Goal: Task Accomplishment & Management: Manage account settings

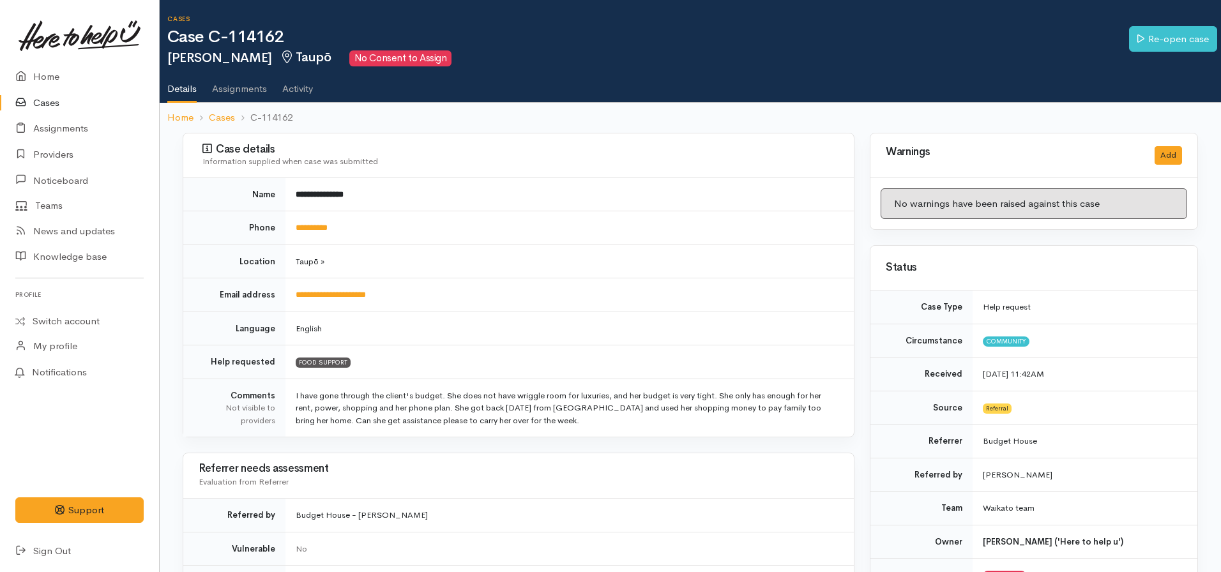
scroll to position [41, 0]
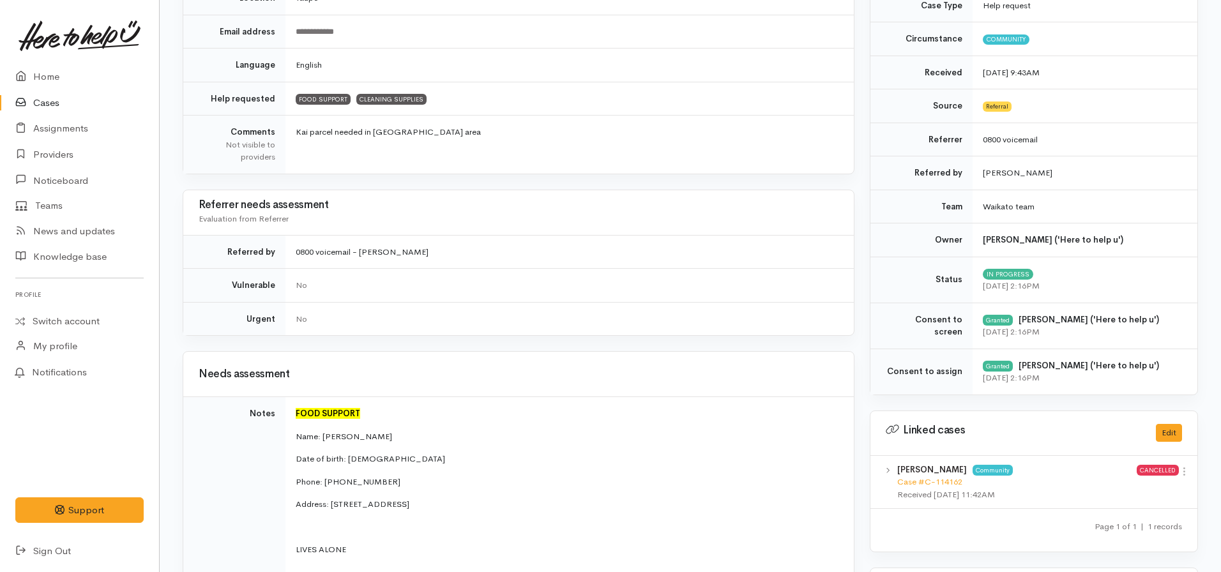
scroll to position [234, 0]
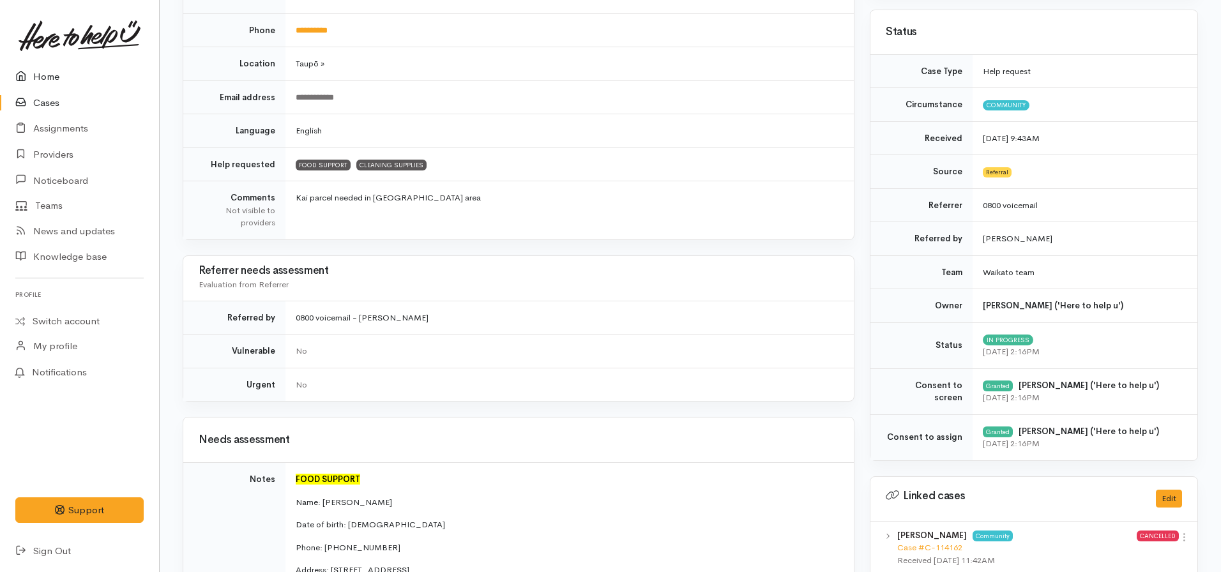
click at [67, 86] on link "Home" at bounding box center [79, 77] width 159 height 26
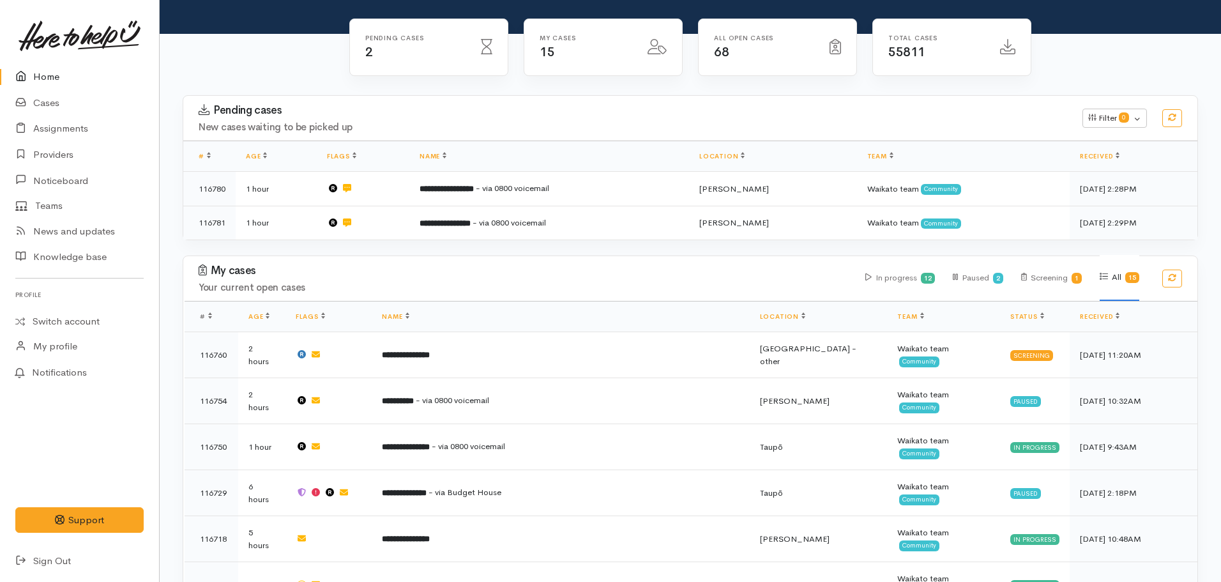
scroll to position [109, 0]
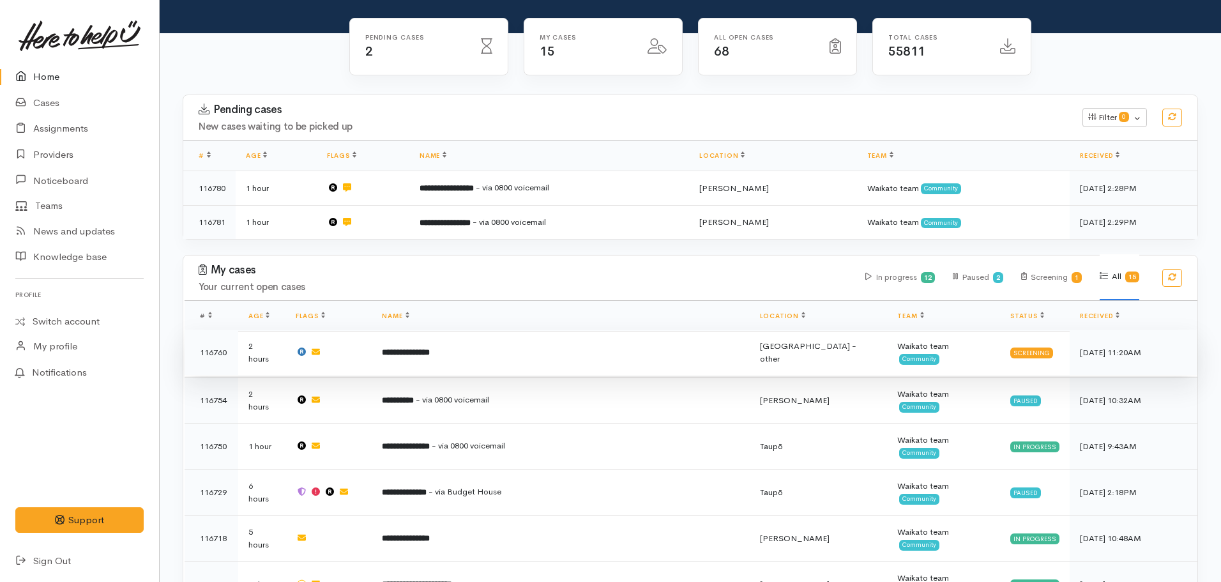
click at [430, 348] on b "**********" at bounding box center [406, 352] width 48 height 8
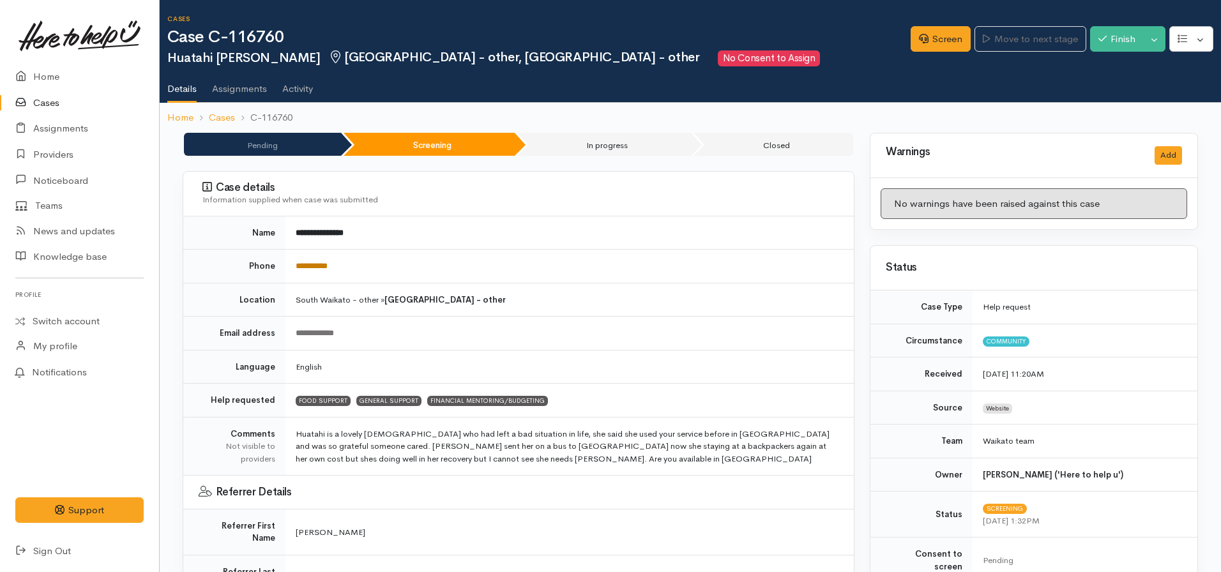
click at [313, 267] on link "**********" at bounding box center [312, 266] width 32 height 8
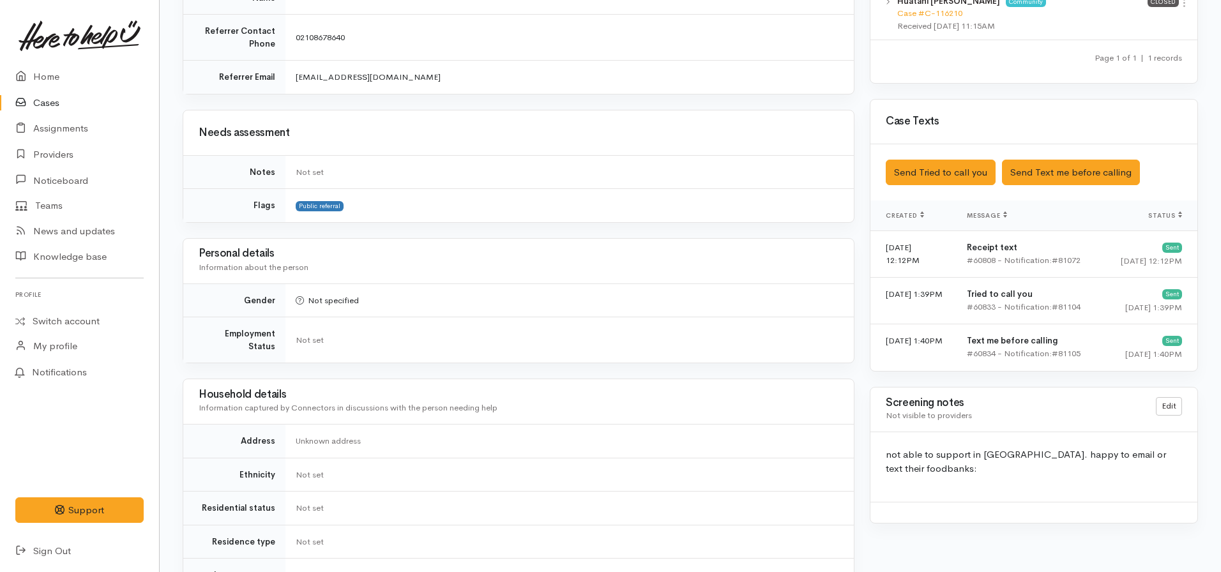
scroll to position [599, 0]
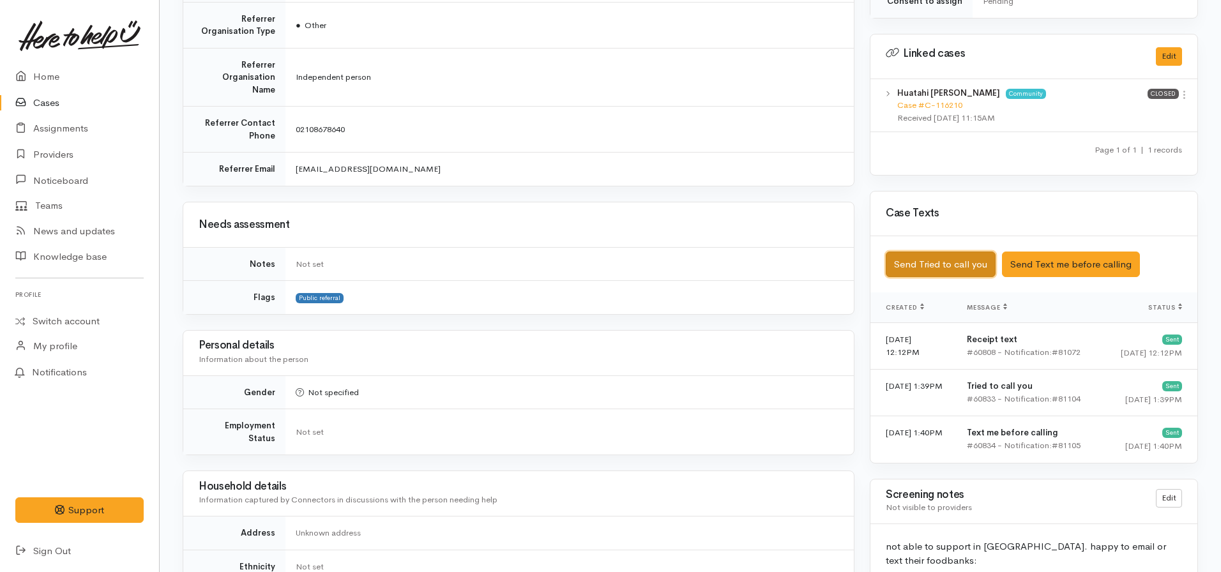
click at [947, 252] on button "Send Tried to call you" at bounding box center [941, 265] width 110 height 26
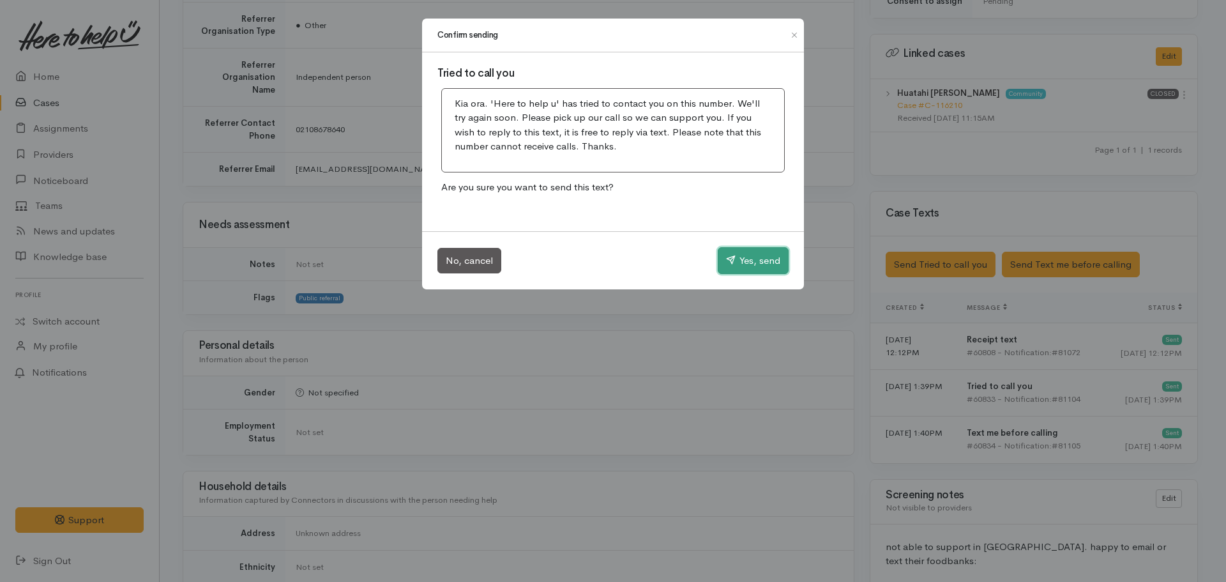
click at [750, 260] on button "Yes, send" at bounding box center [753, 260] width 71 height 27
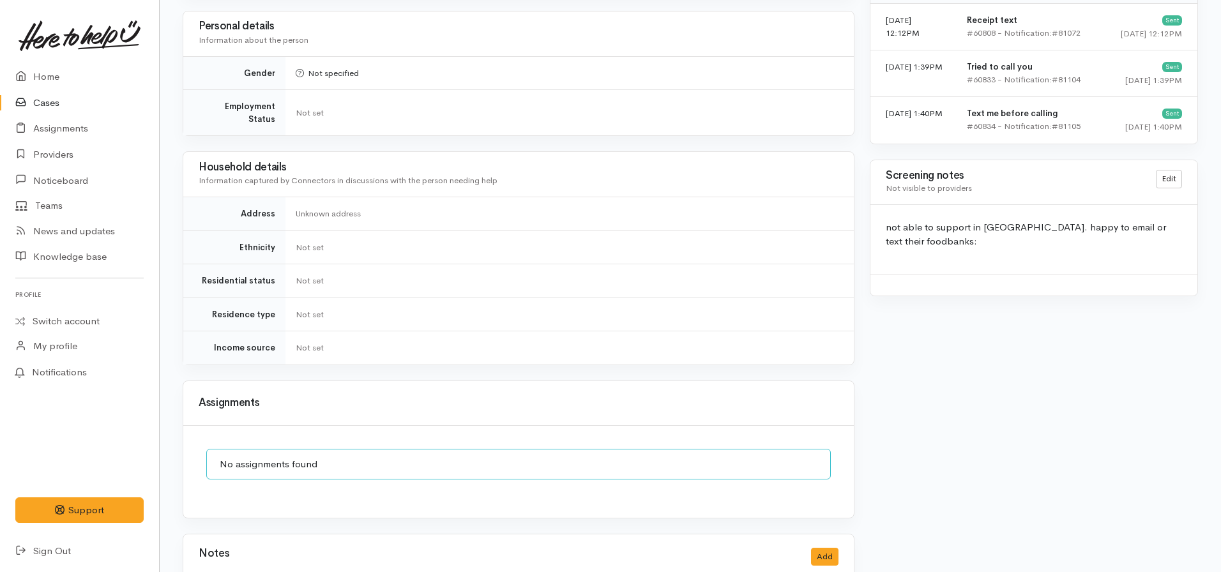
scroll to position [919, 0]
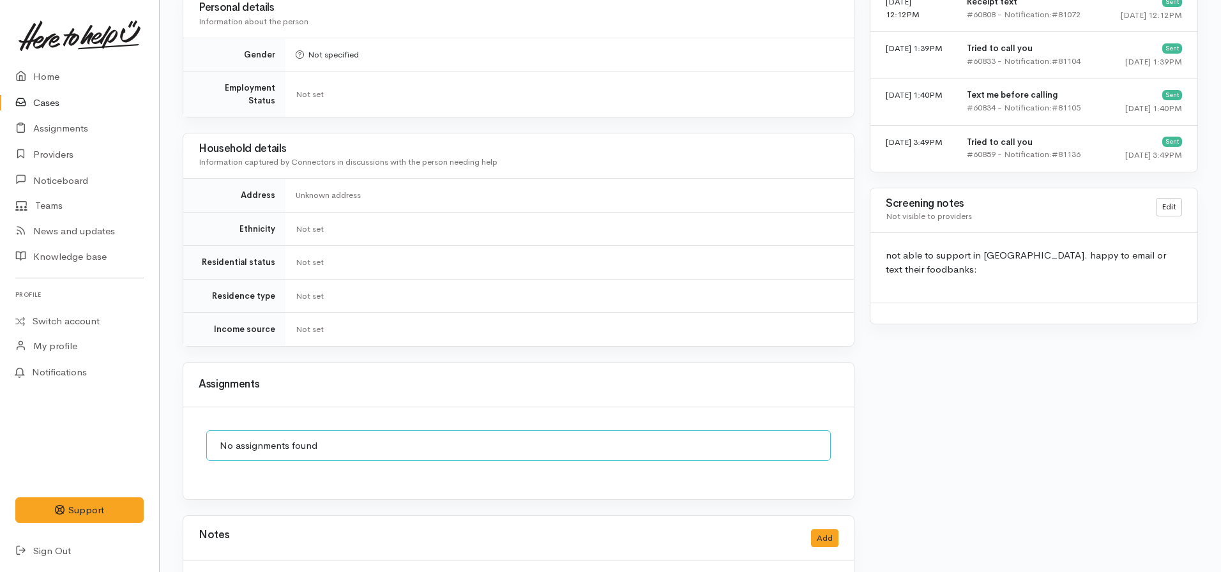
scroll to position [937, 0]
click at [819, 529] on button "Add" at bounding box center [824, 538] width 27 height 19
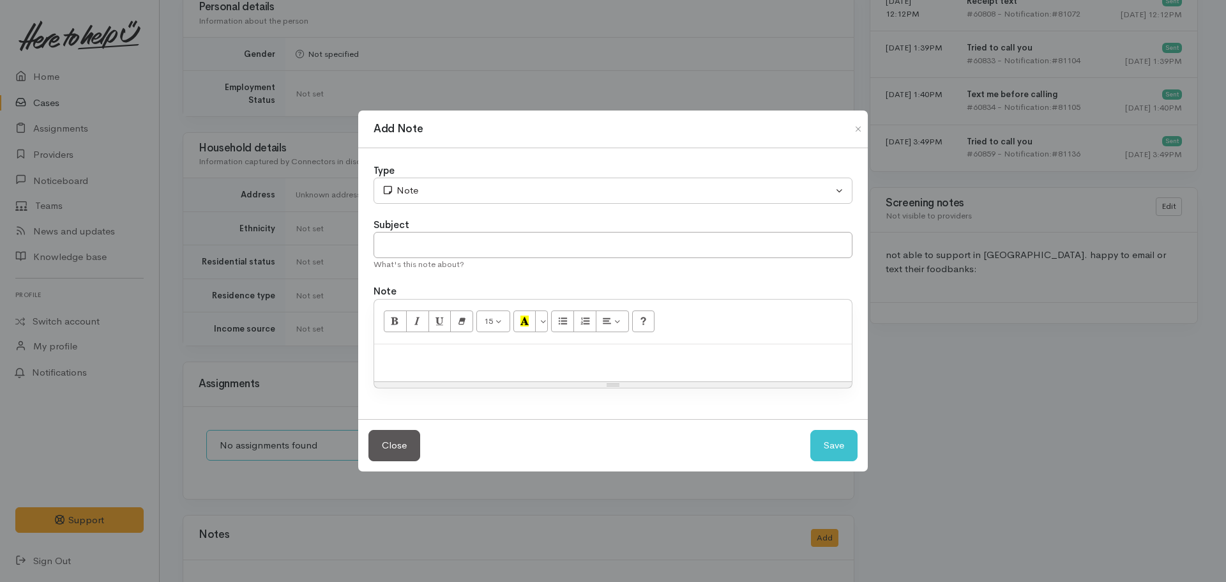
click at [499, 223] on div "Subject" at bounding box center [613, 225] width 479 height 15
click at [511, 252] on input "text" at bounding box center [613, 245] width 479 height 26
type input "Attempt to contact #2"
click at [658, 352] on p "No answer. Did not leave VM. Will attempt to contact again tomrrow morning. Etx…" at bounding box center [613, 358] width 465 height 15
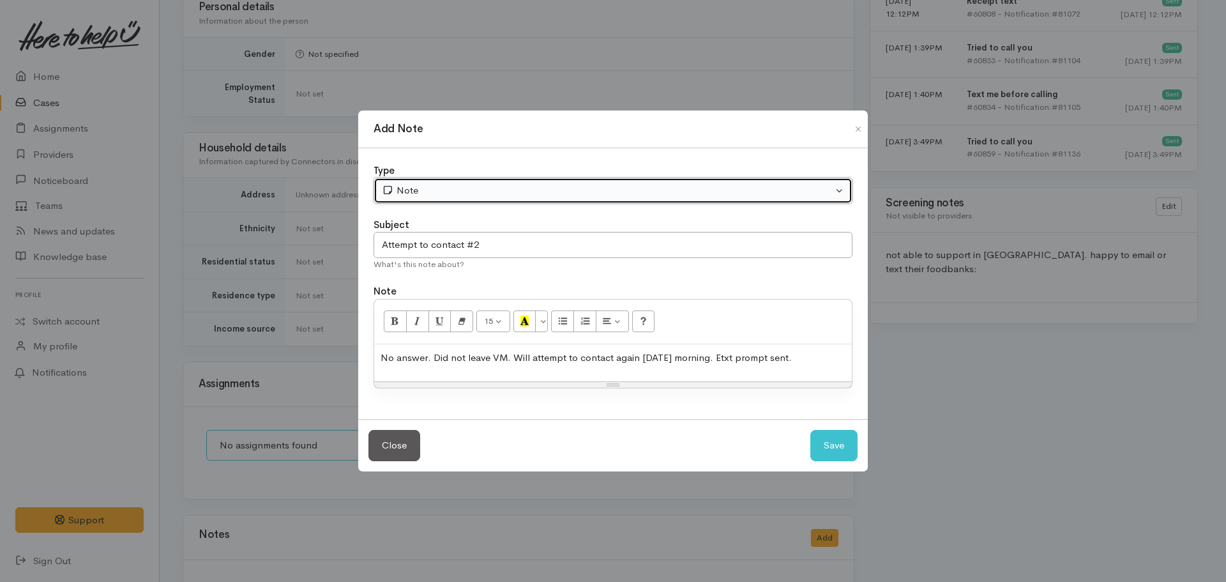
click at [543, 201] on button "Note" at bounding box center [613, 190] width 479 height 26
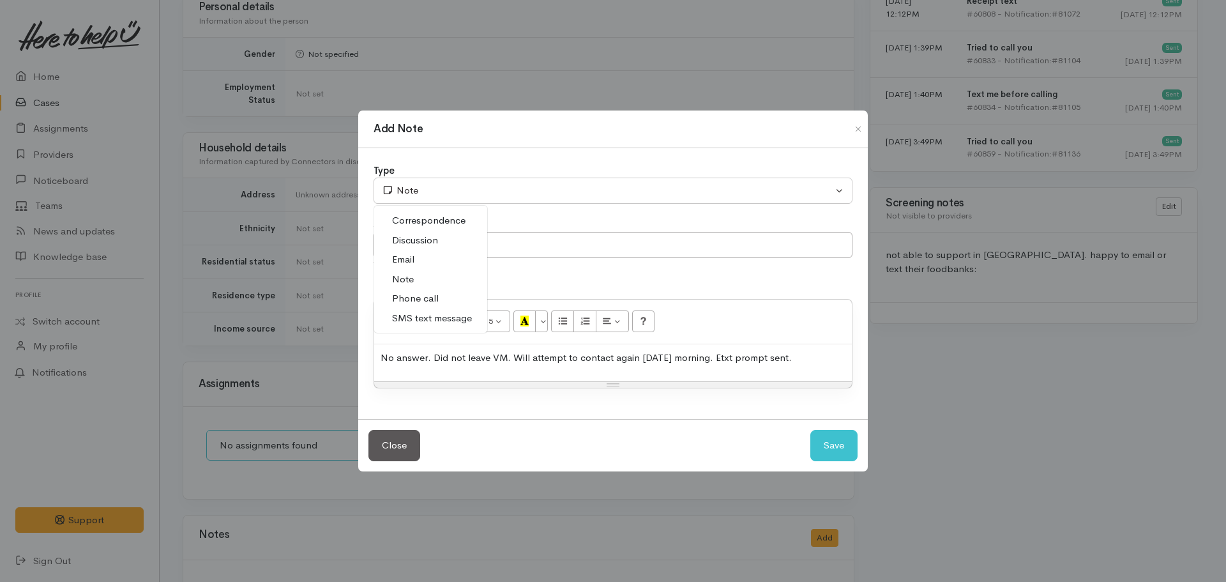
click at [418, 298] on span "Phone call" at bounding box center [415, 298] width 47 height 15
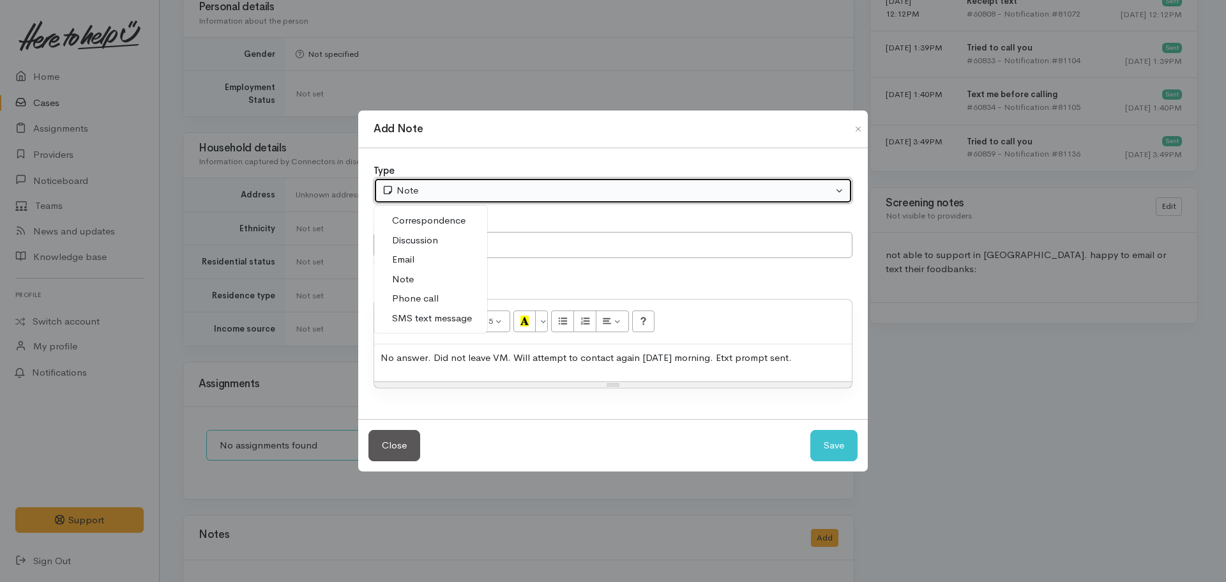
select select "3"
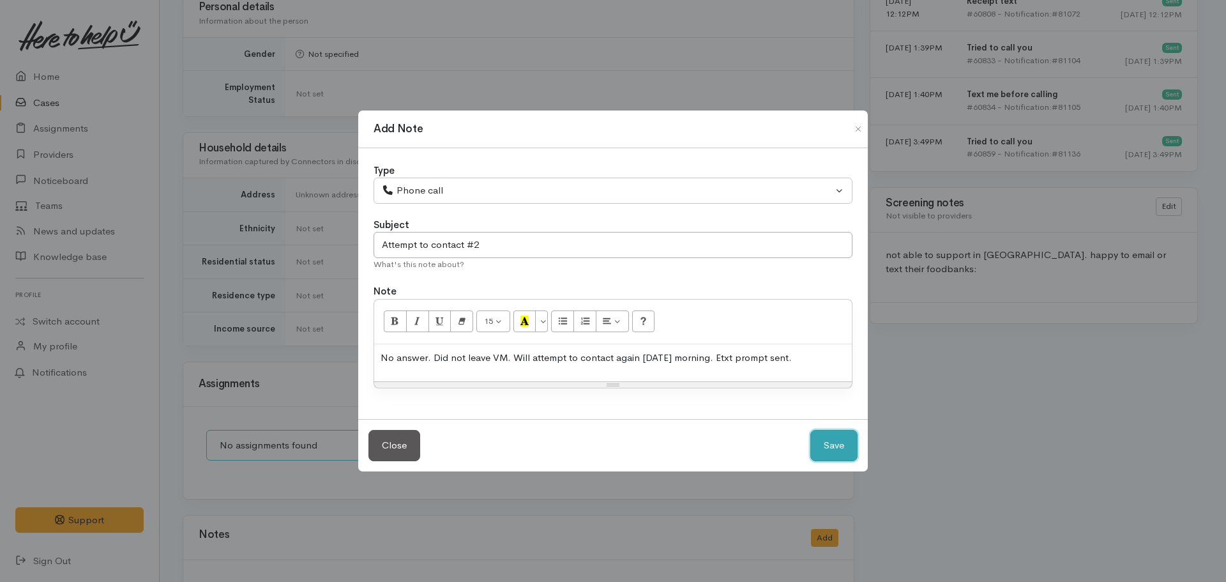
click at [822, 449] on button "Save" at bounding box center [833, 445] width 47 height 31
select select "1"
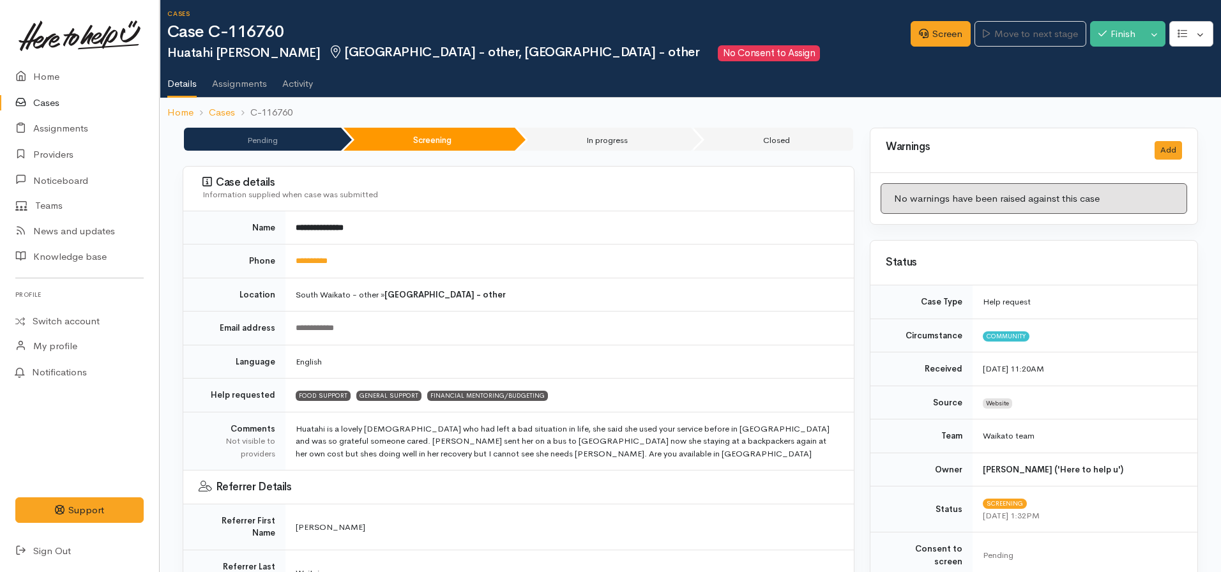
scroll to position [0, 0]
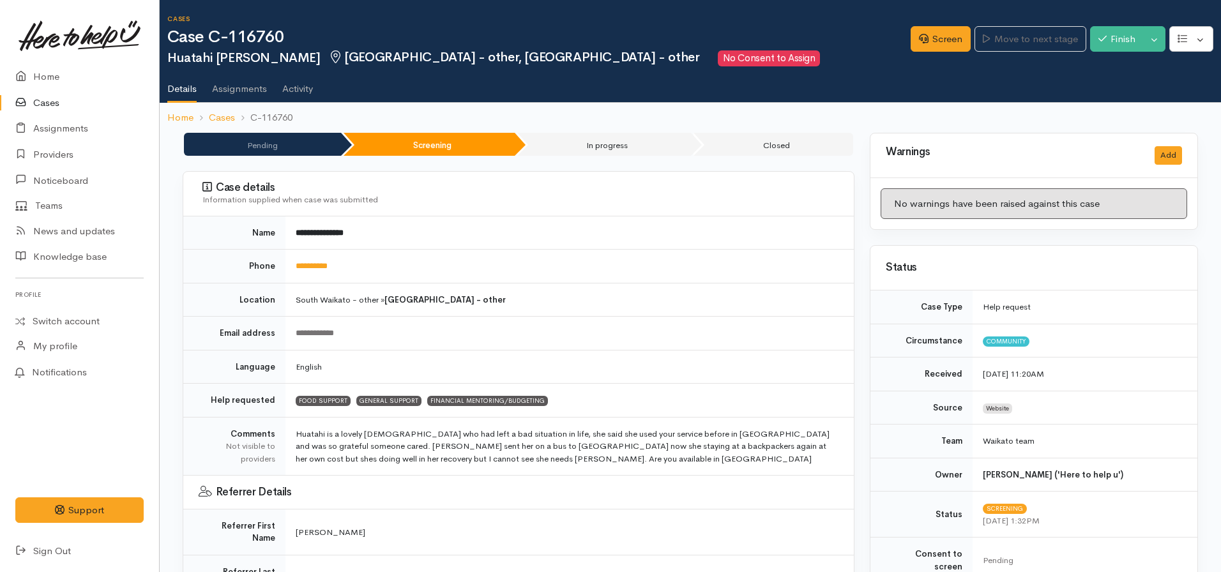
click at [180, 128] on ol "Home Cases C-116760" at bounding box center [690, 118] width 1046 height 30
click at [175, 117] on link "Home" at bounding box center [180, 117] width 26 height 15
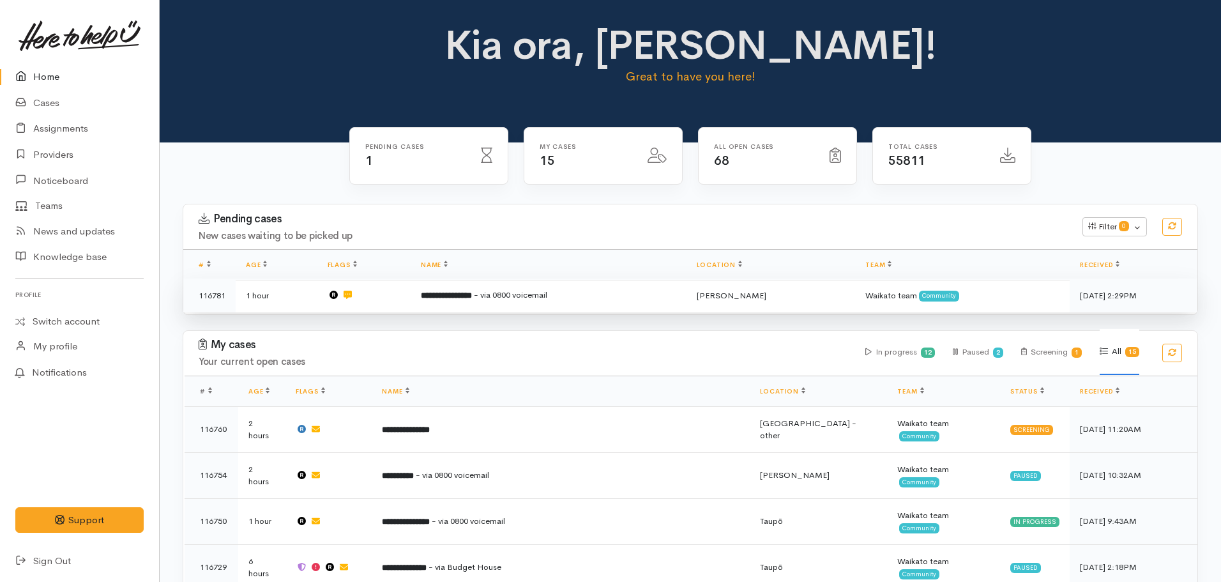
click at [483, 304] on td "**********" at bounding box center [549, 295] width 276 height 34
click at [472, 292] on b "**********" at bounding box center [446, 295] width 51 height 8
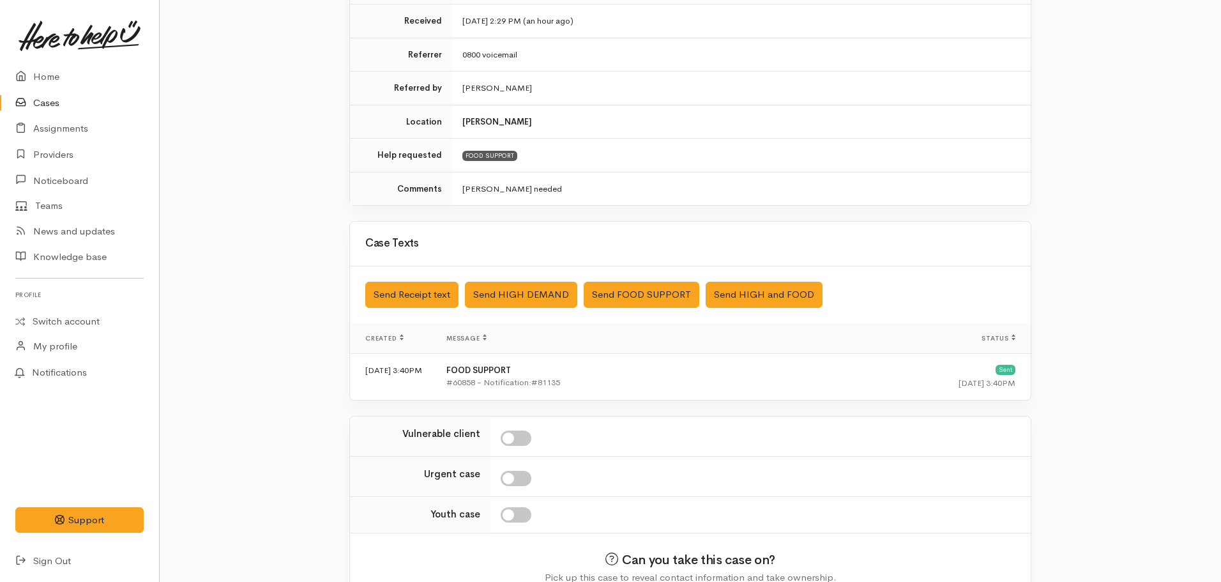
scroll to position [287, 0]
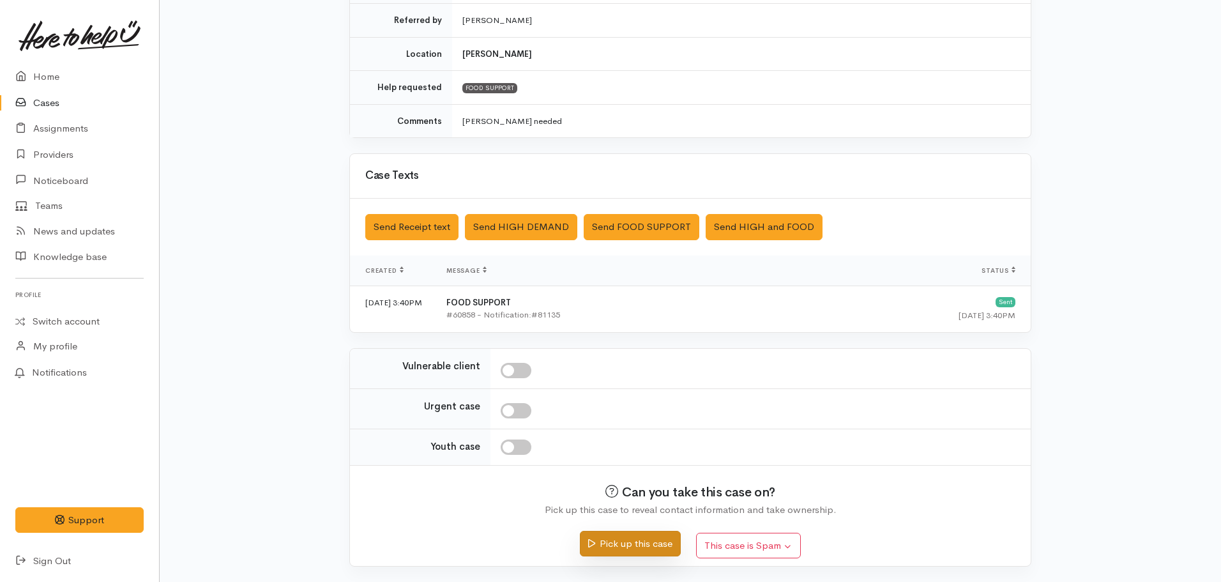
click at [619, 551] on button "Pick up this case" at bounding box center [630, 544] width 100 height 26
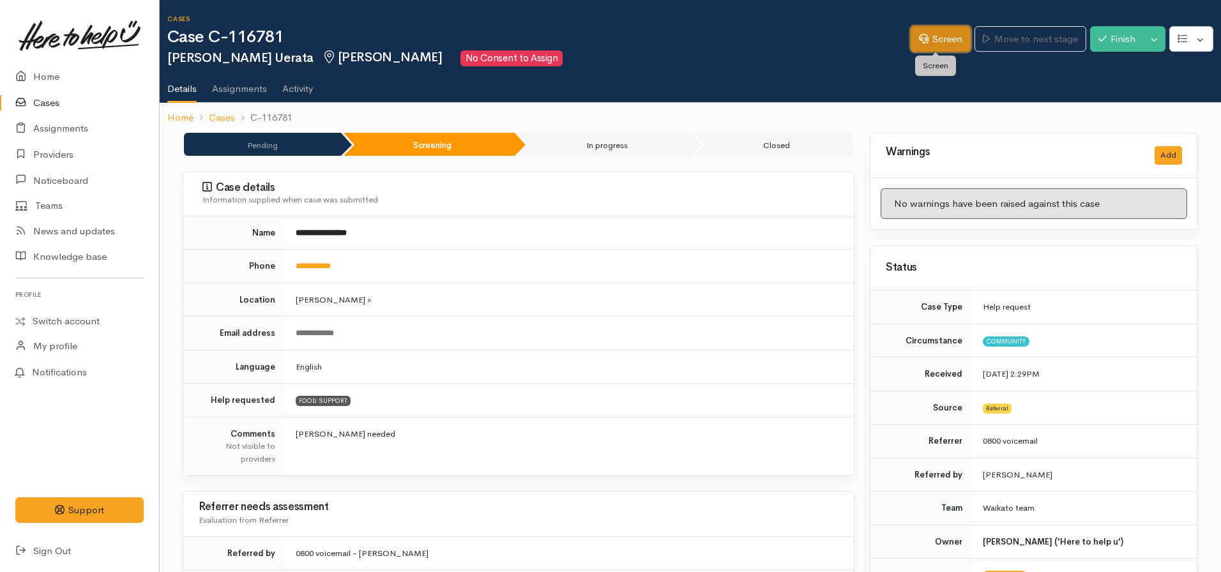
click at [912, 39] on link "Screen" at bounding box center [940, 39] width 60 height 26
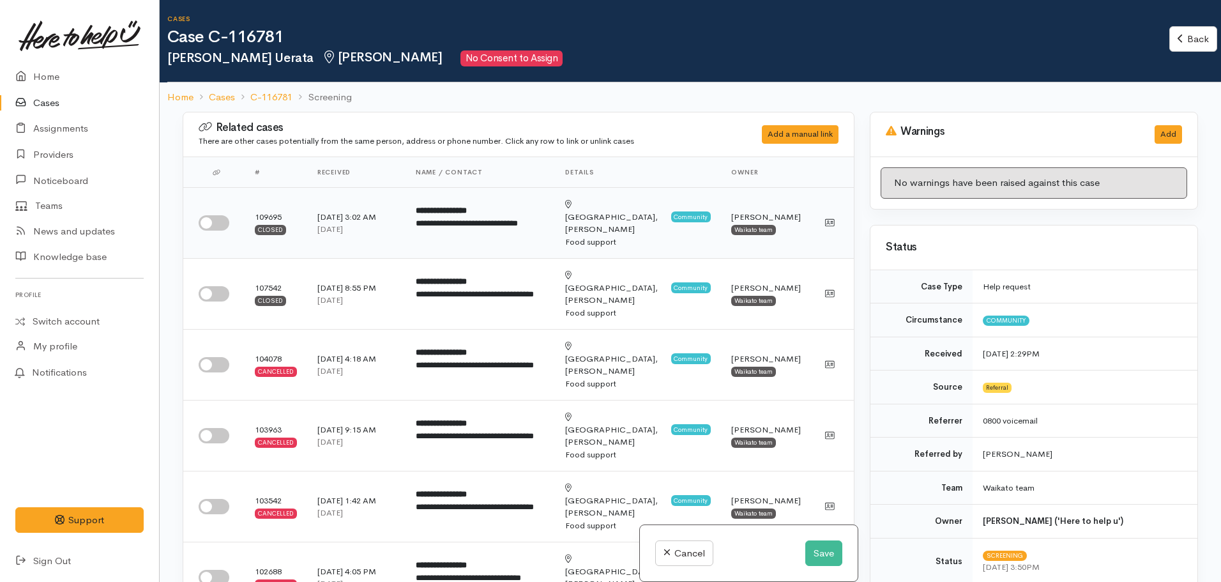
click at [217, 215] on input "checkbox" at bounding box center [214, 222] width 31 height 15
checkbox input "true"
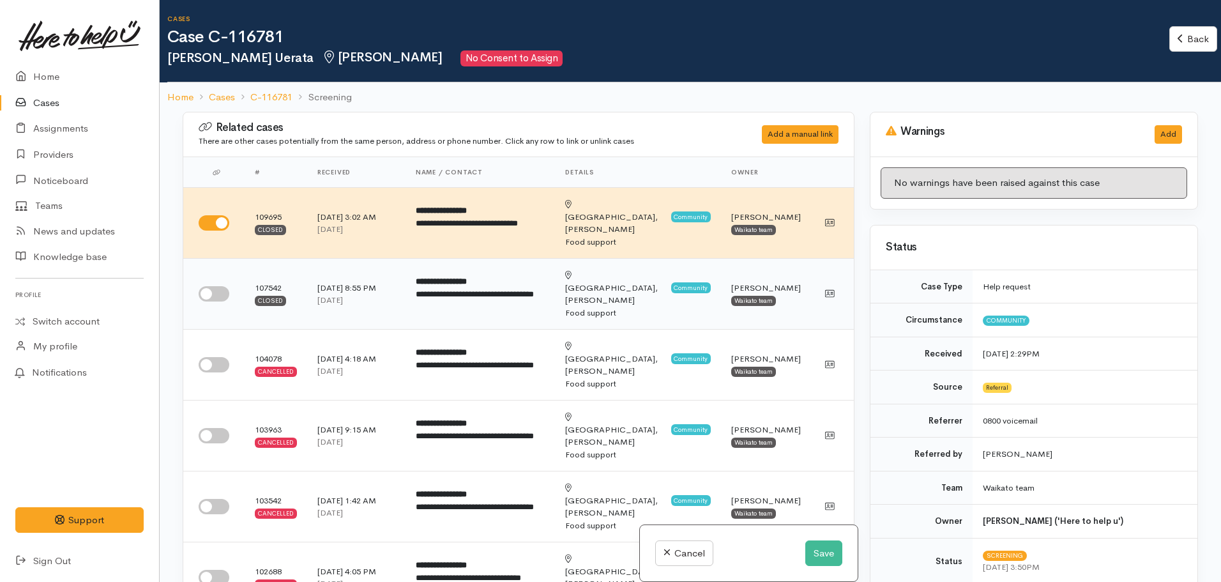
click at [216, 286] on input "checkbox" at bounding box center [214, 293] width 31 height 15
checkbox input "true"
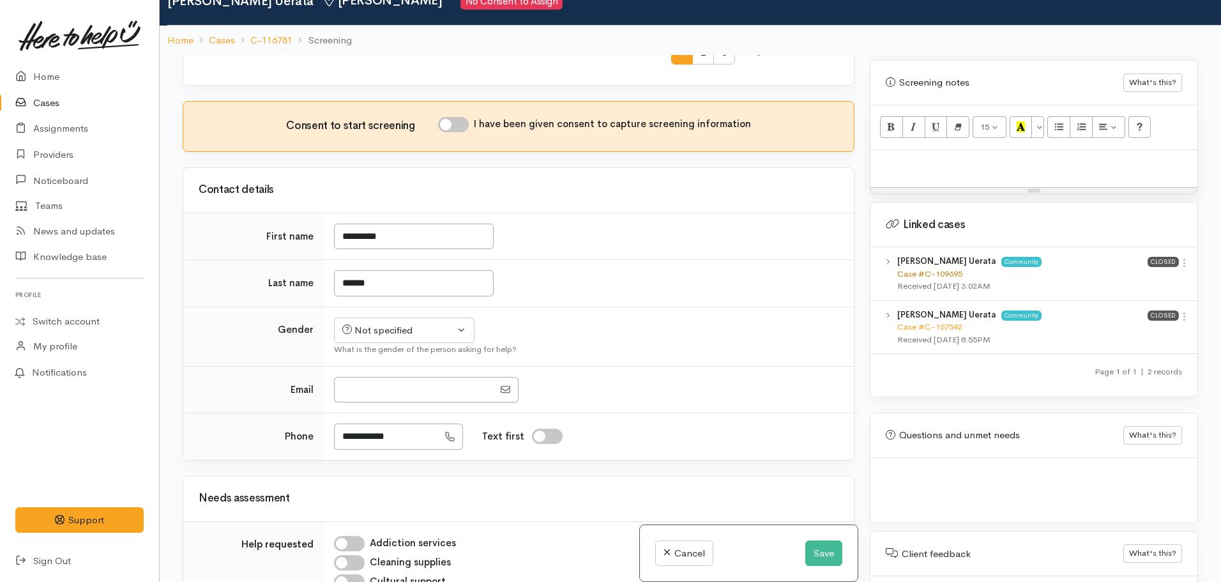
scroll to position [57, 0]
click at [935, 156] on p at bounding box center [1034, 163] width 314 height 15
click at [918, 156] on p at bounding box center [1034, 163] width 314 height 15
paste div
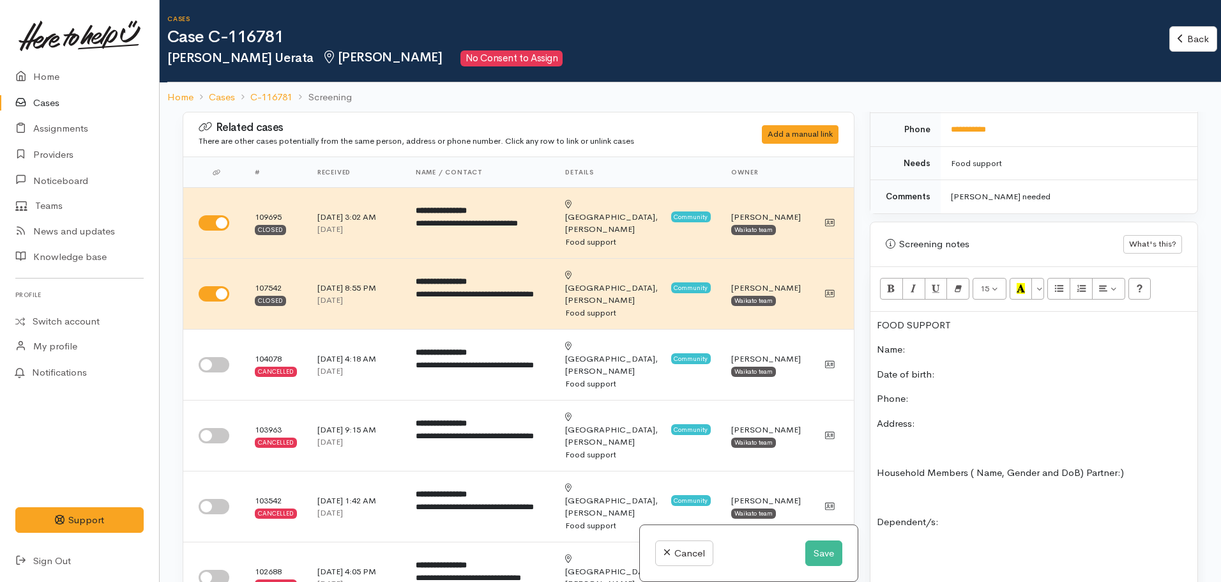
scroll to position [677, 0]
drag, startPoint x: 967, startPoint y: 303, endPoint x: 864, endPoint y: 299, distance: 102.2
click at [864, 299] on div "Warnings Add No warnings have been raised against this case Add Warning Title ●…" at bounding box center [1033, 403] width 343 height 582
click at [889, 283] on icon "Bold (CTRL+B)" at bounding box center [891, 288] width 8 height 11
click at [1023, 283] on icon "Recent Color" at bounding box center [1020, 288] width 8 height 11
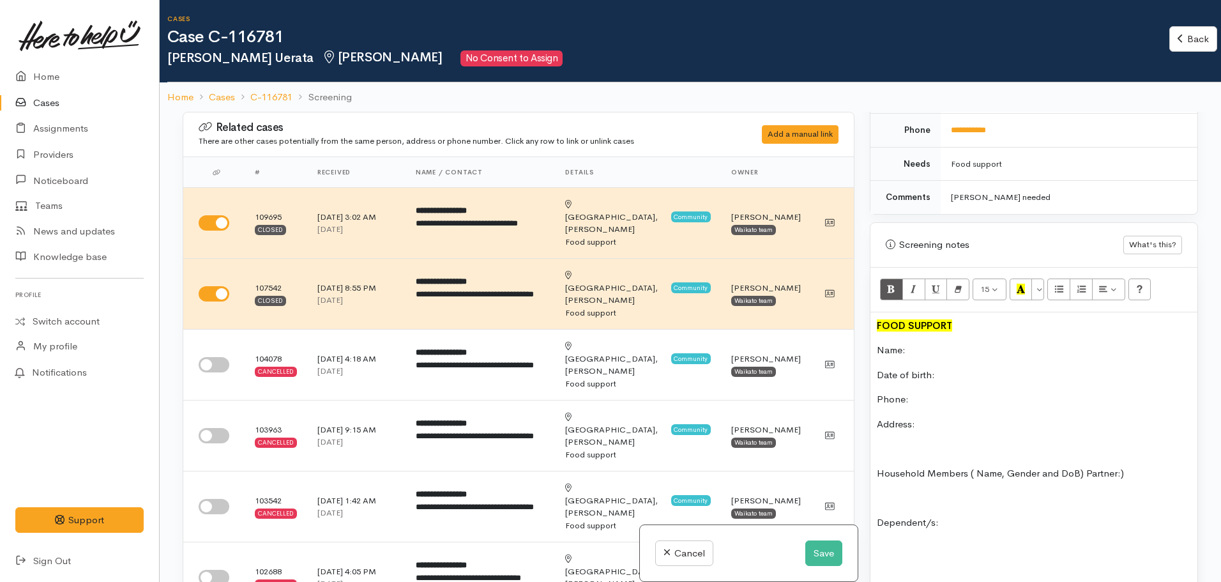
click at [1022, 108] on ol "Home Cases C-116781 Screening" at bounding box center [690, 97] width 1046 height 30
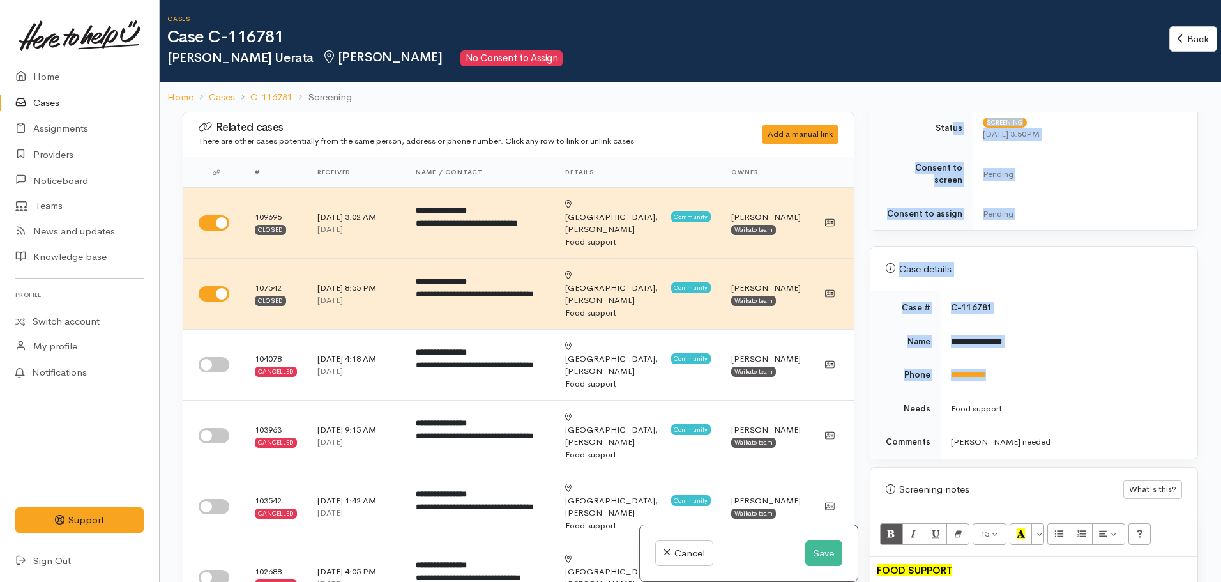
scroll to position [430, 0]
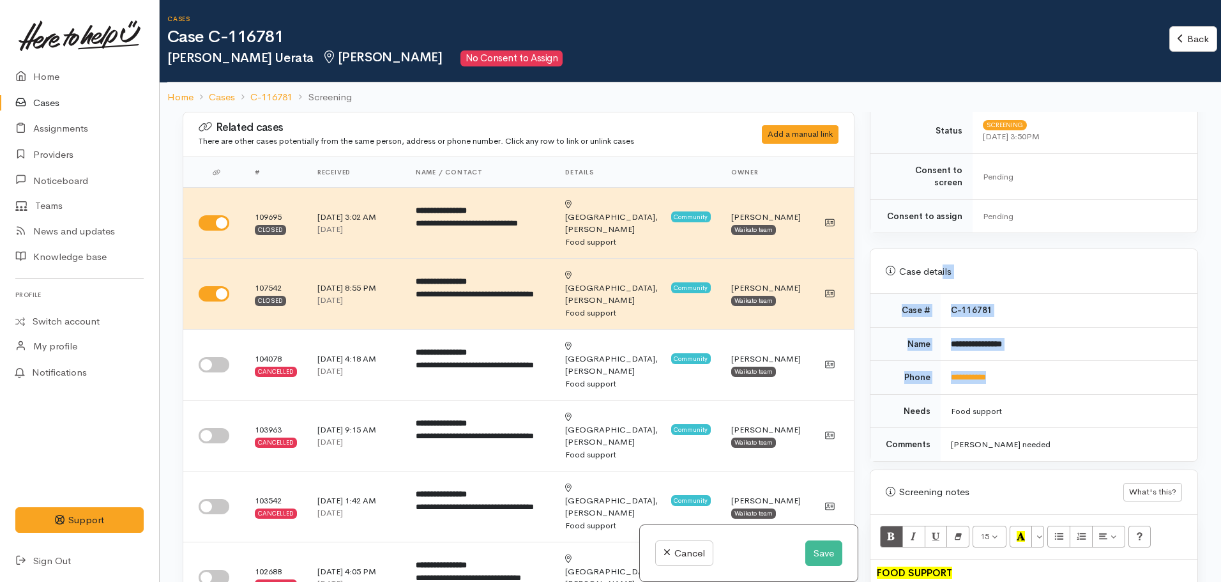
drag, startPoint x: 1013, startPoint y: 118, endPoint x: 942, endPoint y: 246, distance: 146.6
click at [942, 248] on div "**********" at bounding box center [1034, 354] width 328 height 213
click at [1088, 344] on td "**********" at bounding box center [1068, 344] width 257 height 34
drag, startPoint x: 1023, startPoint y: 368, endPoint x: 935, endPoint y: 366, distance: 87.5
click at [935, 366] on tr "**********" at bounding box center [1033, 378] width 327 height 34
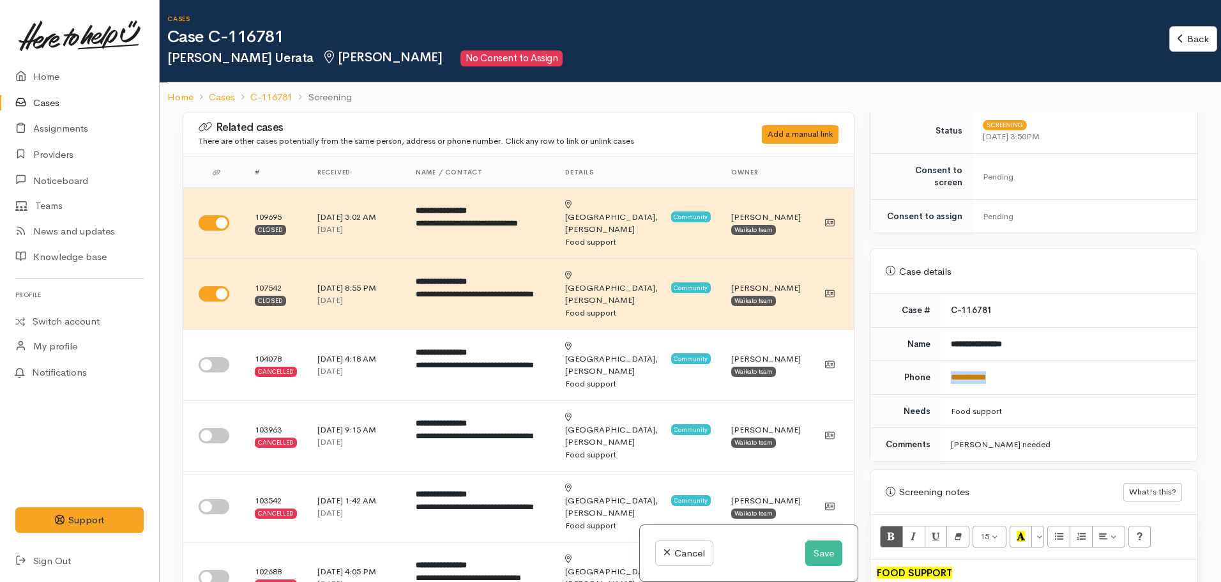
copy tr "**********"
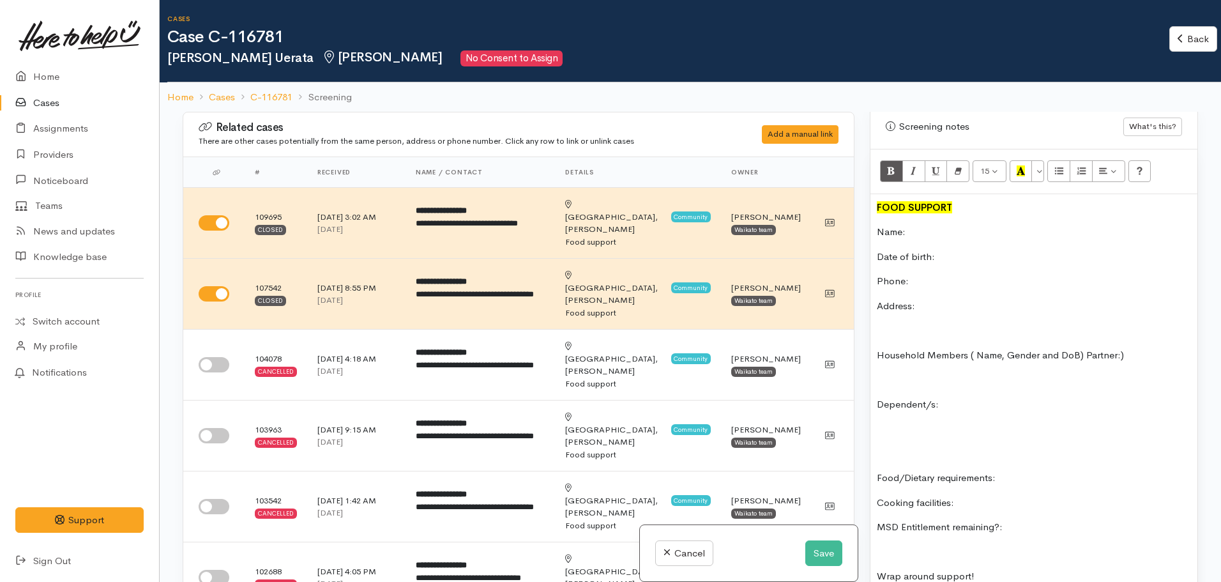
scroll to position [836, 0]
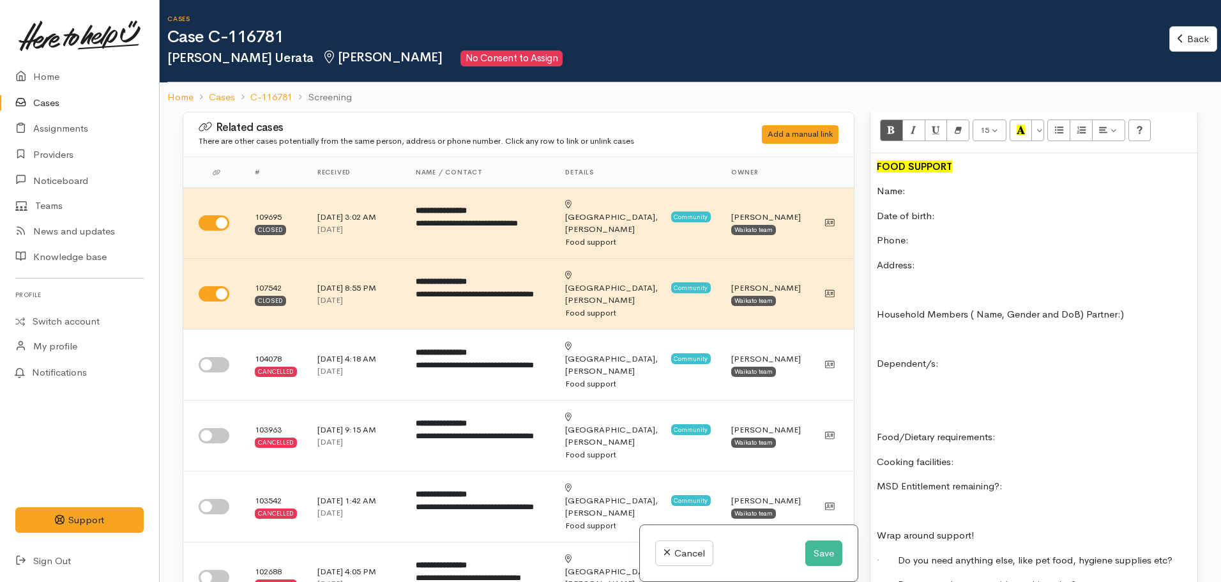
click at [1002, 381] on p at bounding box center [1034, 388] width 314 height 15
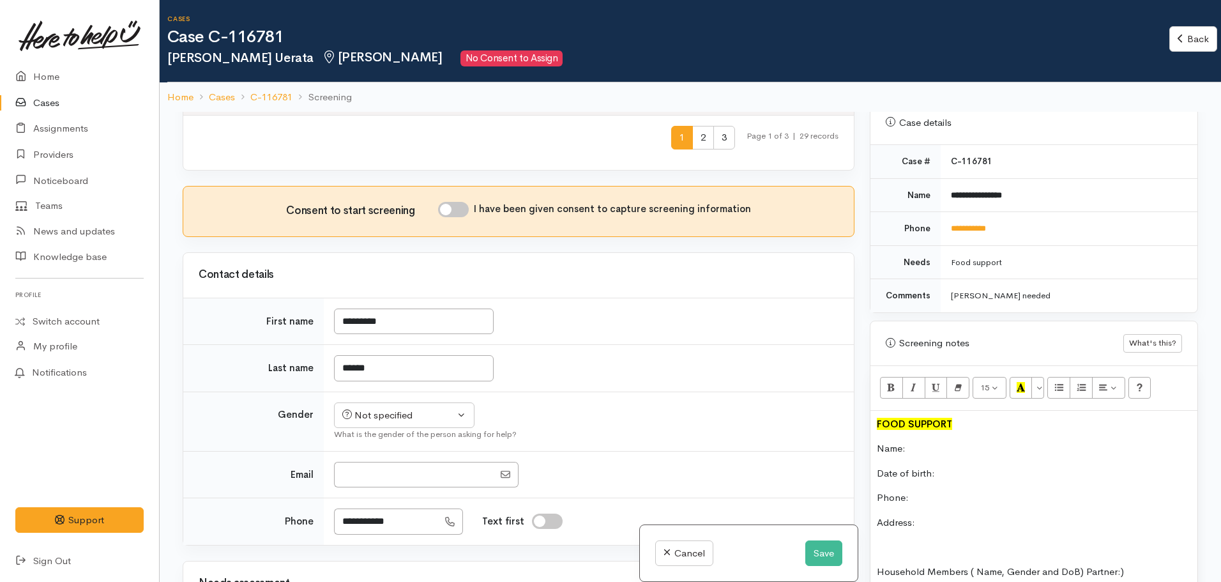
scroll to position [775, 0]
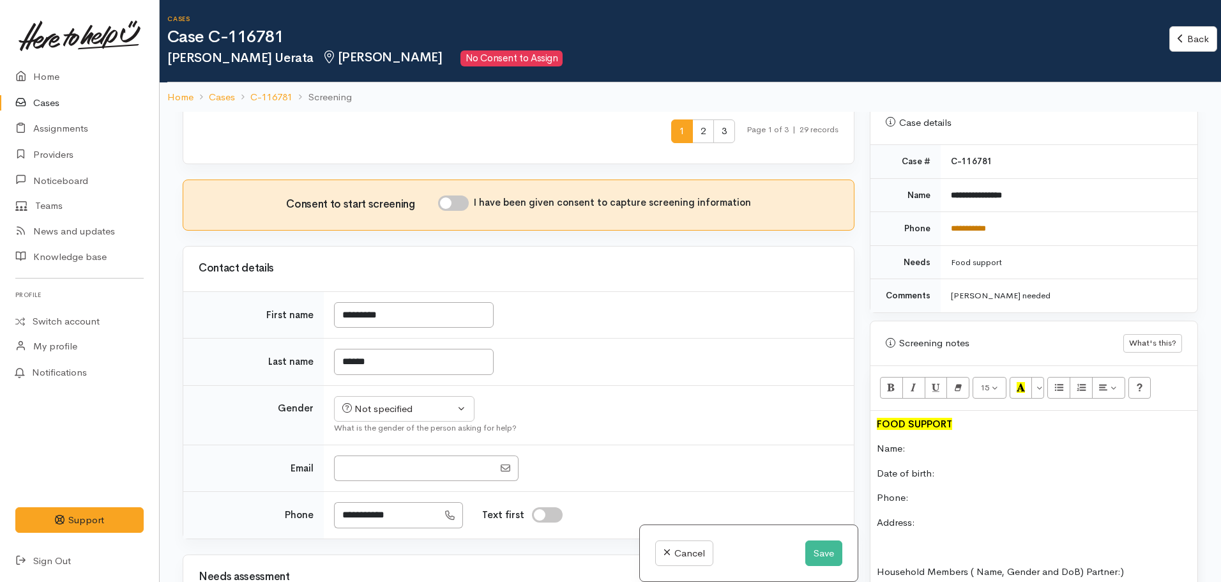
click at [981, 224] on link "**********" at bounding box center [968, 228] width 35 height 8
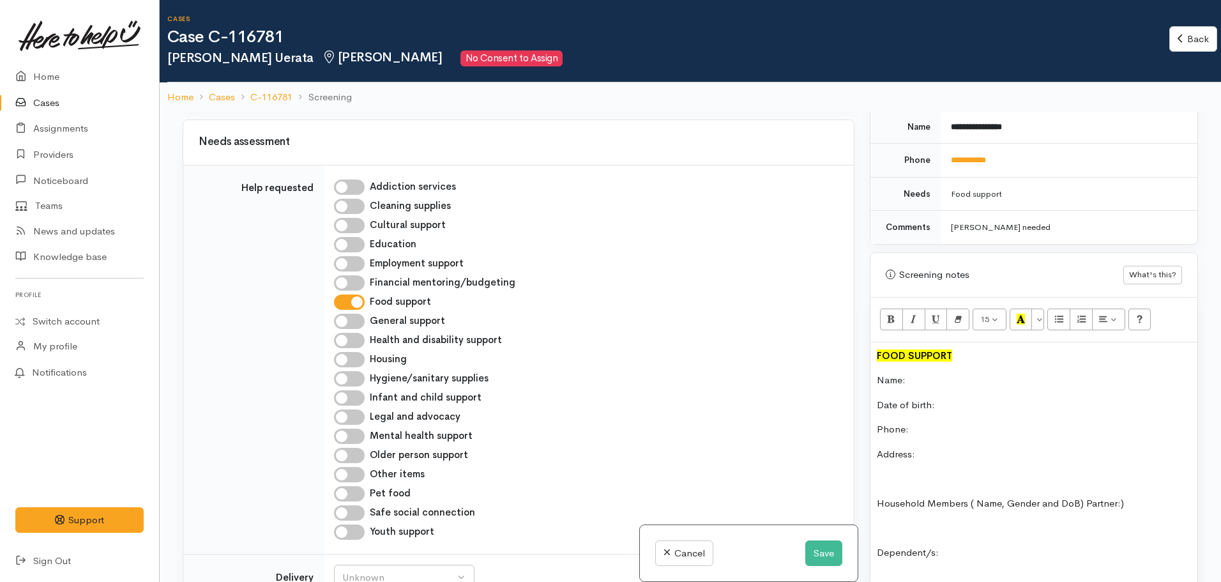
scroll to position [1235, 0]
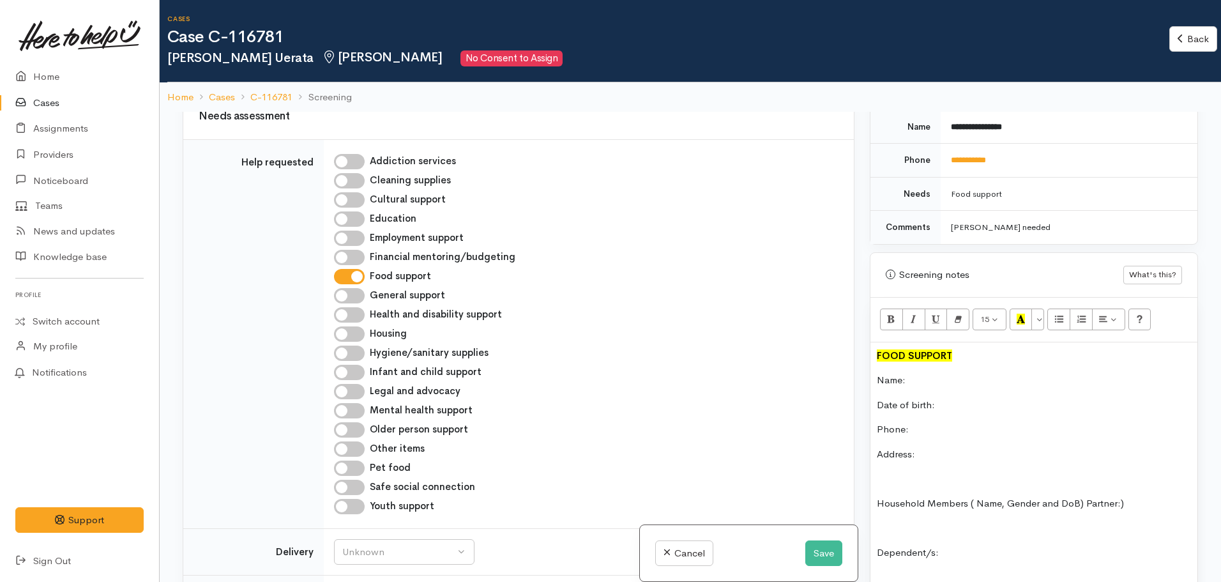
click at [973, 448] on p "Address:" at bounding box center [1034, 454] width 314 height 15
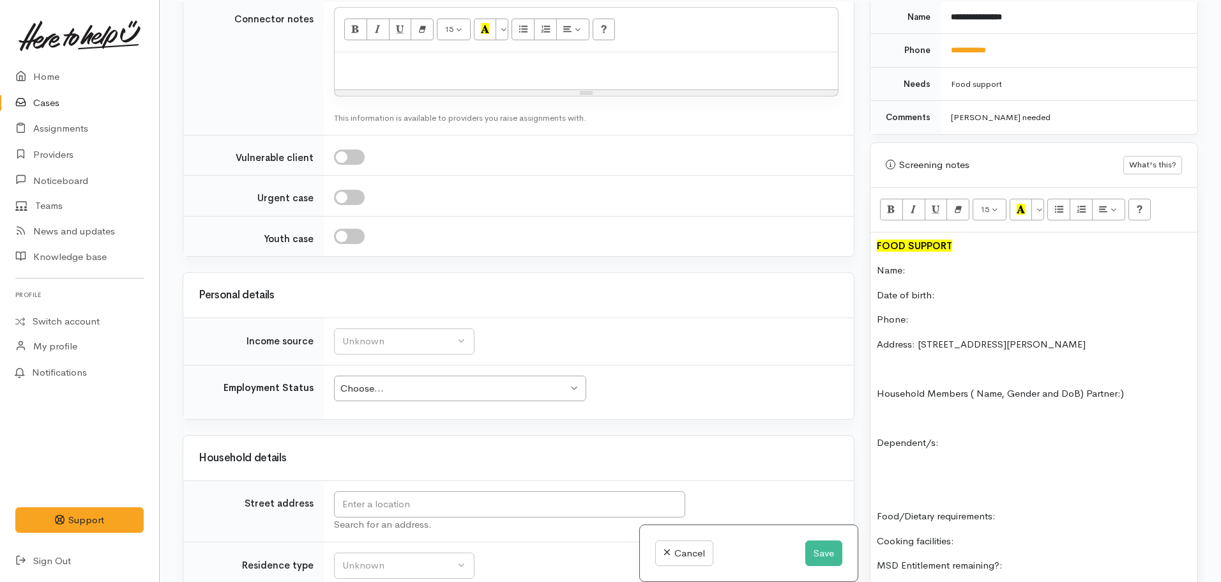
scroll to position [1749, 0]
click at [403, 330] on button "Unknown" at bounding box center [404, 343] width 140 height 26
type input "sole"
click at [434, 397] on span "MSD - Sole Parent Support" at bounding box center [409, 404] width 119 height 15
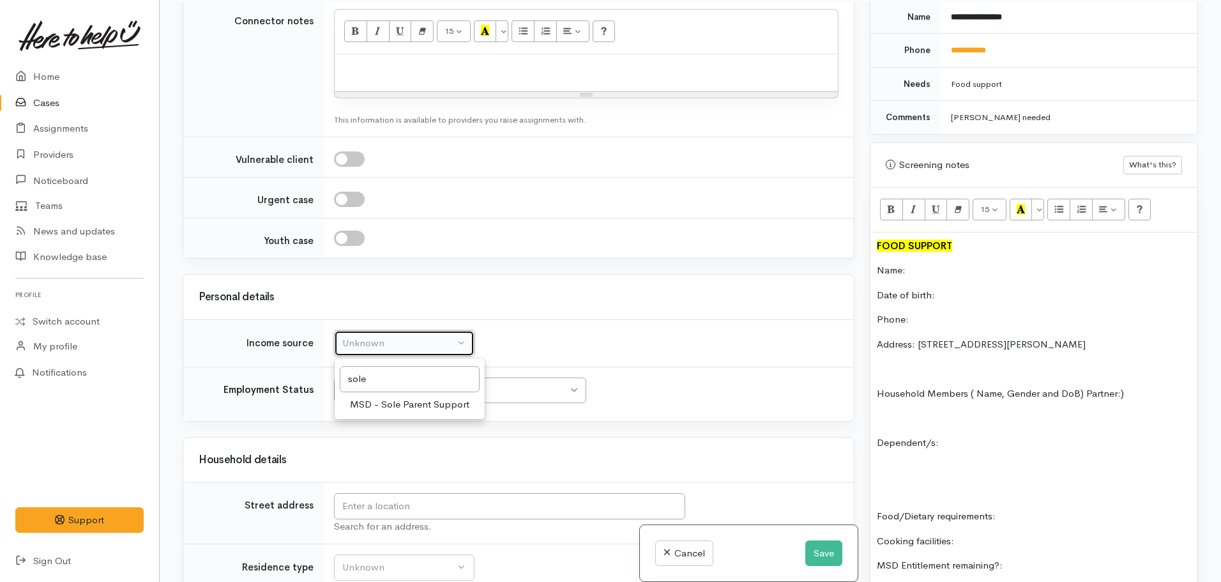
select select "7"
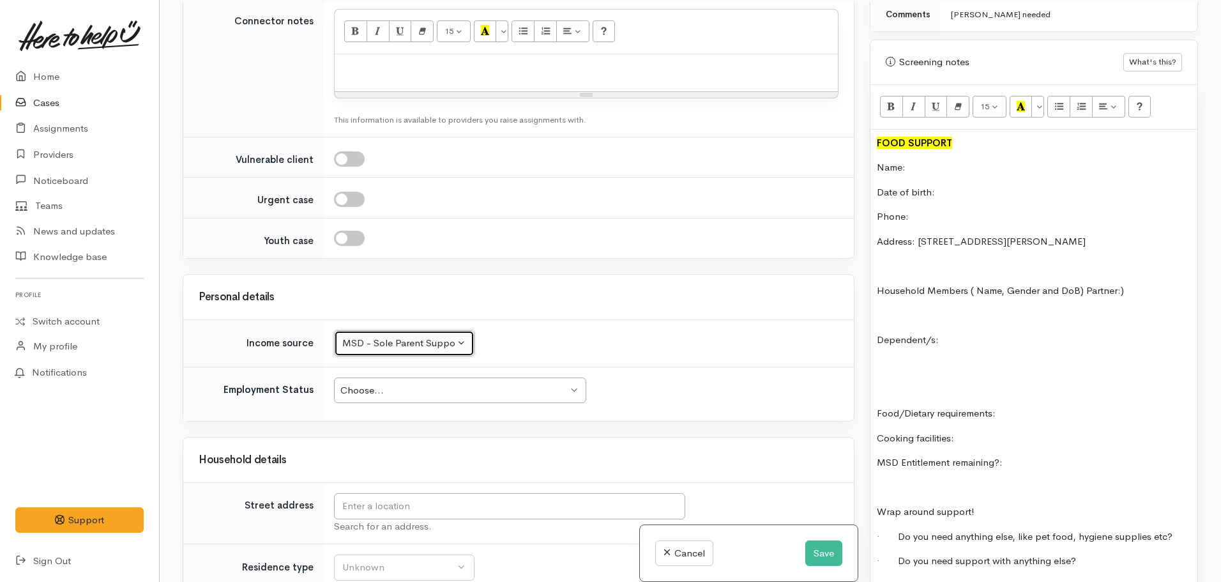
scroll to position [751, 0]
click at [1046, 455] on p "MSD Entitlement remaining?:" at bounding box center [1034, 462] width 314 height 15
click at [958, 185] on p "Date of birth:" at bounding box center [1034, 192] width 314 height 15
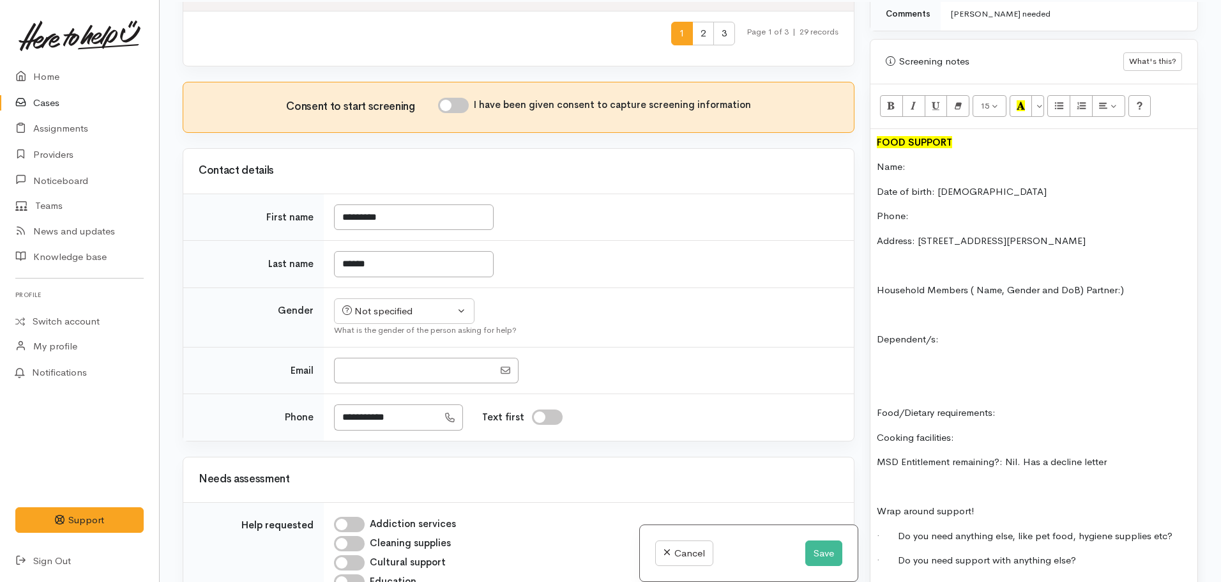
scroll to position [647, 0]
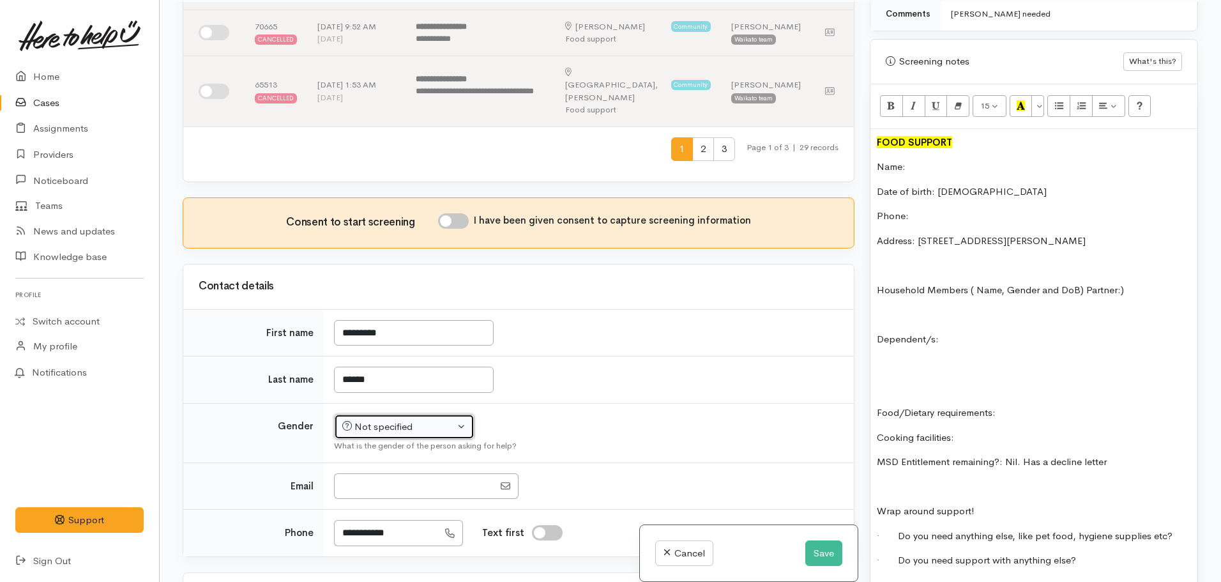
click at [391, 419] on div "Not specified" at bounding box center [398, 426] width 112 height 15
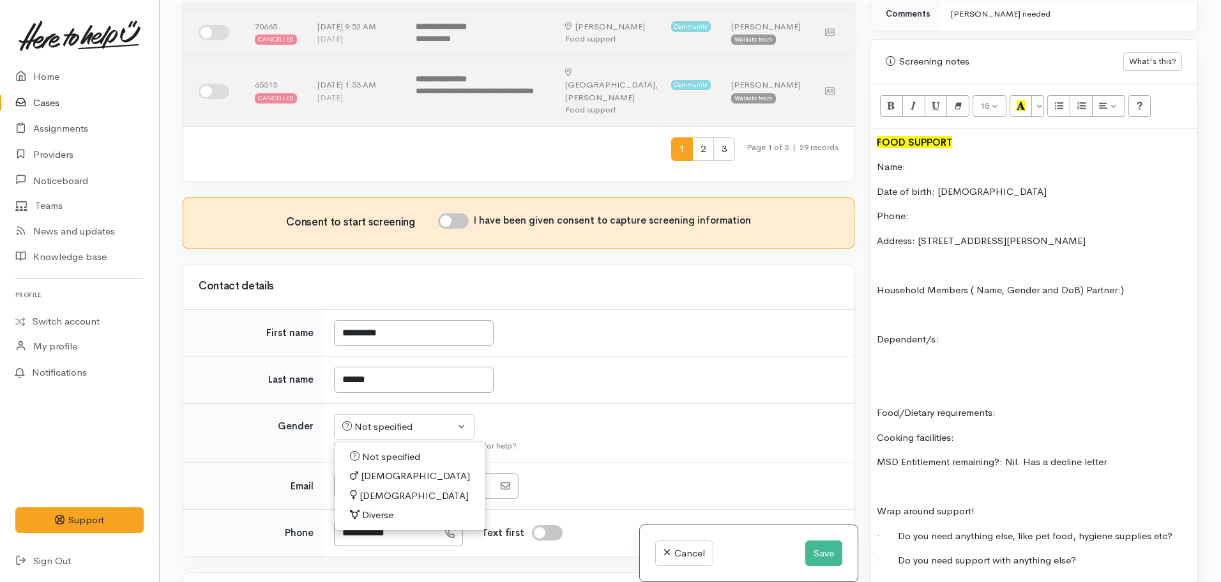
click at [375, 488] on span "Female" at bounding box center [413, 495] width 109 height 15
select select "Female"
click at [977, 332] on p "Dependent/s:" at bounding box center [1034, 339] width 314 height 15
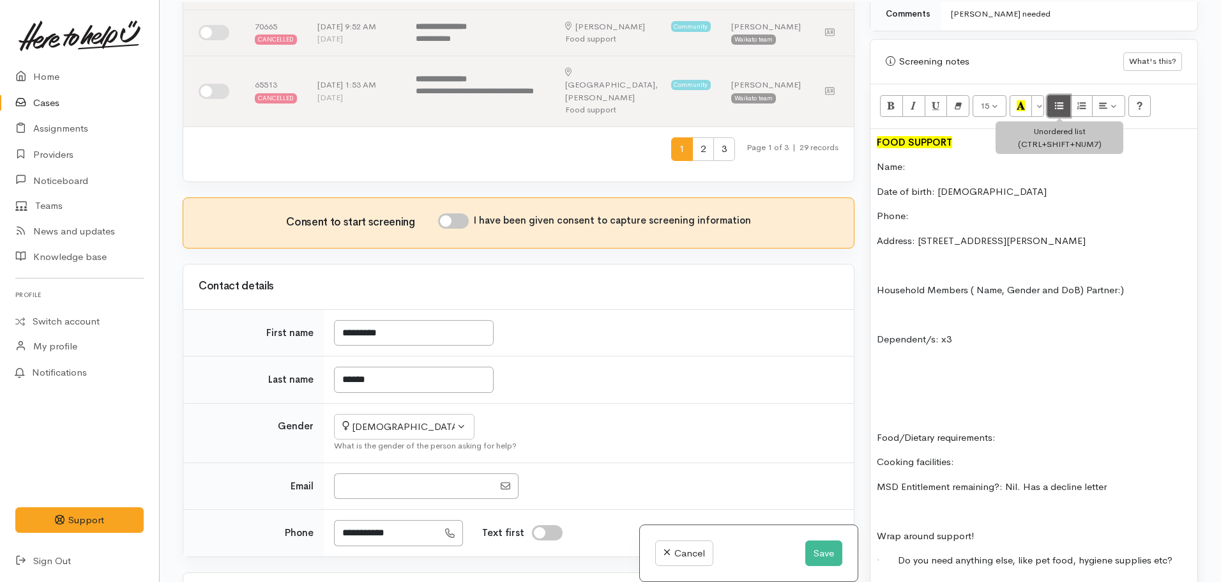
click at [1062, 100] on icon "Unordered list (CTRL+SHIFT+NUM7)" at bounding box center [1059, 105] width 8 height 11
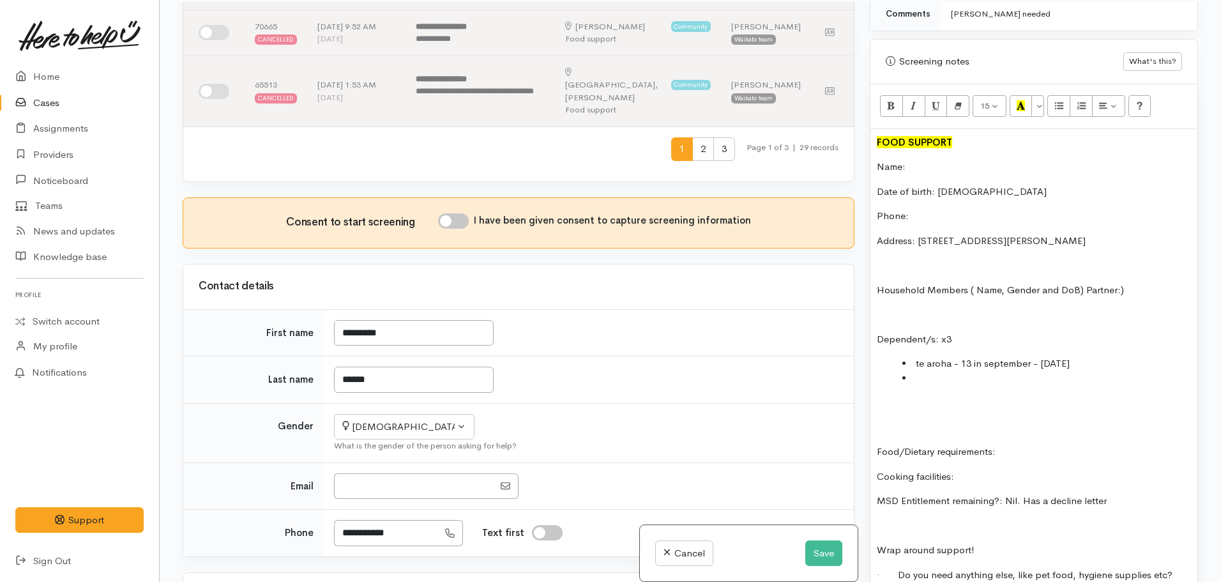
click at [919, 358] on li "te aroha - 13 in september - 24.sept 2012" at bounding box center [1046, 363] width 289 height 15
click at [933, 371] on li at bounding box center [1046, 378] width 289 height 15
click at [933, 356] on li "Te aroha - 13 in september - 24.sept 2012" at bounding box center [1046, 363] width 289 height 15
click at [928, 371] on li at bounding box center [1046, 378] width 289 height 15
click at [925, 371] on li "Isreal -" at bounding box center [1046, 378] width 289 height 15
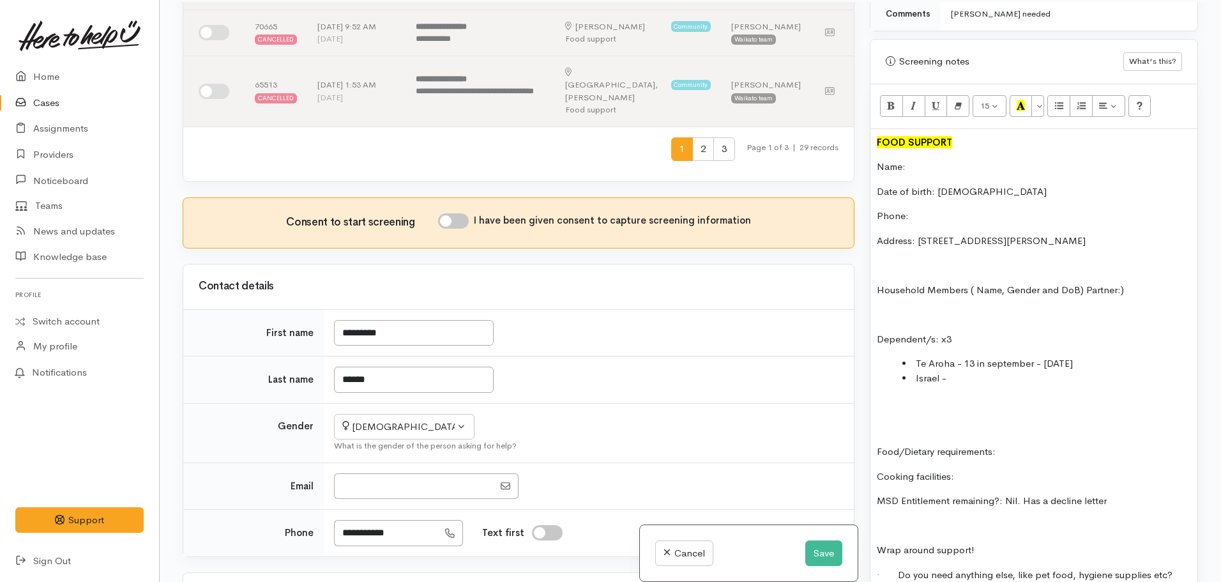
click at [980, 371] on li "Israel -" at bounding box center [1046, 378] width 289 height 15
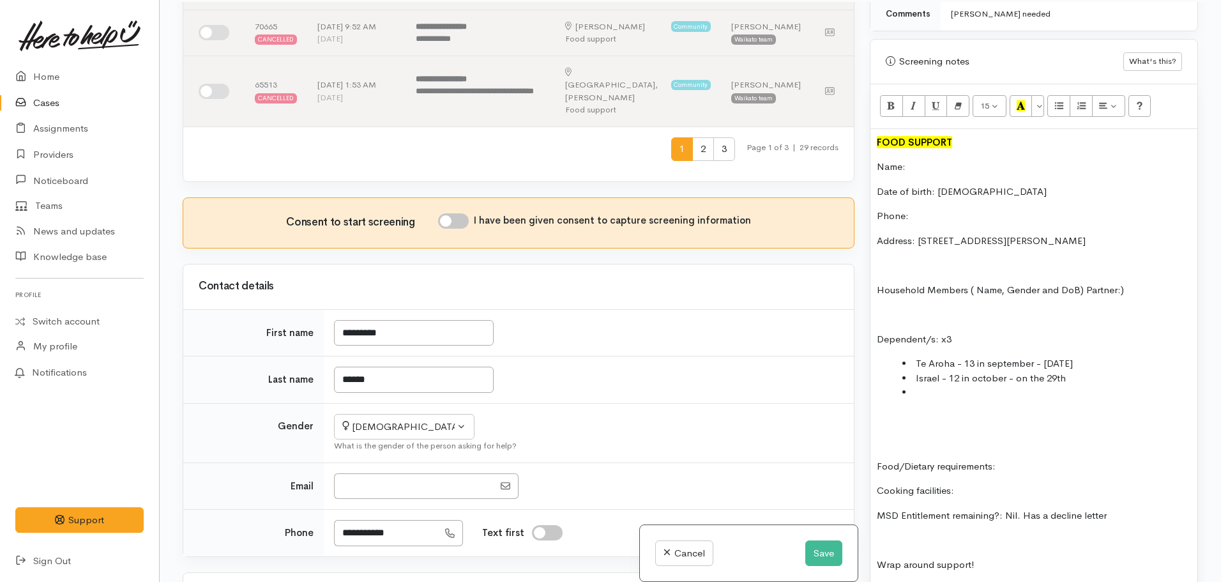
click at [893, 441] on div "FOOD SUPPORT Name: Date of birth: 06.08.1989 Phone: Address: 8A Griffiths Place…" at bounding box center [1033, 457] width 327 height 656
click at [888, 434] on p at bounding box center [1034, 441] width 314 height 15
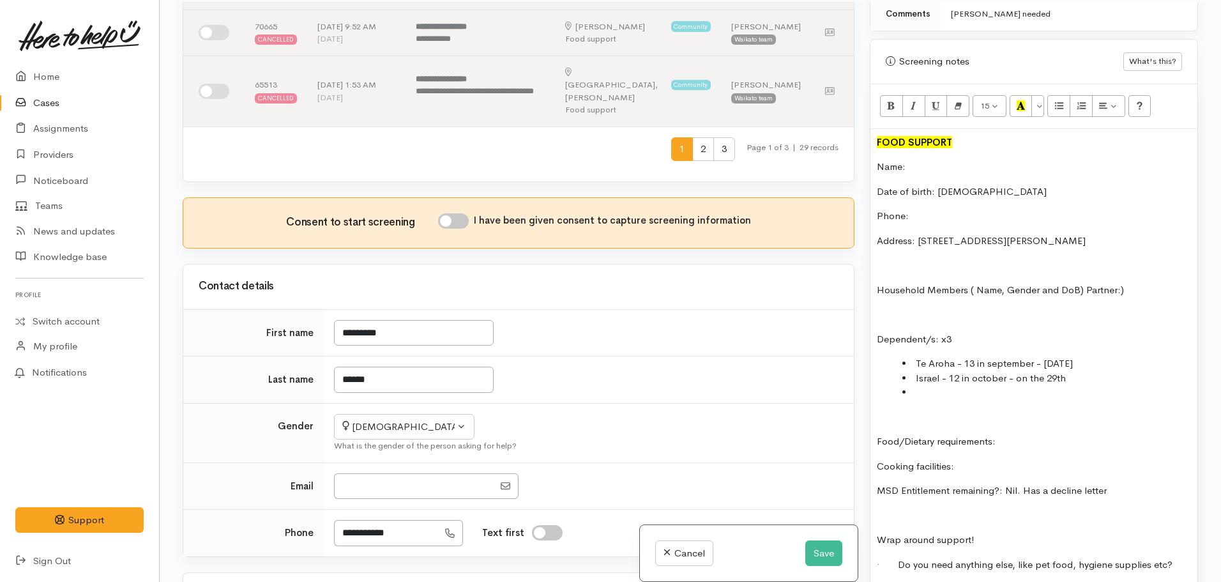
click at [918, 385] on li at bounding box center [1046, 392] width 289 height 15
click at [1047, 416] on div "FOOD SUPPORT Name: Date of birth: 06.08.1989 Phone: Address: 8A Griffiths Place…" at bounding box center [1033, 444] width 327 height 631
click at [979, 459] on p "Cooking facilities:" at bounding box center [1034, 466] width 314 height 15
click at [997, 461] on div "FOOD SUPPORT Name: Date of birth: 06.08.1989 Phone: Address: 8A Griffiths Place…" at bounding box center [1033, 444] width 327 height 631
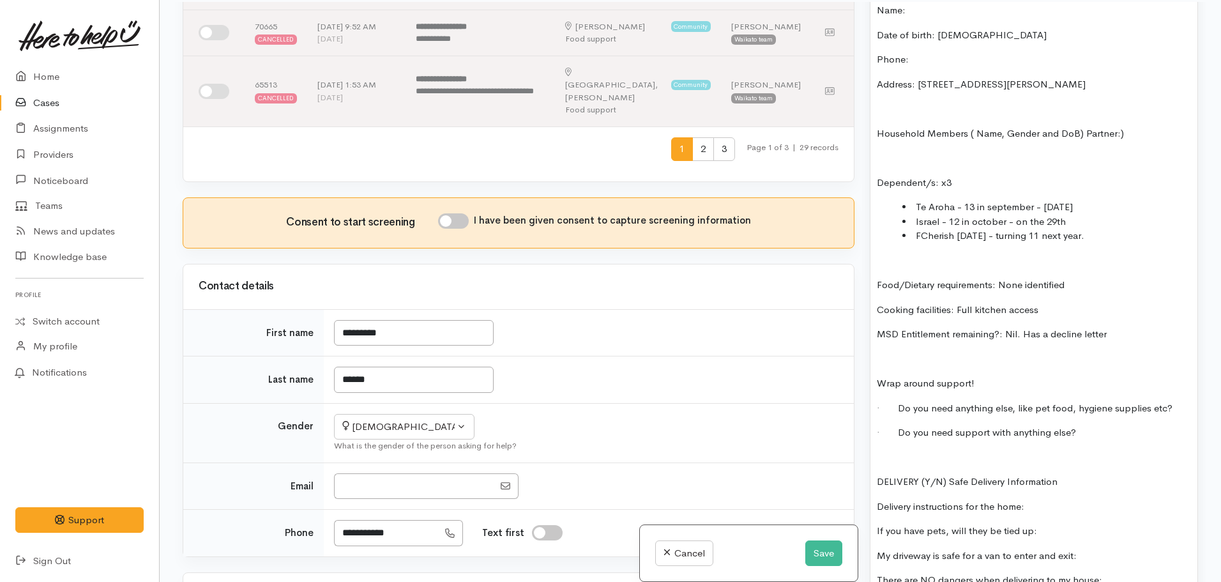
scroll to position [909, 0]
click at [1117, 326] on p "MSD Entitlement remaining?: Nil. Has a decline letter" at bounding box center [1034, 333] width 314 height 15
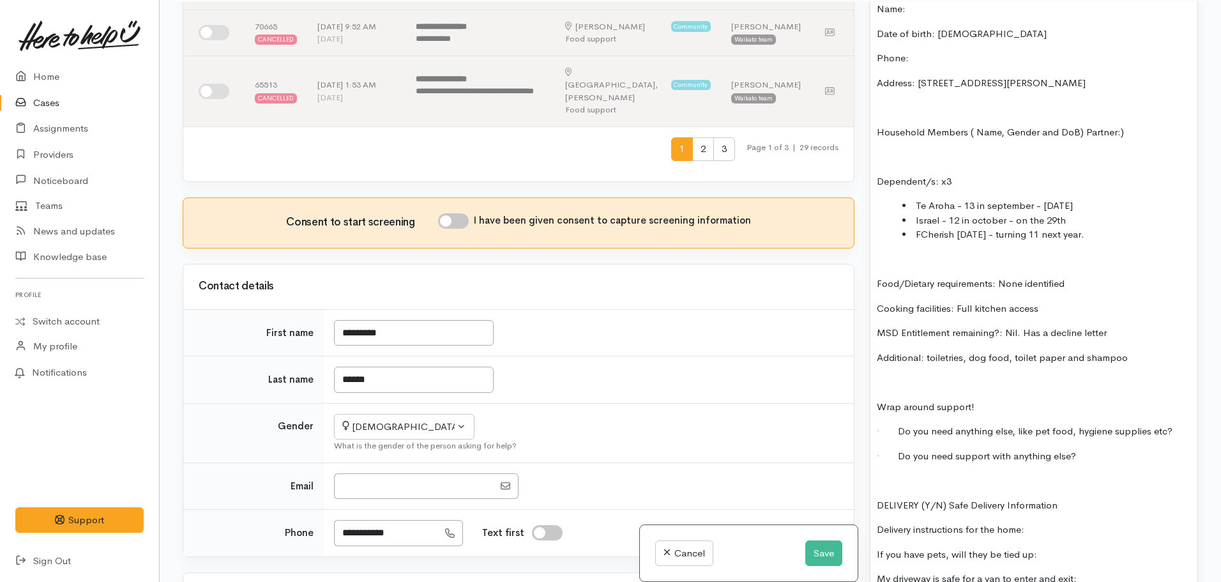
click at [461, 213] on input "I have been given consent to capture screening information" at bounding box center [453, 220] width 31 height 15
checkbox input "true"
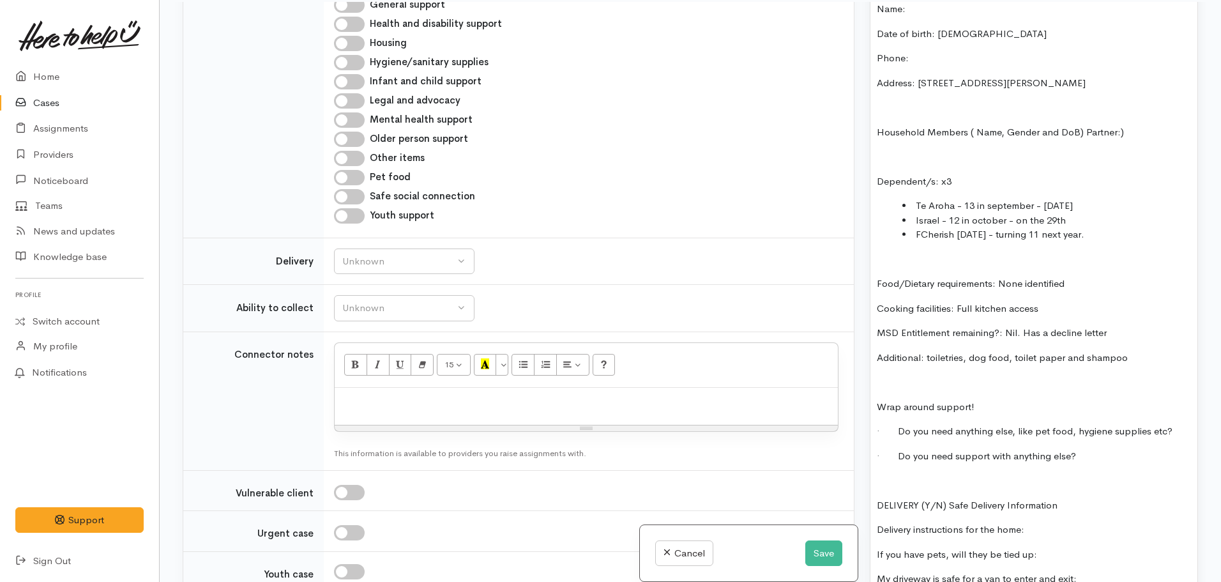
scroll to position [1423, 0]
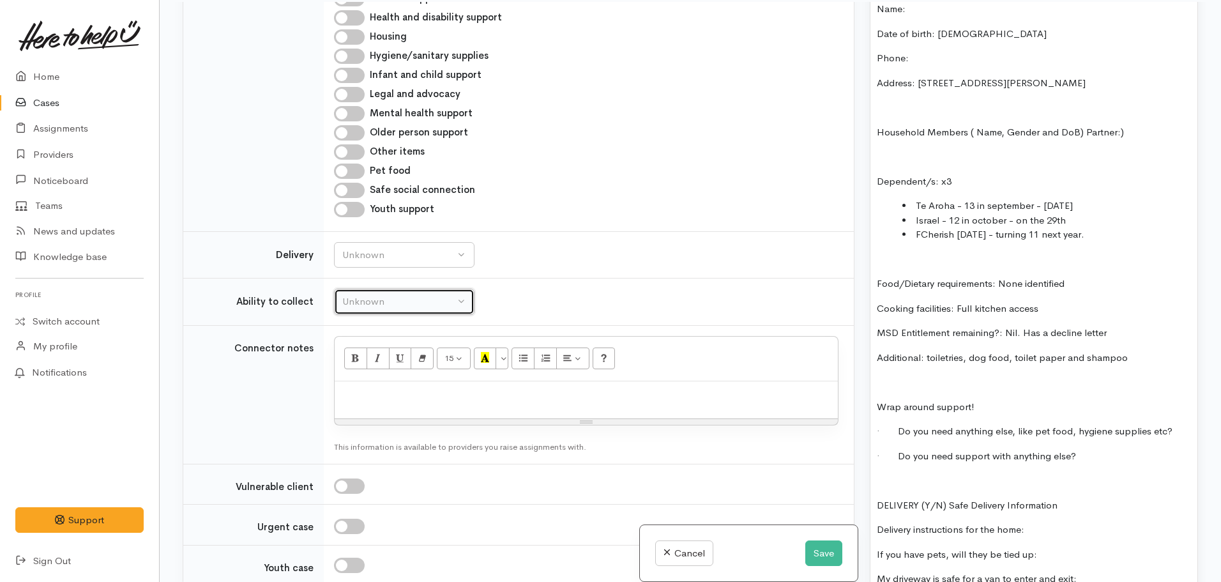
click at [388, 294] on div "Unknown" at bounding box center [398, 301] width 112 height 15
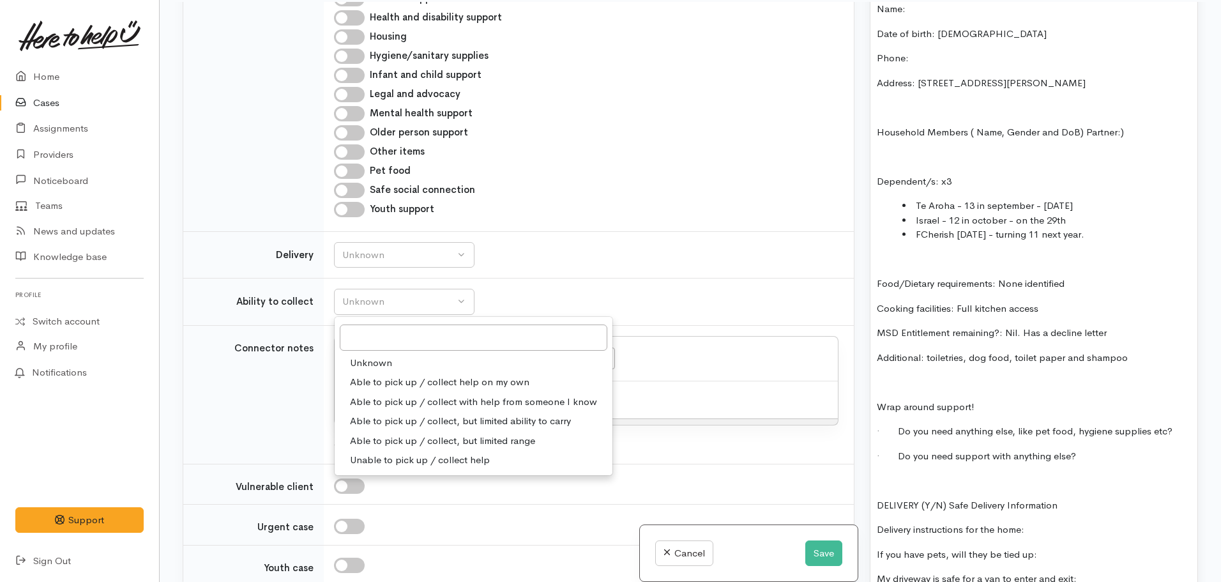
click at [397, 375] on span "Able to pick up / collect help on my own" at bounding box center [439, 382] width 179 height 15
select select "2"
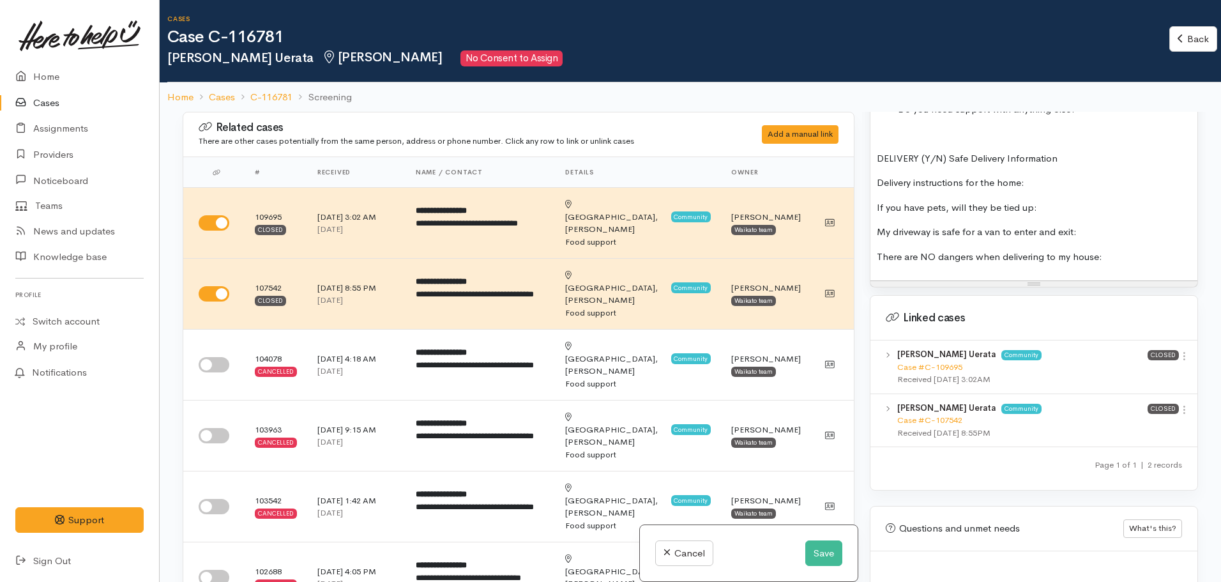
scroll to position [1401, 0]
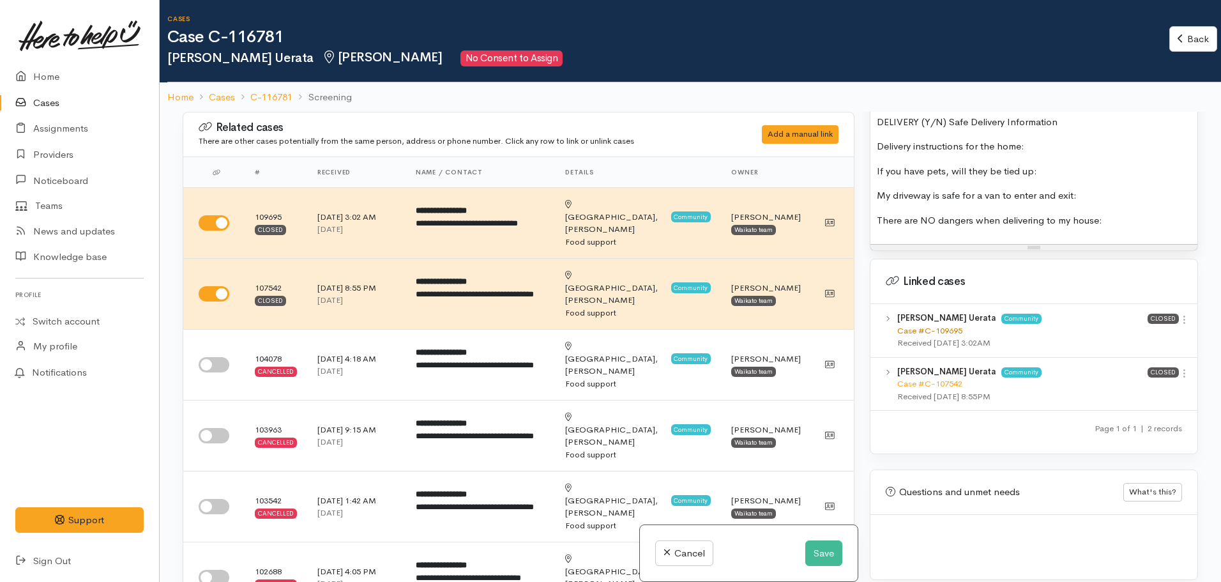
click at [912, 325] on link "Case #C-109695" at bounding box center [929, 330] width 65 height 11
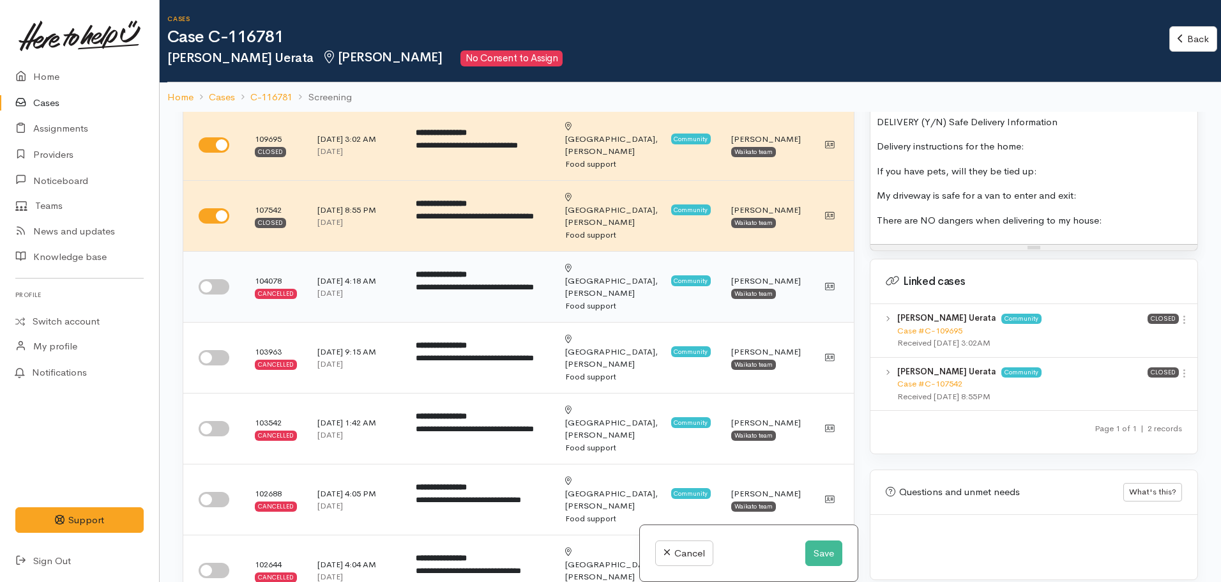
scroll to position [77, 0]
click at [241, 254] on td at bounding box center [213, 287] width 61 height 71
click at [220, 280] on input "checkbox" at bounding box center [214, 287] width 31 height 15
checkbox input "true"
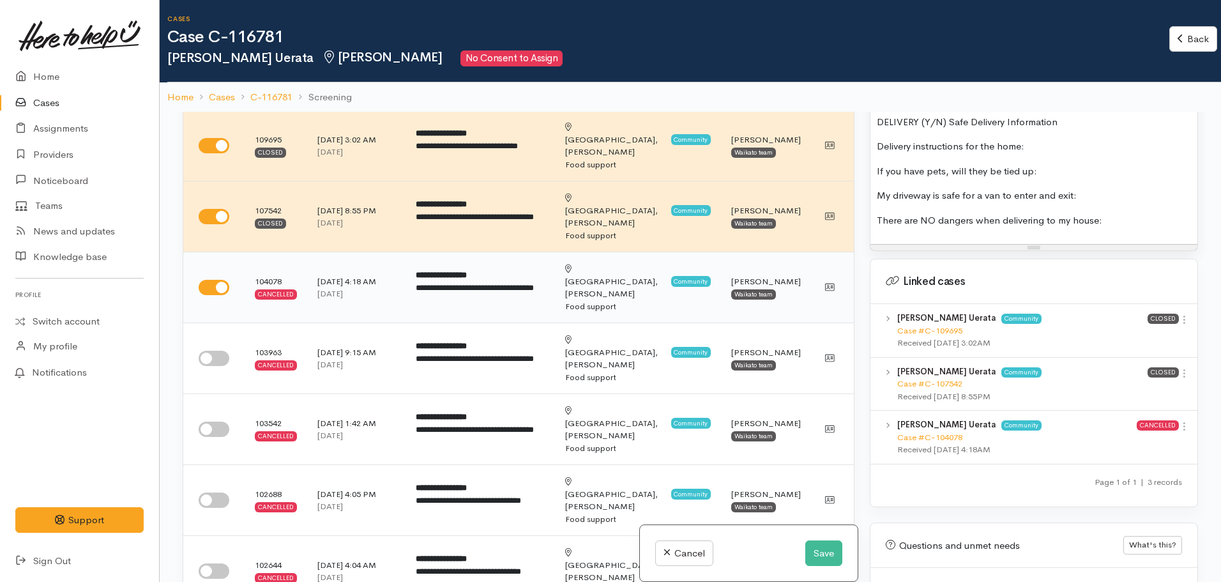
scroll to position [0, 0]
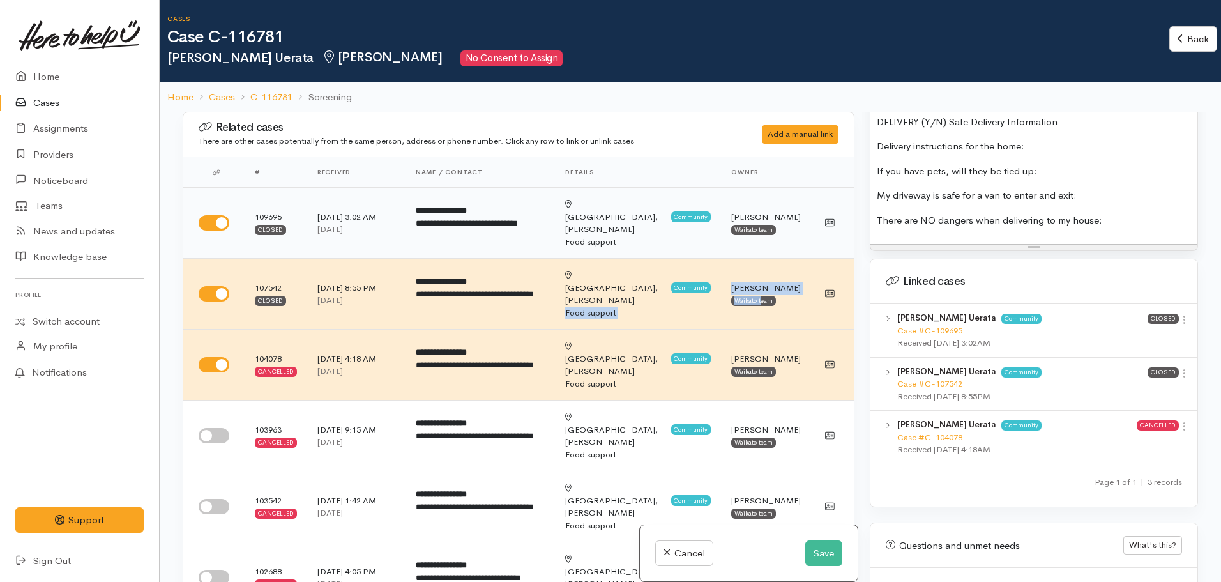
click at [706, 245] on tbody "**********" at bounding box center [518, 536] width 670 height 696
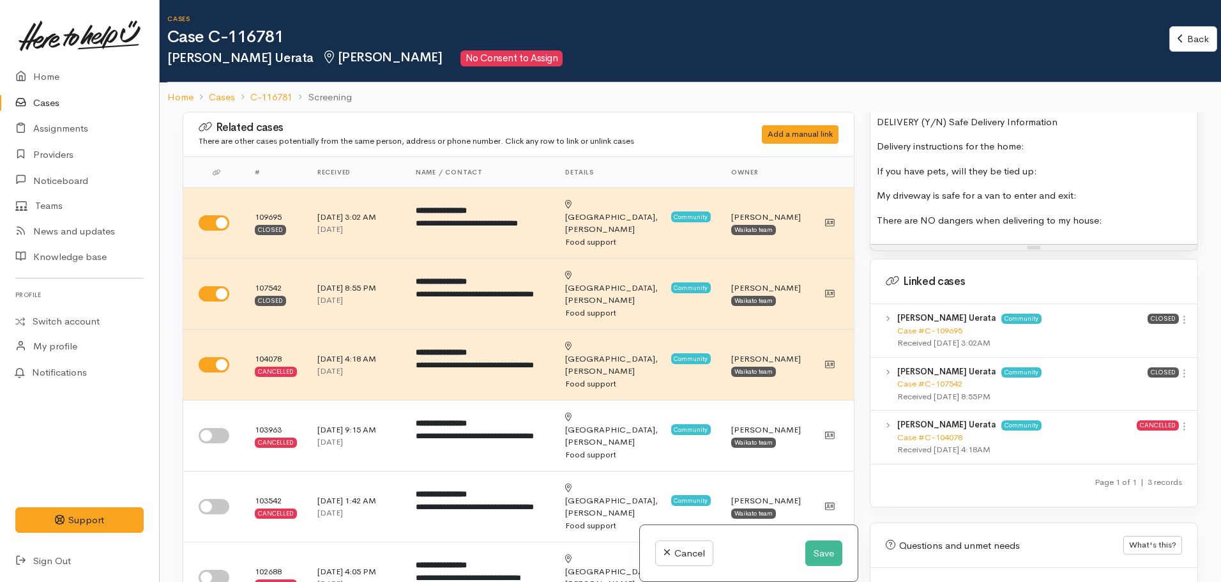
click at [1002, 280] on div "Linked cases" at bounding box center [1033, 281] width 327 height 45
click at [209, 428] on input "checkbox" at bounding box center [214, 435] width 31 height 15
checkbox input "true"
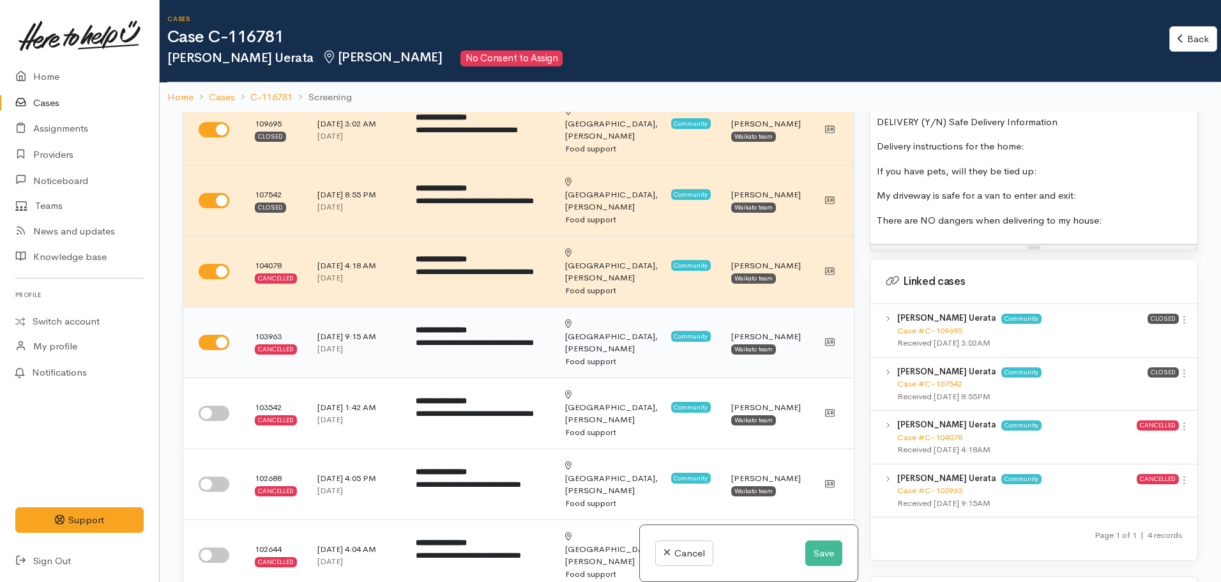
scroll to position [96, 0]
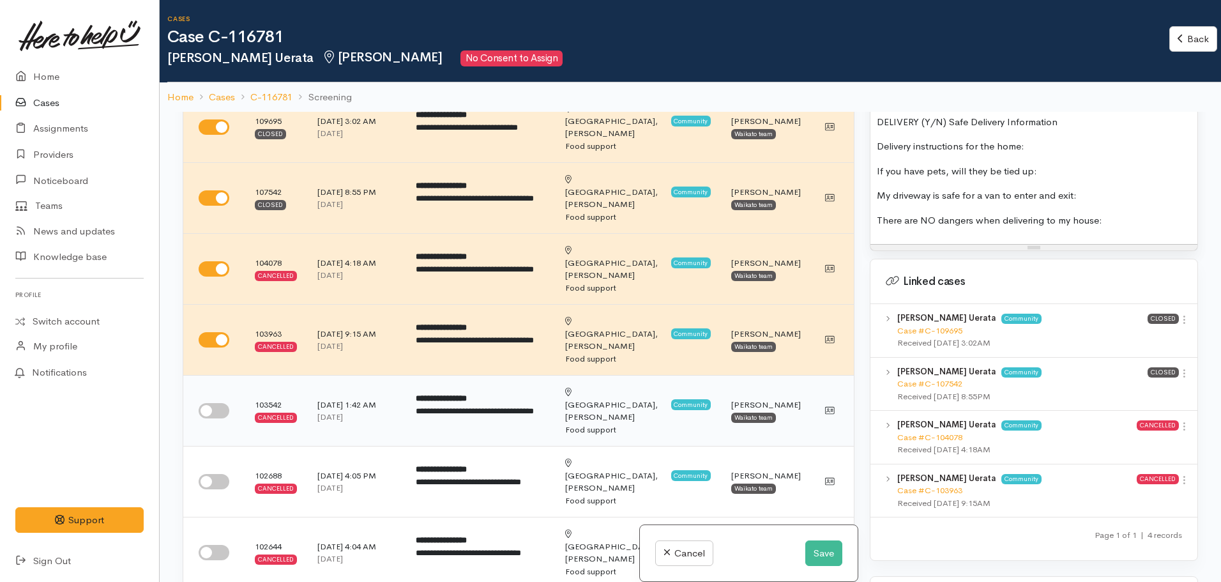
click at [209, 403] on input "checkbox" at bounding box center [214, 410] width 31 height 15
checkbox input "true"
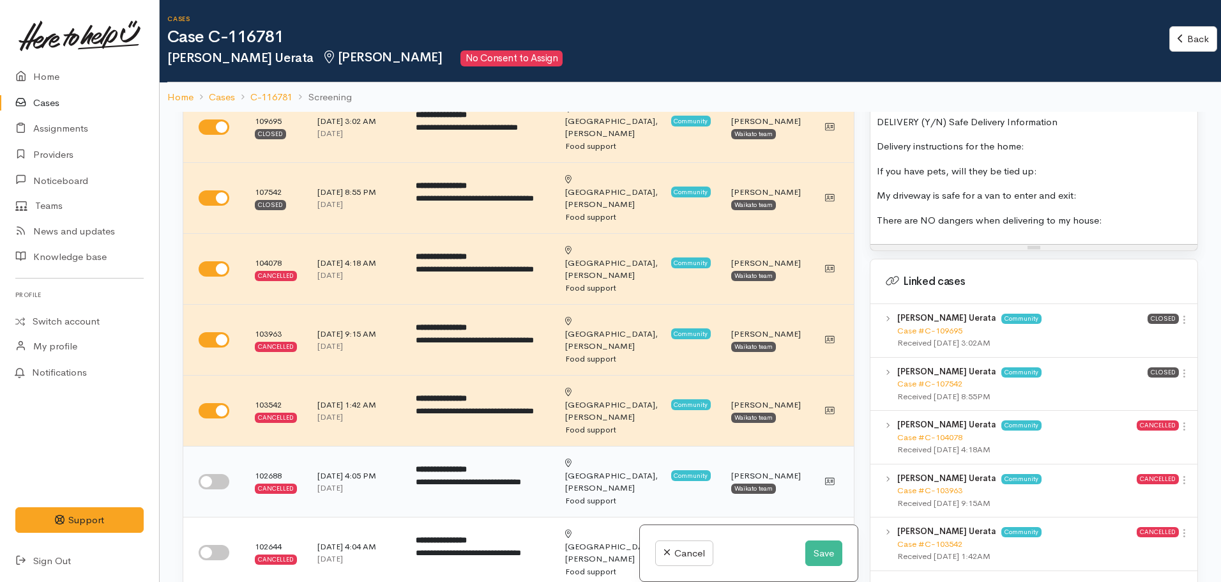
click at [224, 474] on input "checkbox" at bounding box center [214, 481] width 31 height 15
checkbox input "true"
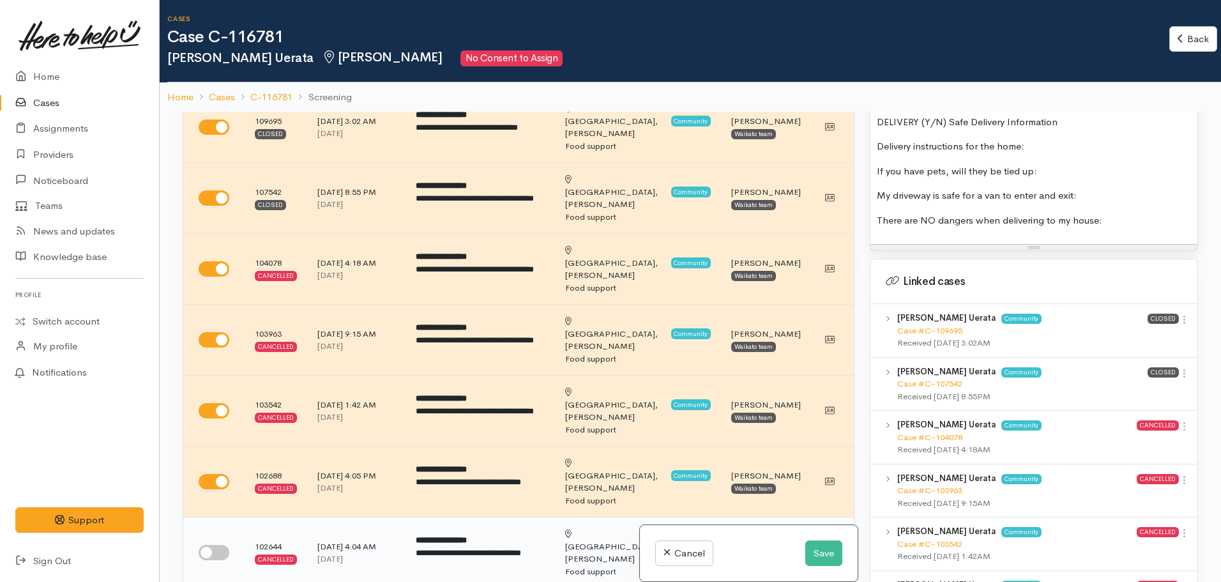
click at [215, 545] on input "checkbox" at bounding box center [214, 552] width 31 height 15
checkbox input "true"
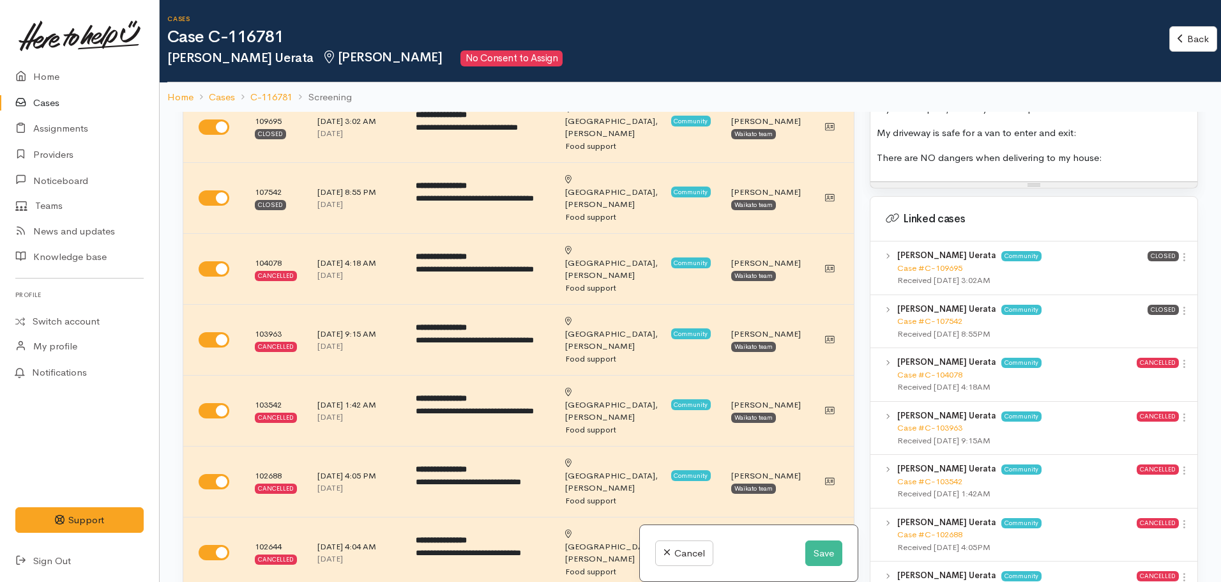
scroll to position [1465, 0]
click at [929, 315] on link "Case #C-107542" at bounding box center [929, 320] width 65 height 11
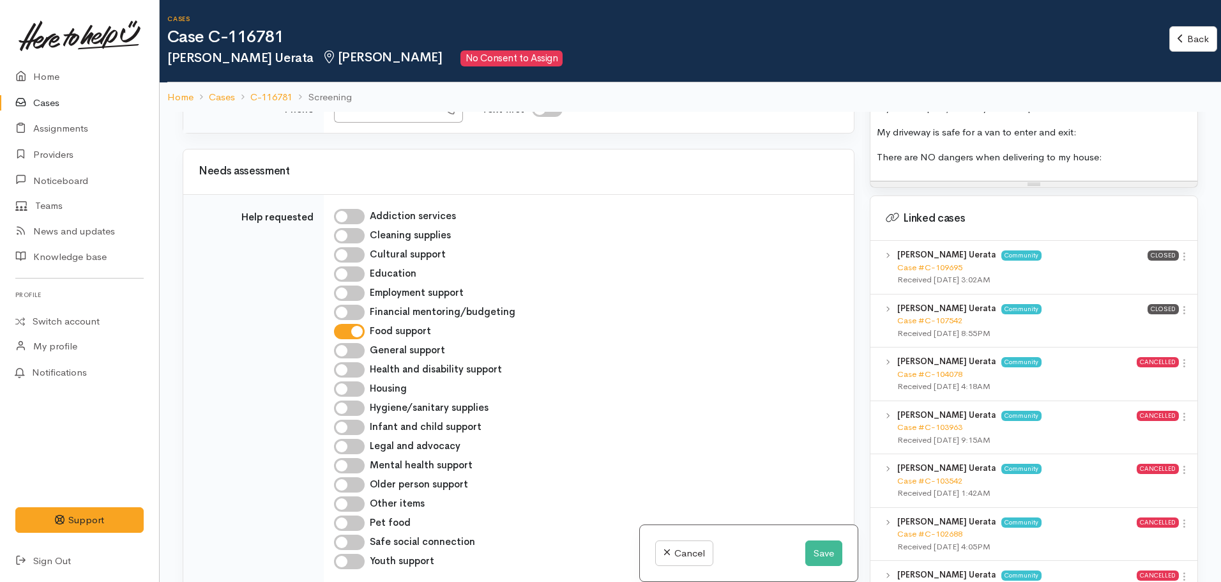
scroll to position [1181, 0]
click at [359, 515] on input "Pet food" at bounding box center [349, 522] width 31 height 15
checkbox input "true"
click at [359, 400] on input "Hygiene/sanitary supplies" at bounding box center [349, 407] width 31 height 15
checkbox input "true"
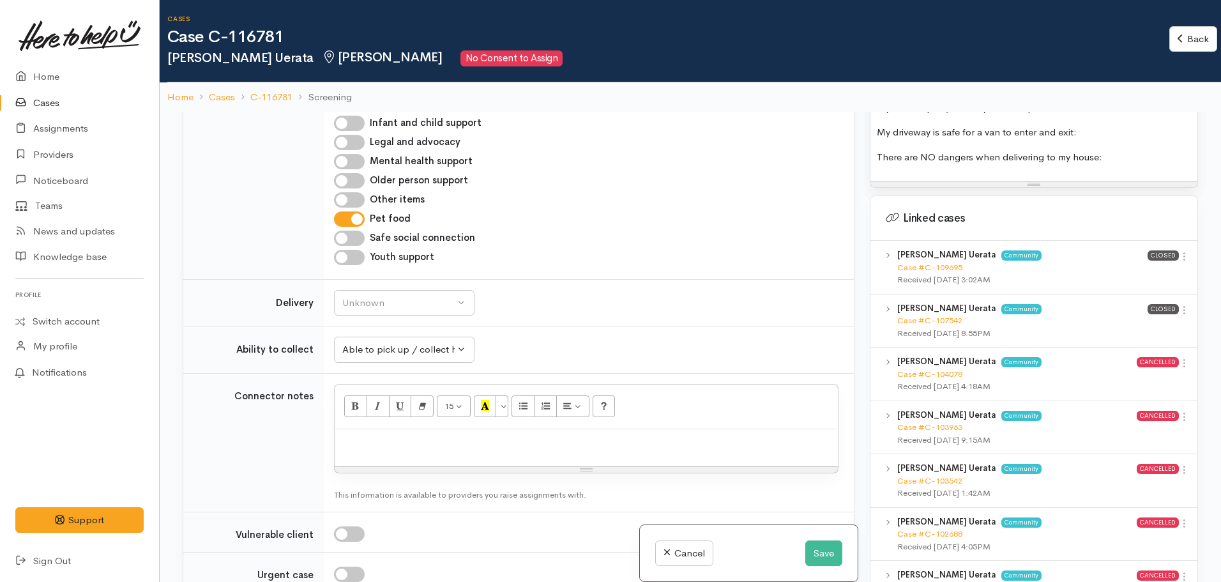
scroll to position [1484, 0]
click at [423, 296] on div "Unknown" at bounding box center [398, 303] width 112 height 15
click at [360, 416] on span "No" at bounding box center [356, 423] width 13 height 15
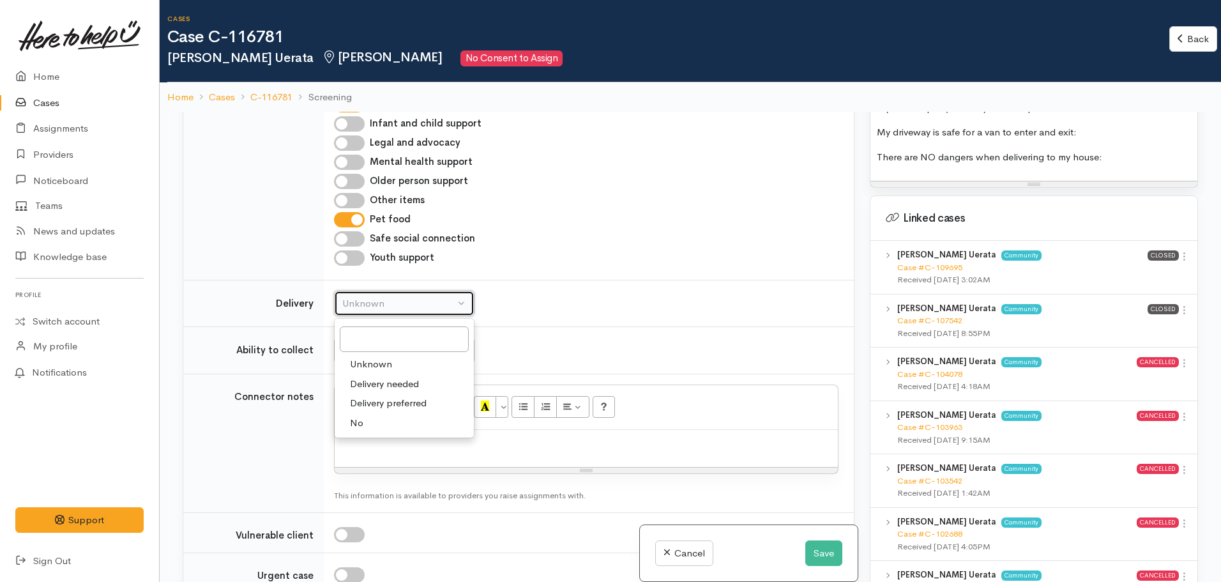
select select "1"
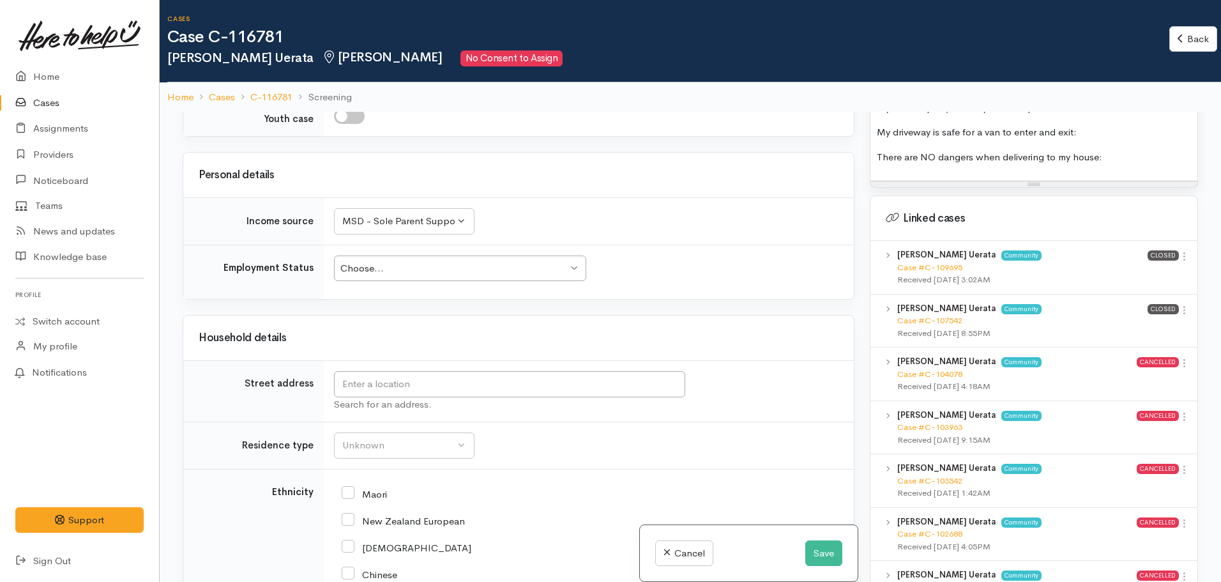
scroll to position [1975, 0]
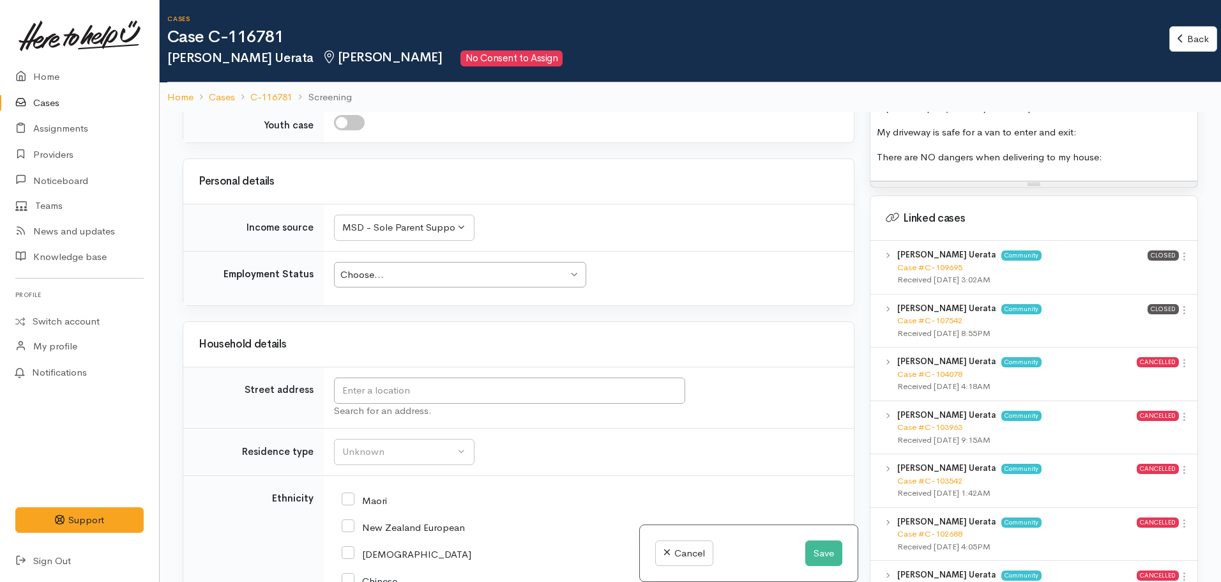
click at [431, 262] on div "Choose... Choose..." at bounding box center [460, 275] width 252 height 26
click at [406, 377] on input "text" at bounding box center [509, 390] width 351 height 26
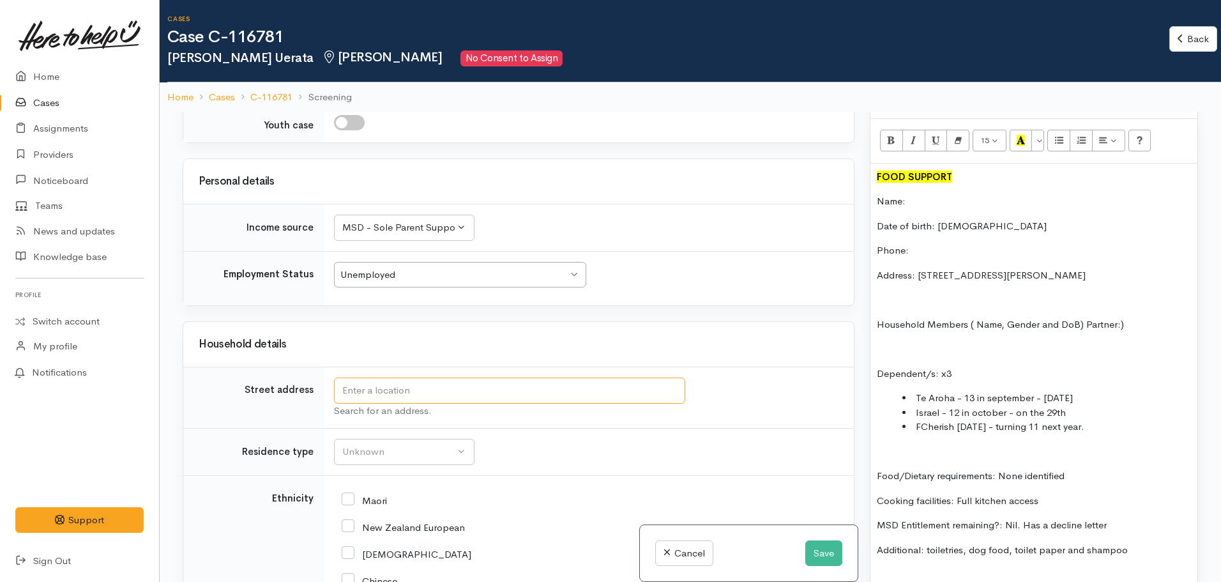
scroll to position [823, 0]
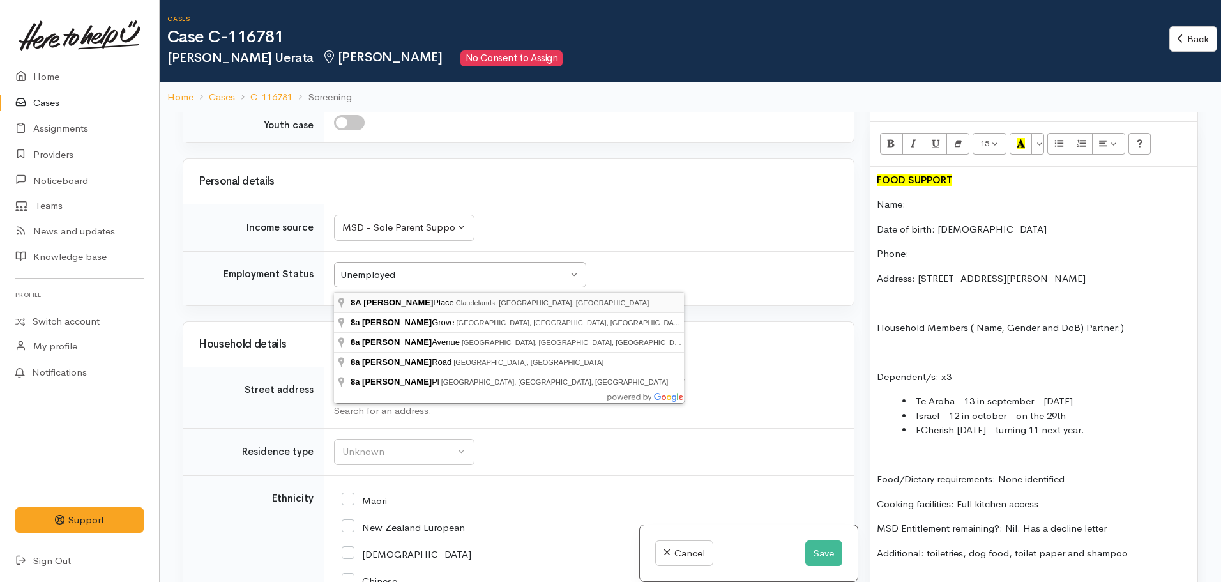
type input "8A Griffiths Place, Claudelands, Hamilton, New Zealand"
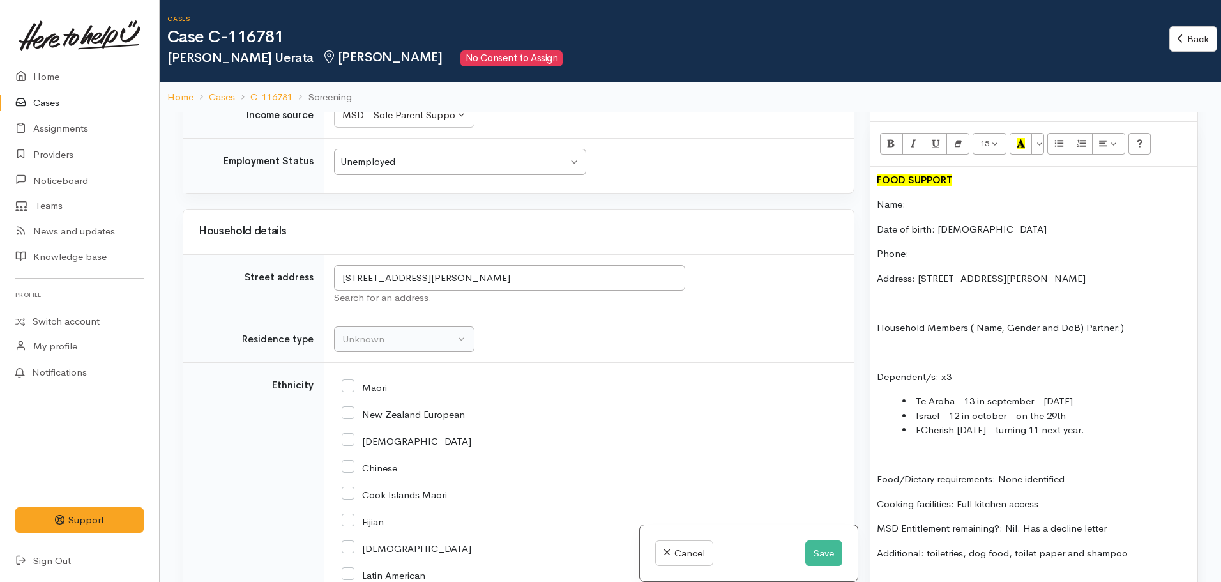
scroll to position [1975, 0]
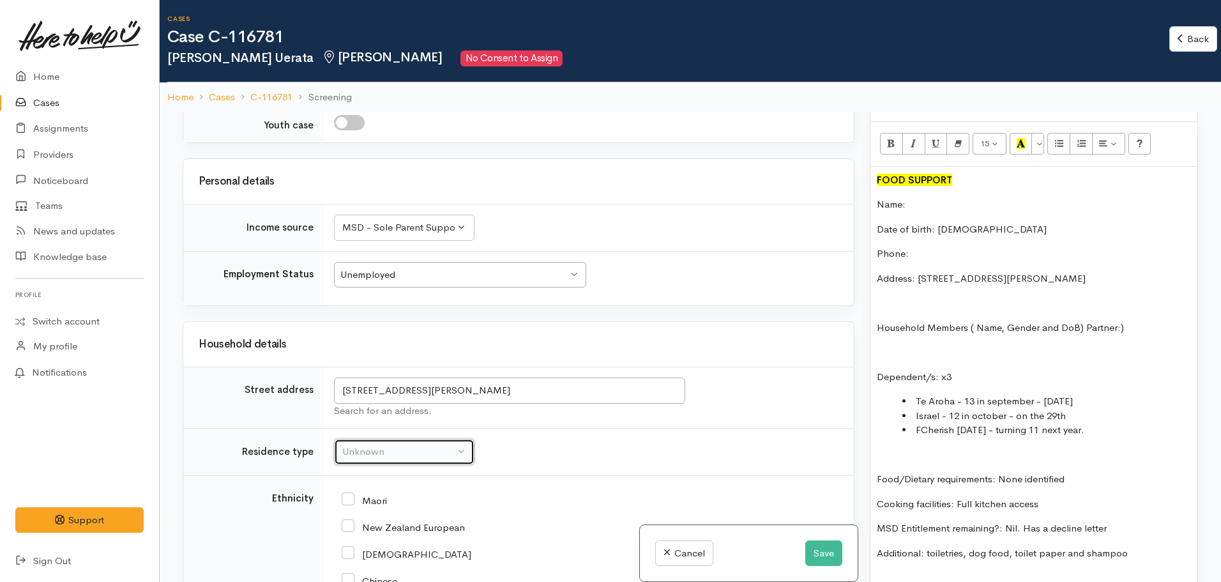
click at [375, 444] on div "Unknown" at bounding box center [398, 451] width 112 height 15
type input "pr"
click at [396, 506] on span "Private rental" at bounding box center [378, 513] width 57 height 15
select select "2"
click at [356, 486] on div "Maori" at bounding box center [586, 499] width 489 height 27
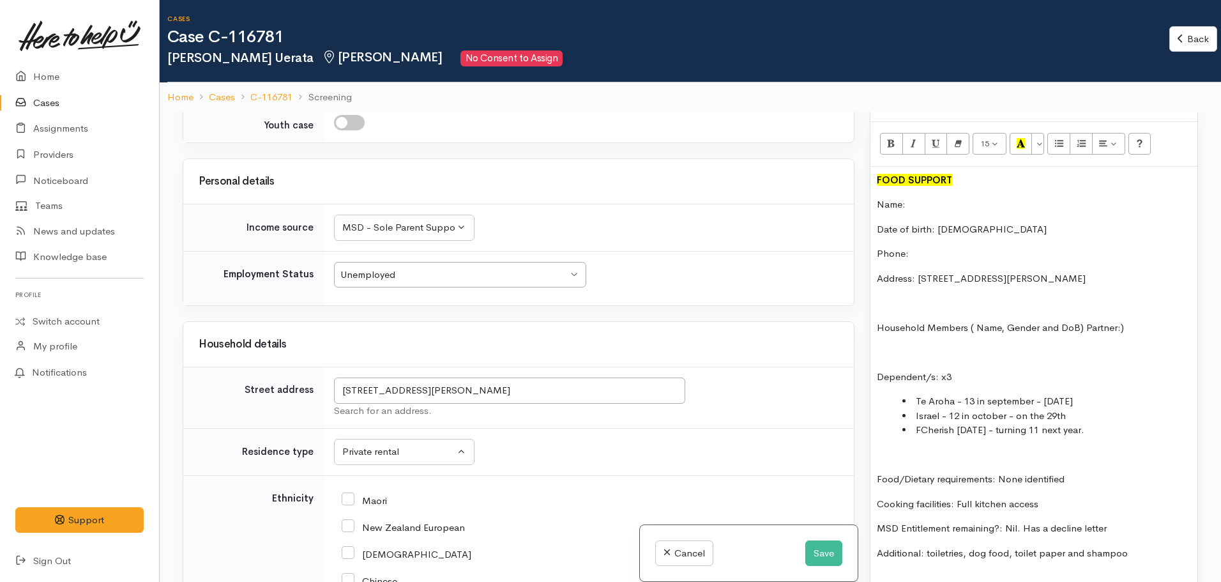
click at [347, 494] on input "Maori" at bounding box center [364, 499] width 45 height 11
checkbox input "true"
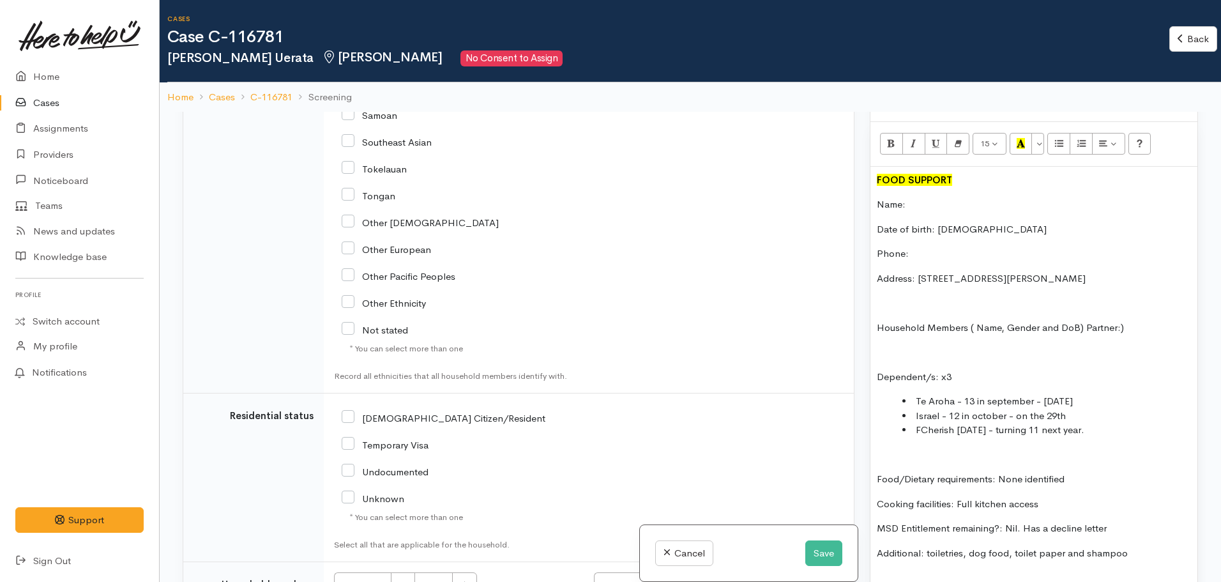
scroll to position [2667, 0]
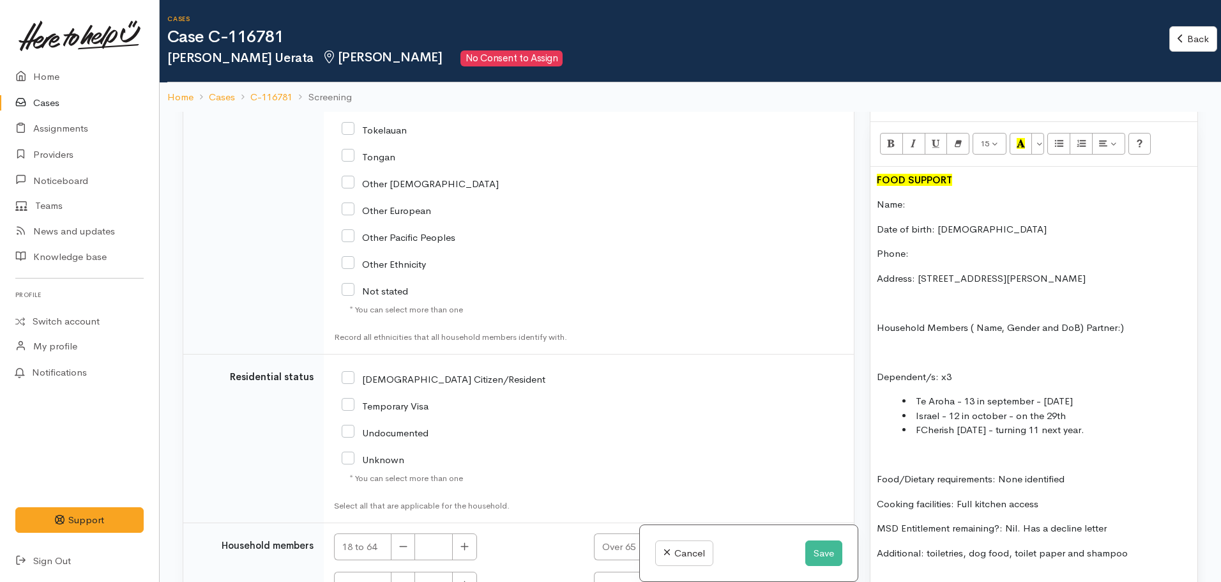
click at [351, 372] on input "NZ Citizen/Resident" at bounding box center [444, 377] width 204 height 11
checkbox input "true"
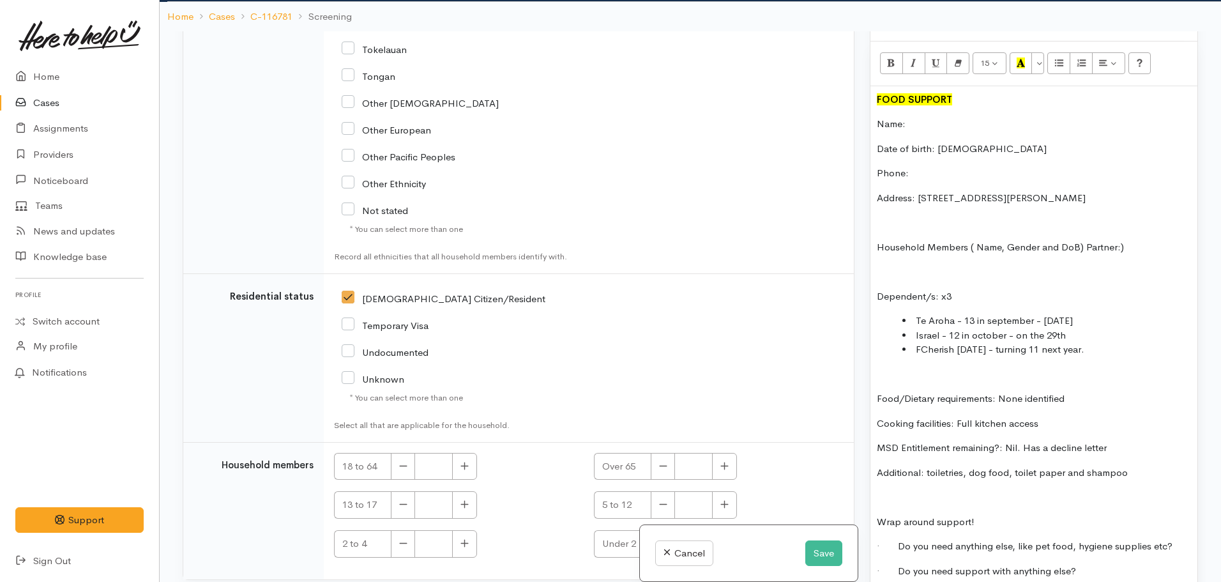
scroll to position [112, 0]
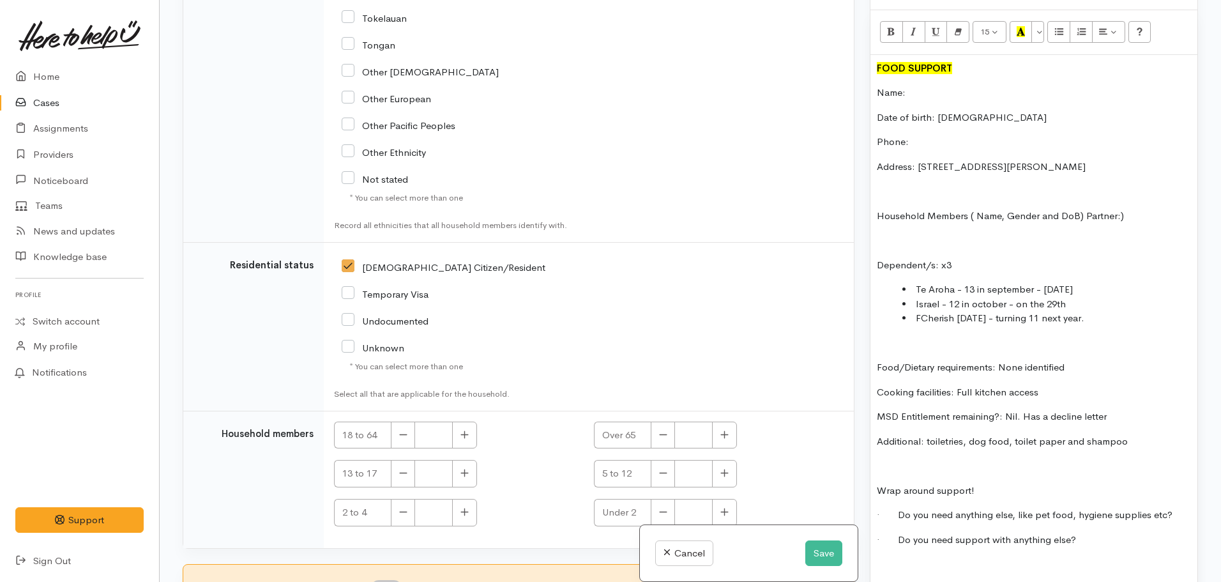
click at [391, 580] on input "I have been given consent to get help and share this information with appropria…" at bounding box center [386, 587] width 31 height 15
checkbox input "true"
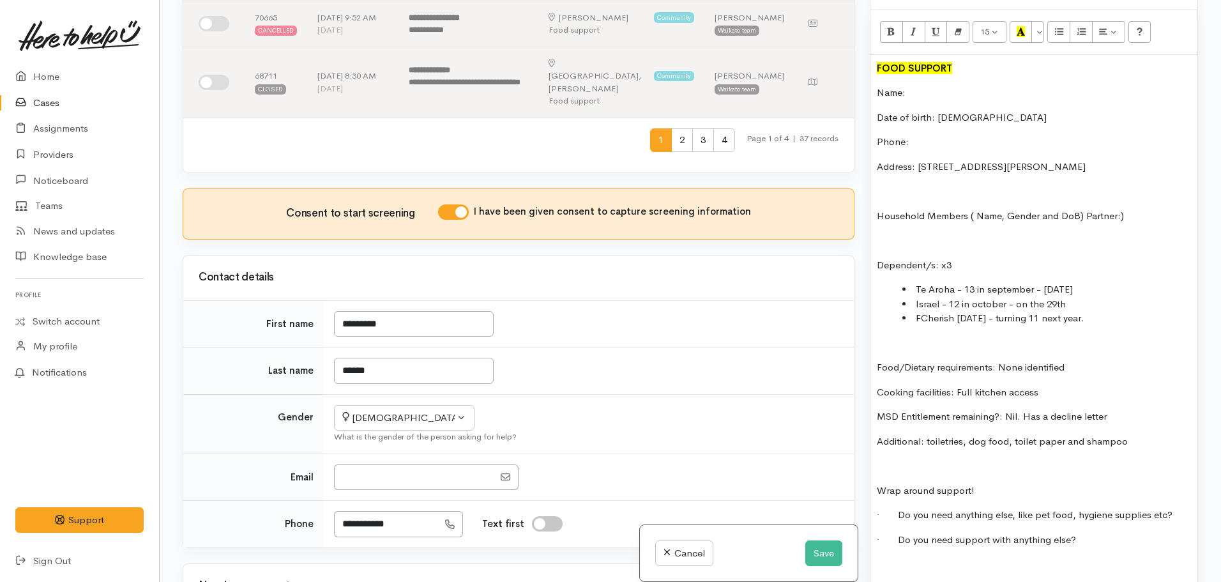
scroll to position [654, 0]
drag, startPoint x: 419, startPoint y: 411, endPoint x: 294, endPoint y: 402, distance: 125.4
click at [294, 501] on tr "**********" at bounding box center [518, 524] width 670 height 47
click at [922, 135] on p "Phone:" at bounding box center [1034, 142] width 314 height 15
click at [929, 86] on p "Name:" at bounding box center [1034, 93] width 314 height 15
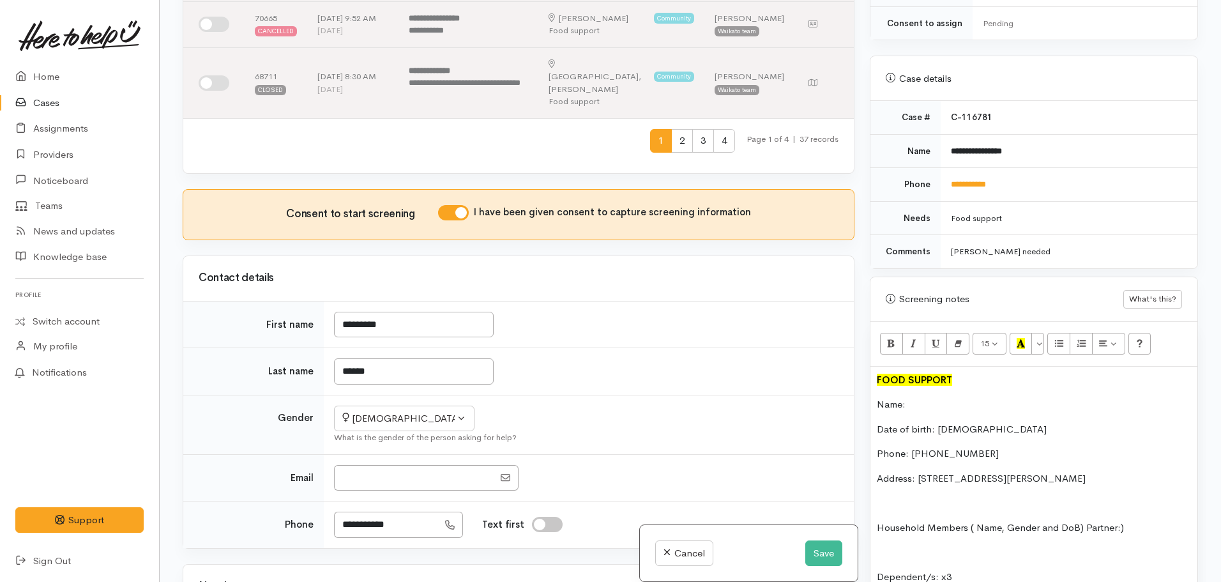
scroll to position [511, 0]
drag, startPoint x: 1011, startPoint y: 139, endPoint x: 935, endPoint y: 128, distance: 76.7
click at [935, 135] on tr "**********" at bounding box center [1033, 152] width 327 height 34
copy tr "**********"
click at [907, 398] on p "Name:" at bounding box center [1034, 405] width 314 height 15
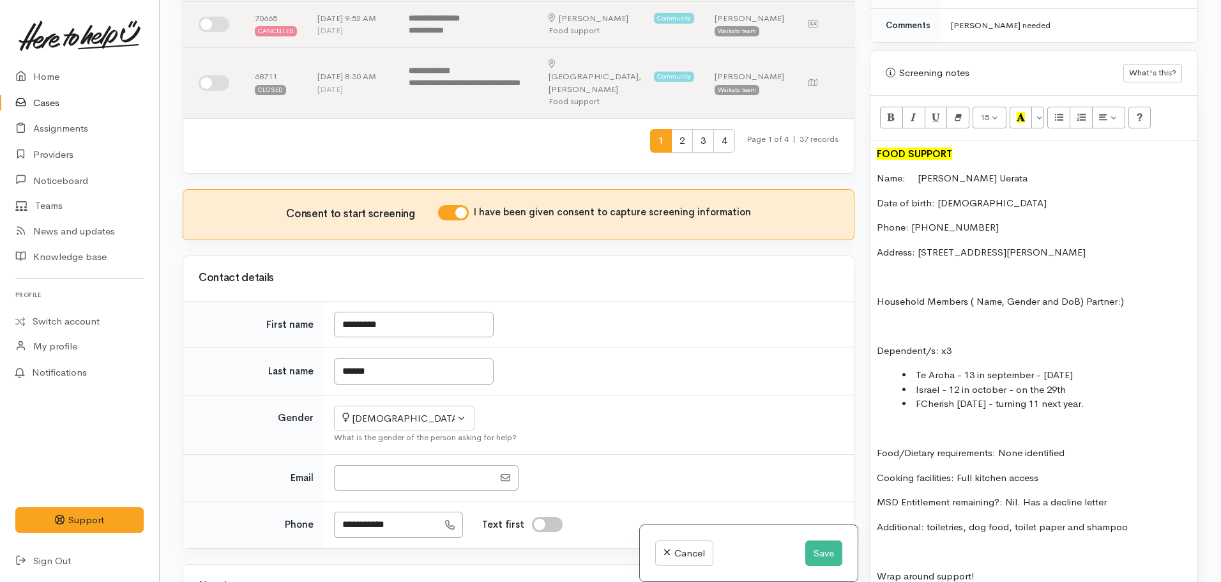
scroll to position [738, 0]
click at [1128, 294] on p "Household Members ( Name, Gender and DoB) Partner:)" at bounding box center [1034, 301] width 314 height 15
click at [1087, 294] on p "Household Members ( Name, Gender and DoB) Partner: N/A" at bounding box center [1034, 301] width 314 height 15
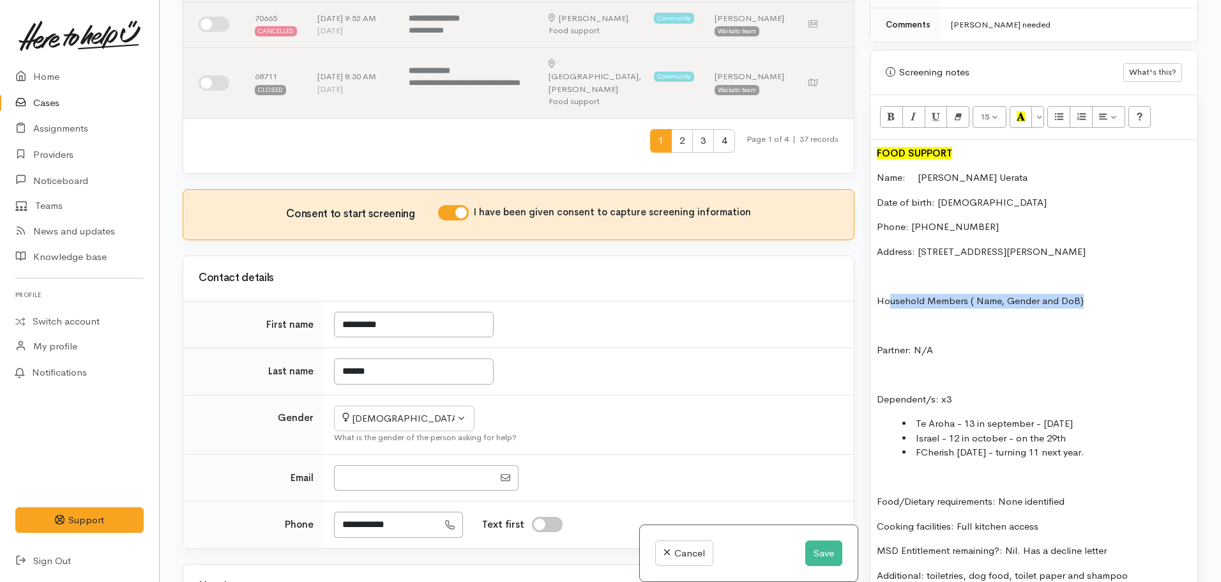
drag, startPoint x: 997, startPoint y: 286, endPoint x: 888, endPoint y: 286, distance: 109.2
click at [888, 294] on p "Household Members ( Name, Gender and DoB)" at bounding box center [1034, 301] width 314 height 15
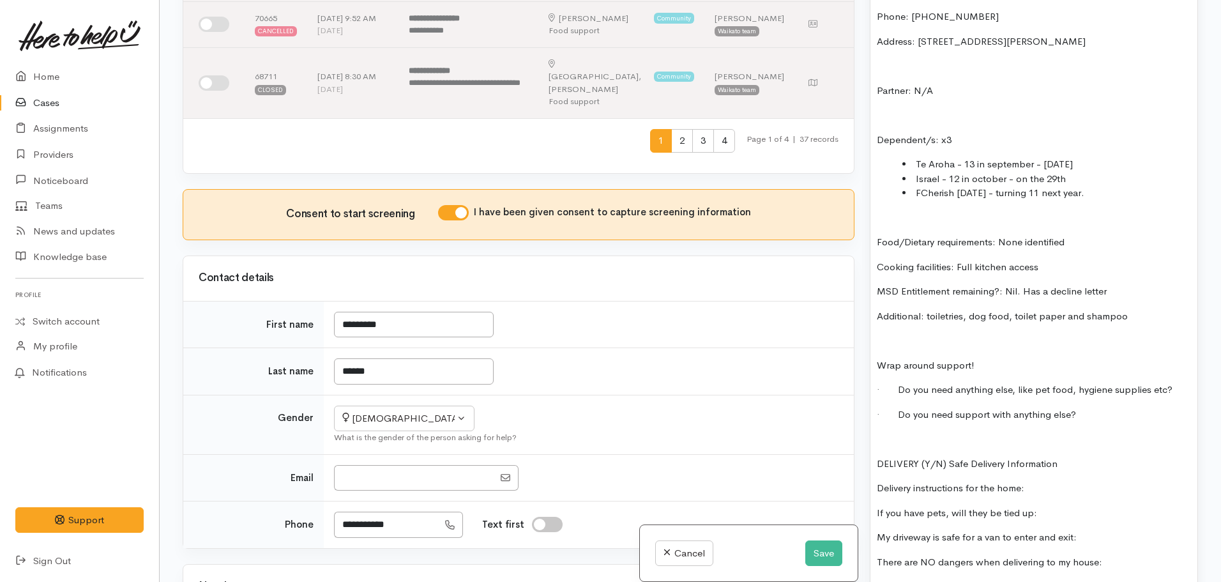
scroll to position [949, 0]
click at [1094, 407] on p "· Do you need support with anything else?" at bounding box center [1034, 414] width 314 height 15
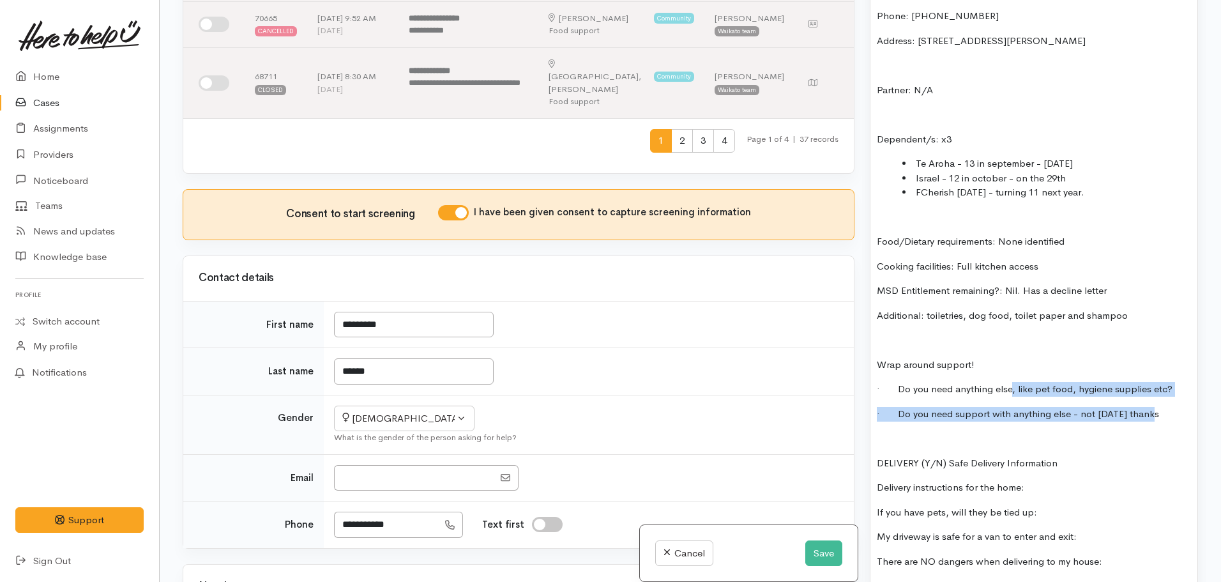
drag, startPoint x: 1010, startPoint y: 374, endPoint x: 1196, endPoint y: 386, distance: 186.9
click at [1196, 386] on div "Warnings Add No warnings have been raised against this case Add Warning Title ●…" at bounding box center [1033, 291] width 343 height 582
click at [1186, 368] on div "FOOD SUPPORT Name: Elizabeth Uerata Date of birth: 06.08.1989 Phone: 6422099272…" at bounding box center [1033, 257] width 327 height 656
drag, startPoint x: 1180, startPoint y: 371, endPoint x: 1011, endPoint y: 380, distance: 168.8
click at [1011, 382] on p "· Do you need anything else, like pet food, hygiene supplies etc?" at bounding box center [1034, 389] width 314 height 15
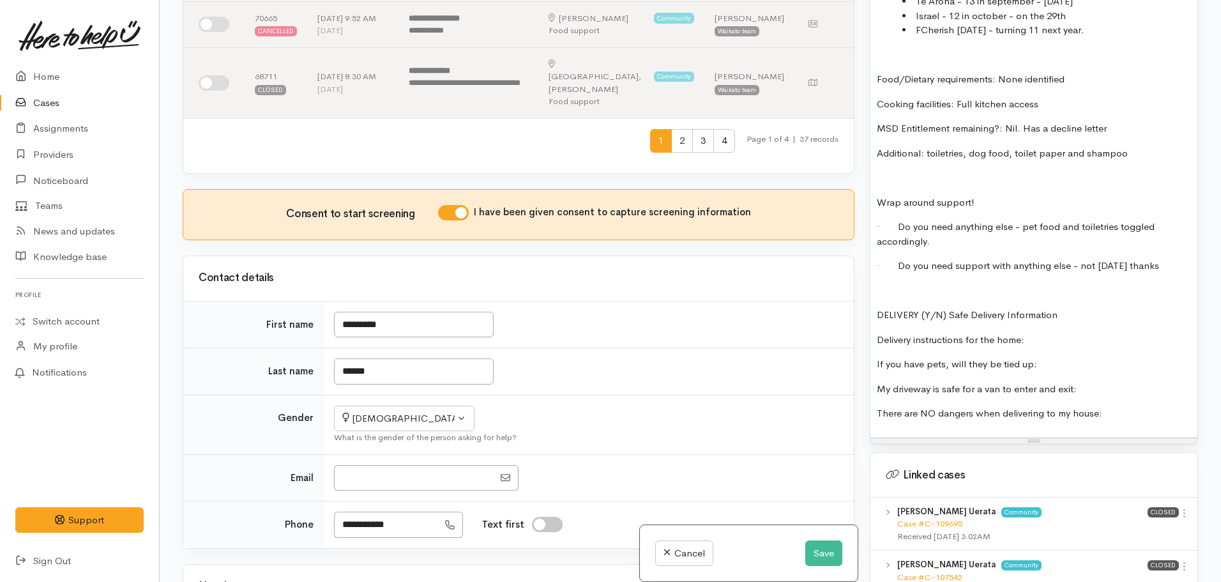
scroll to position [1116, 0]
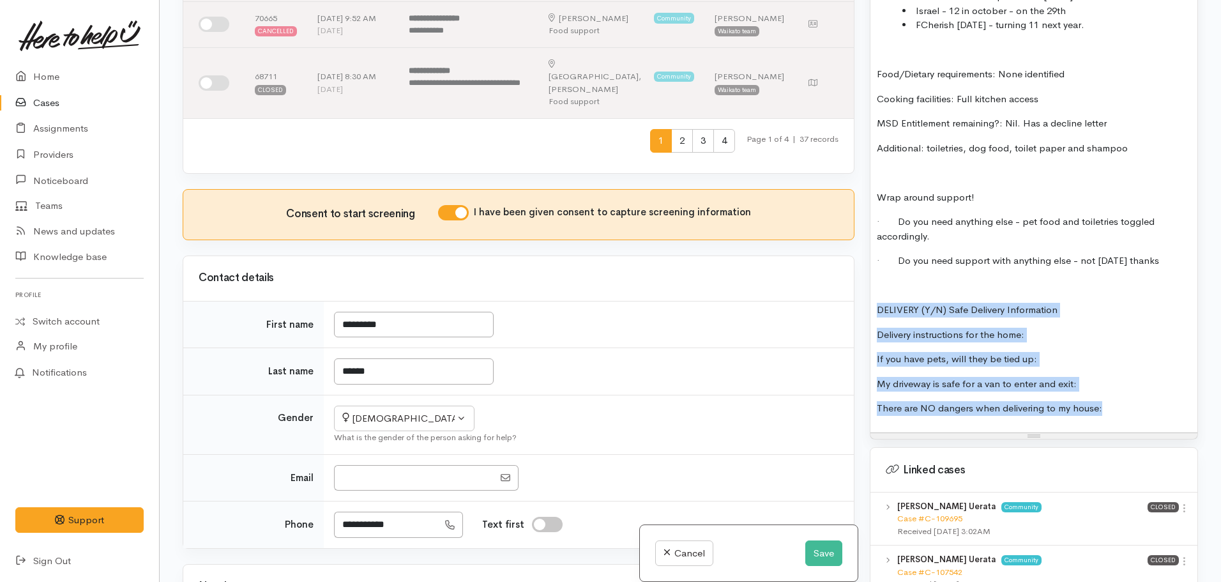
drag, startPoint x: 1103, startPoint y: 388, endPoint x: 818, endPoint y: 285, distance: 303.6
click at [818, 285] on div "Related cases There are other cases potentially from the same person, address o…" at bounding box center [690, 291] width 1030 height 582
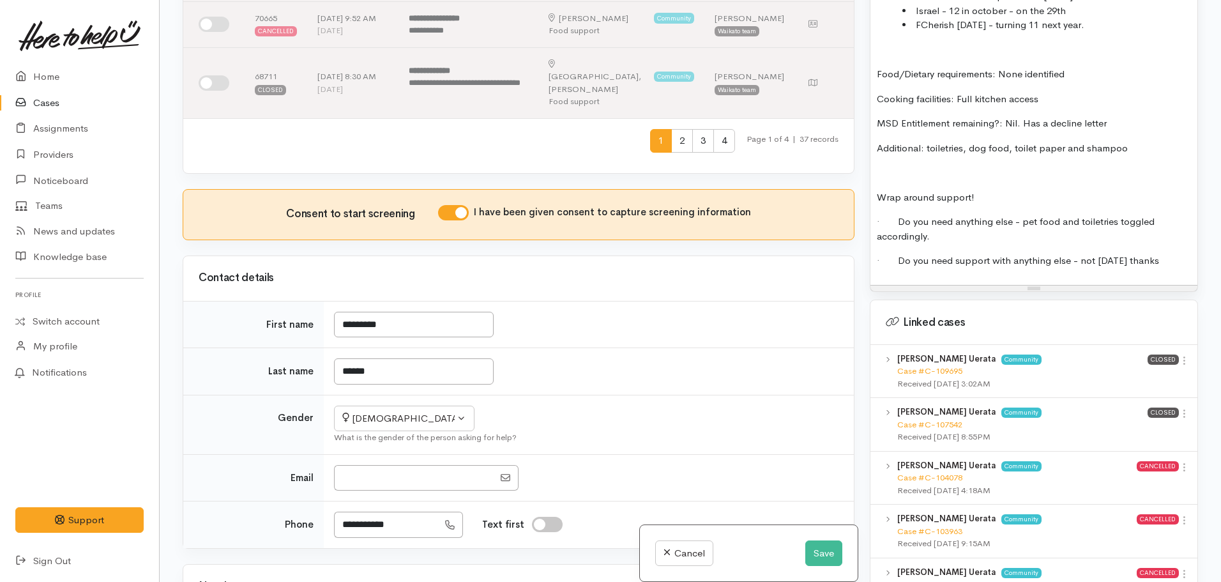
click at [881, 165] on p at bounding box center [1034, 172] width 314 height 15
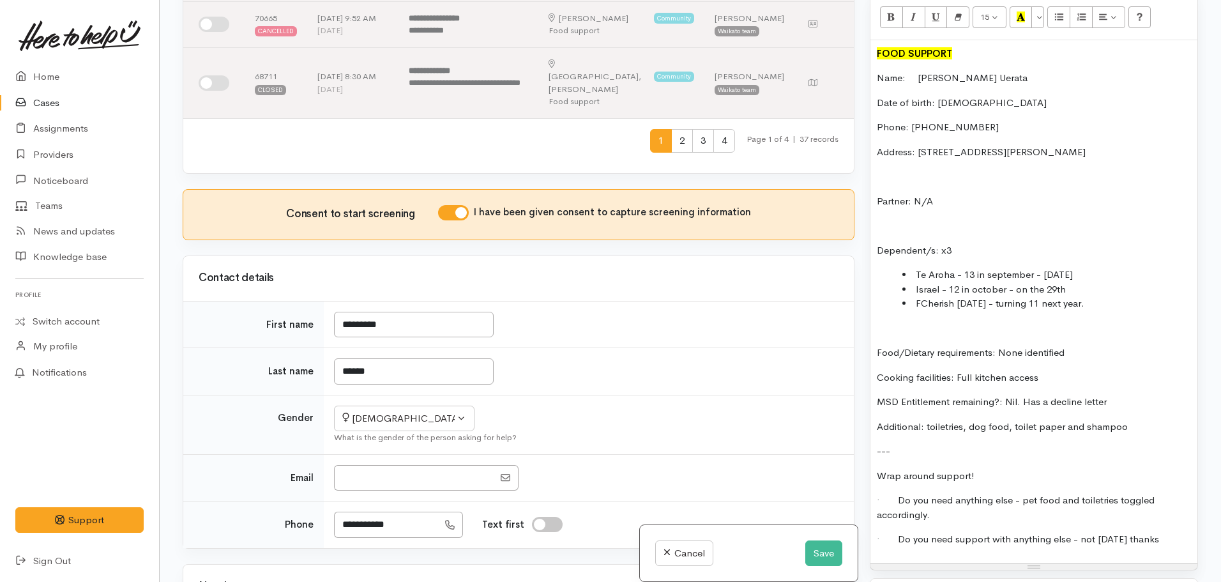
scroll to position [838, 0]
click at [923, 296] on li "FCherish 19 January - turning 11 next year." at bounding box center [1046, 303] width 289 height 15
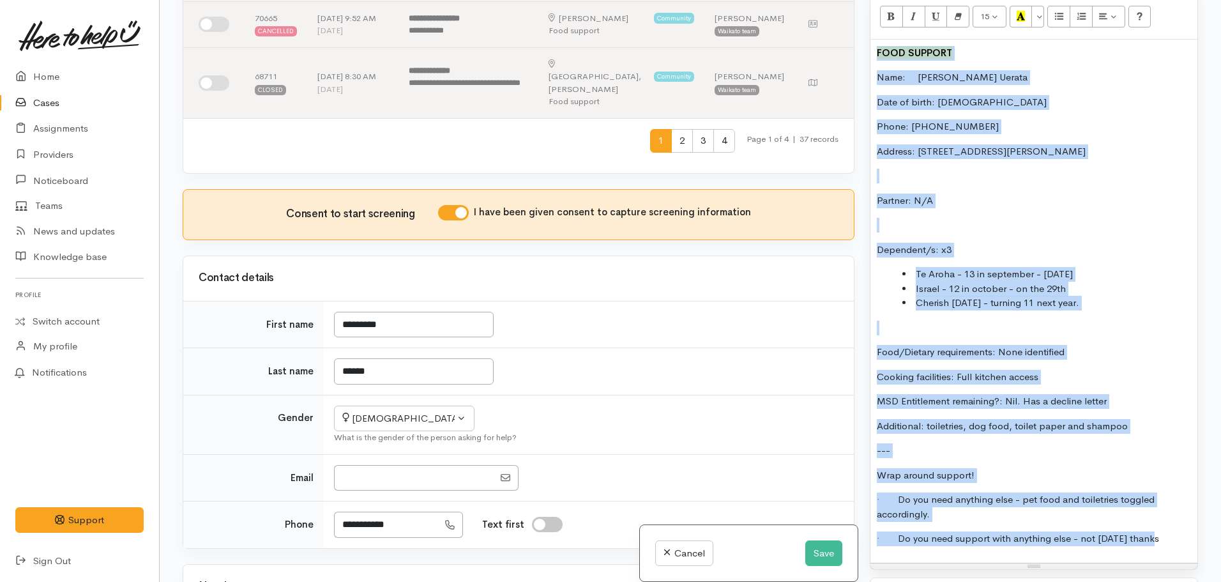
copy div "FOOD SUPPORT Name: Elizabeth Uerata Date of birth: 06.08.1989 Phone: 6422099272…"
click at [817, 548] on button "Save" at bounding box center [823, 553] width 37 height 26
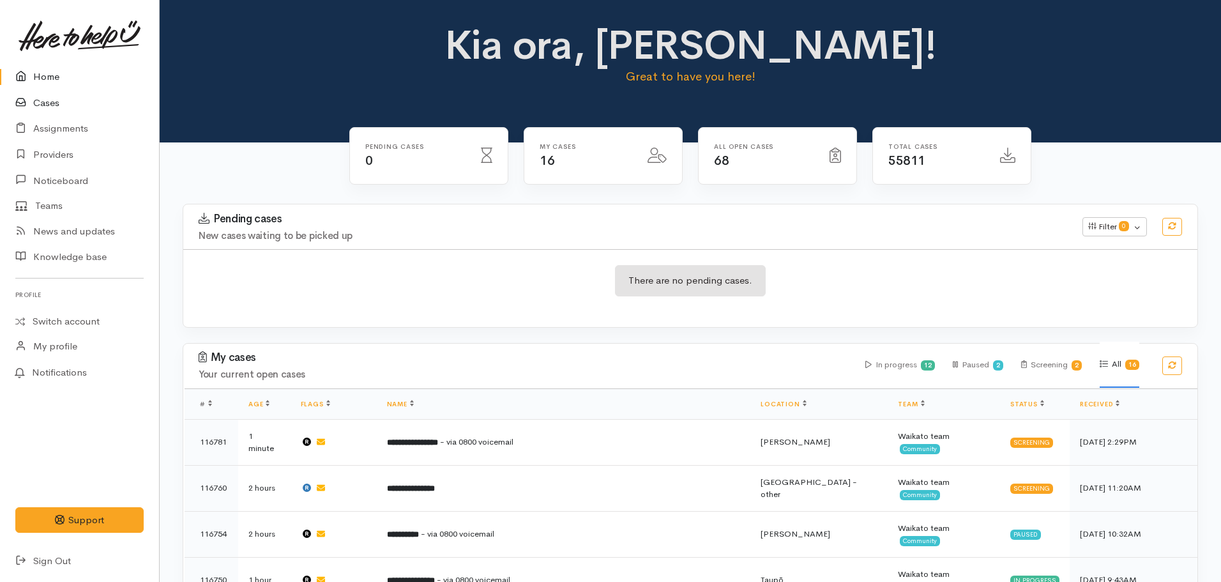
click at [63, 107] on link "Cases" at bounding box center [79, 103] width 159 height 26
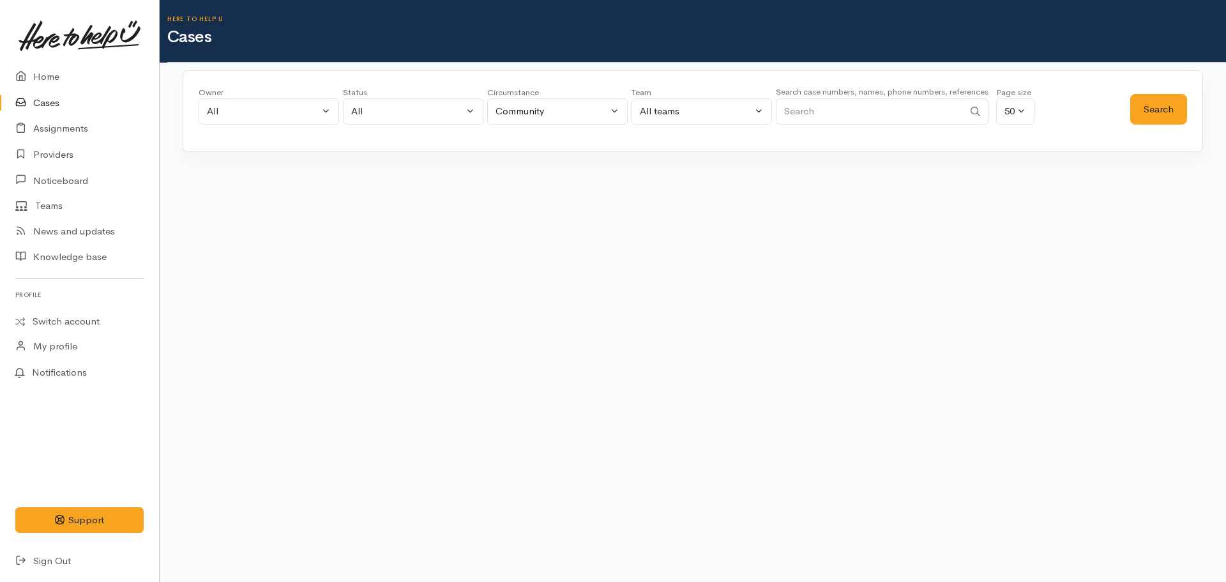
click at [797, 122] on input "Search" at bounding box center [870, 111] width 188 height 26
paste input "64220992729"
click at [800, 114] on input "64220992729" at bounding box center [870, 111] width 188 height 26
type input "64220992729"
click at [1177, 115] on button "Search" at bounding box center [1158, 109] width 57 height 31
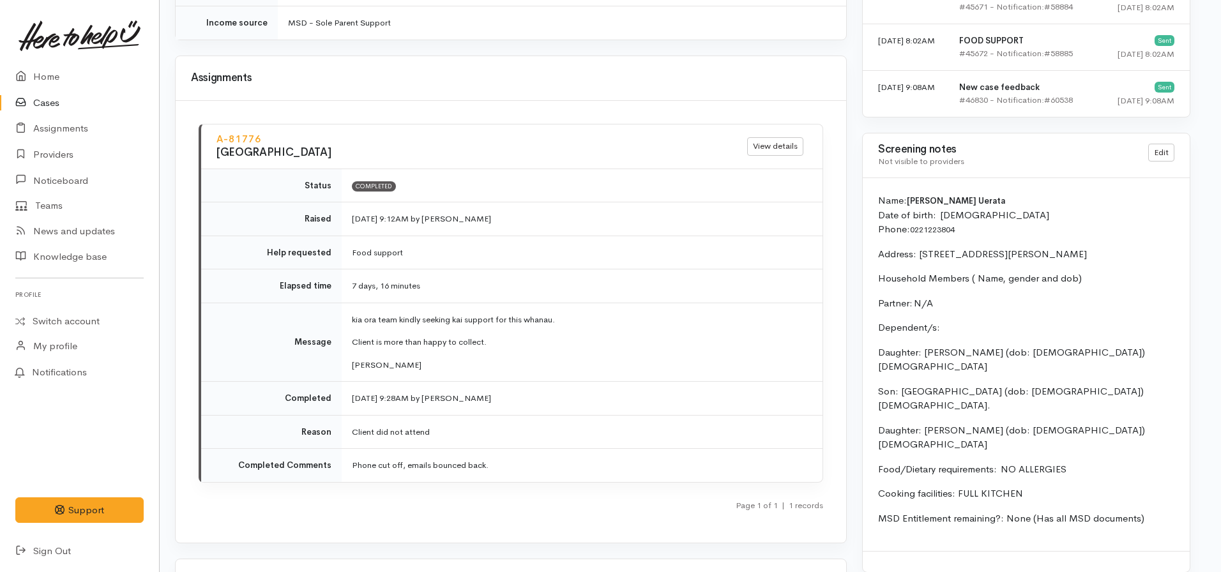
scroll to position [1311, 8]
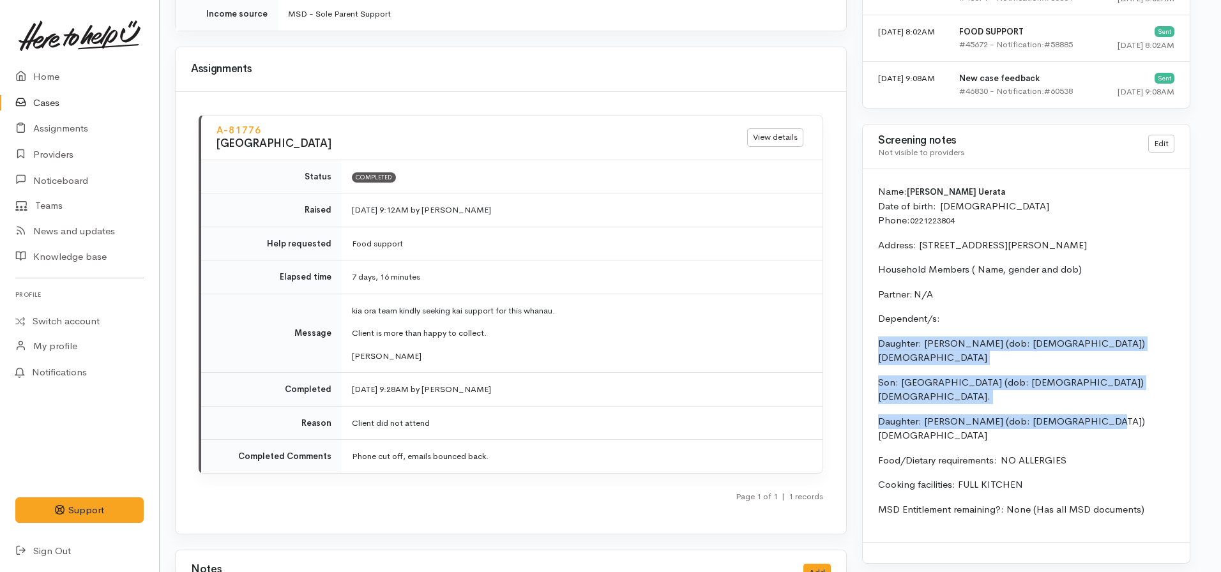
drag, startPoint x: 1083, startPoint y: 378, endPoint x: 875, endPoint y: 328, distance: 214.2
click at [875, 328] on div "Name:   Elizabeth Uerata Date of birth:  6/8/89 Phone:   0221223804 Address:  8…" at bounding box center [1026, 355] width 327 height 373
copy div "Daughter: Te aroha (dob: 24/9/2012) 12 Yrs old Son: Israel (dob: 29/10/2013) 11…"
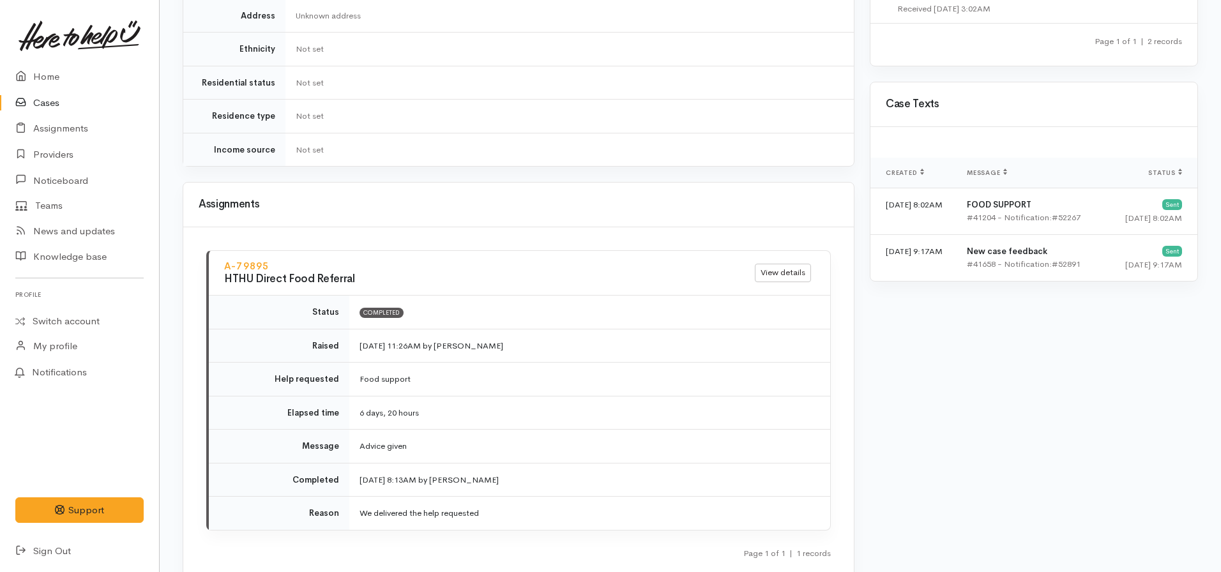
scroll to position [773, 0]
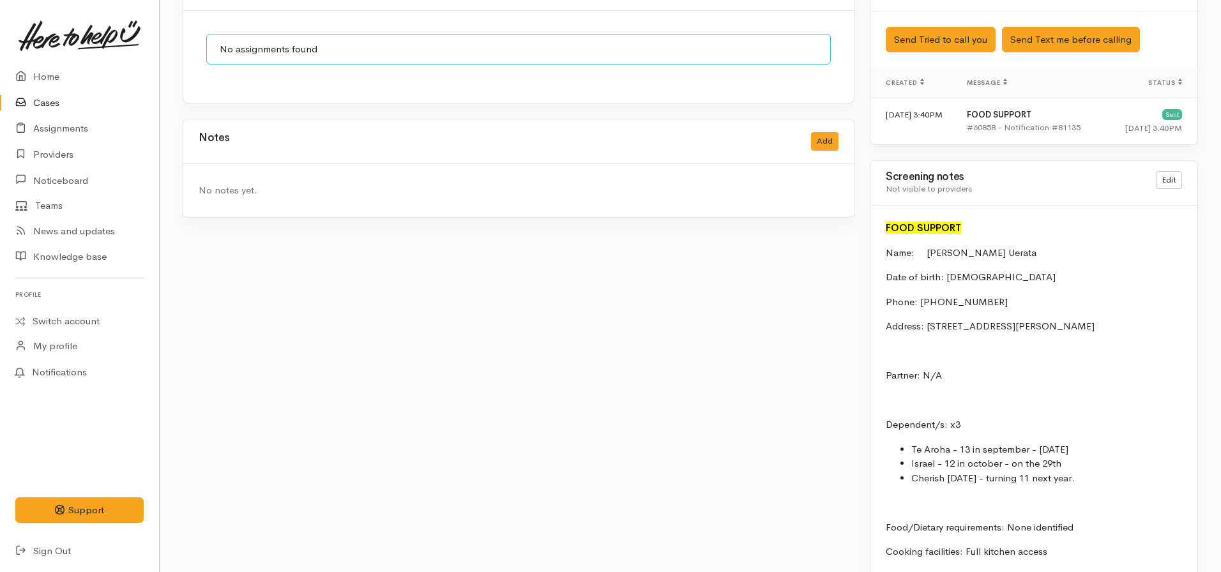
scroll to position [1226, 0]
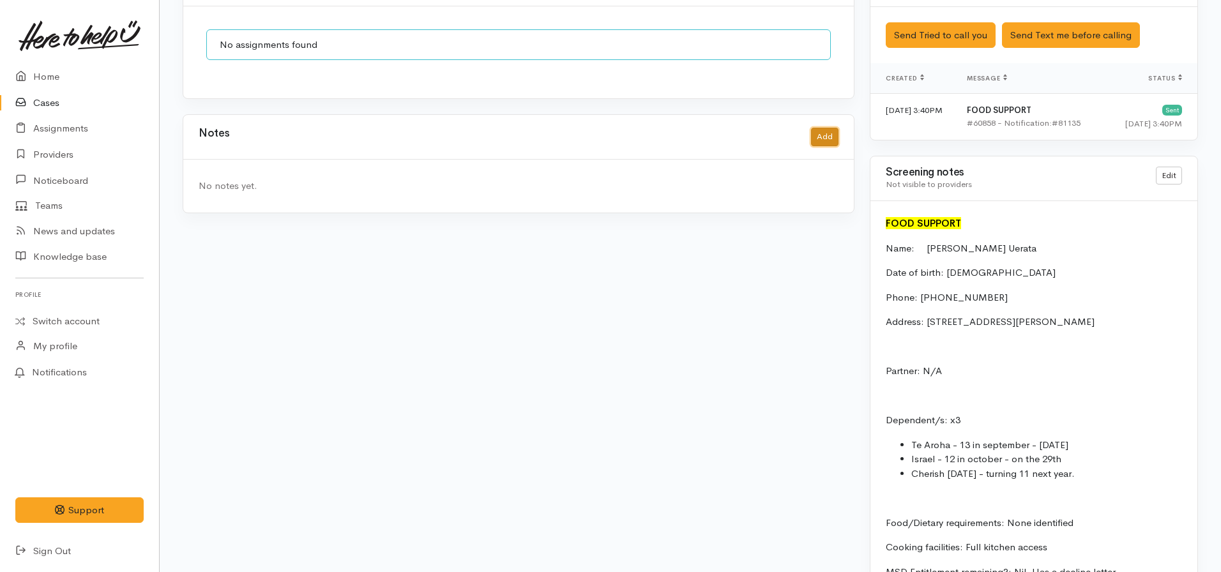
click at [822, 129] on button "Add" at bounding box center [824, 137] width 27 height 19
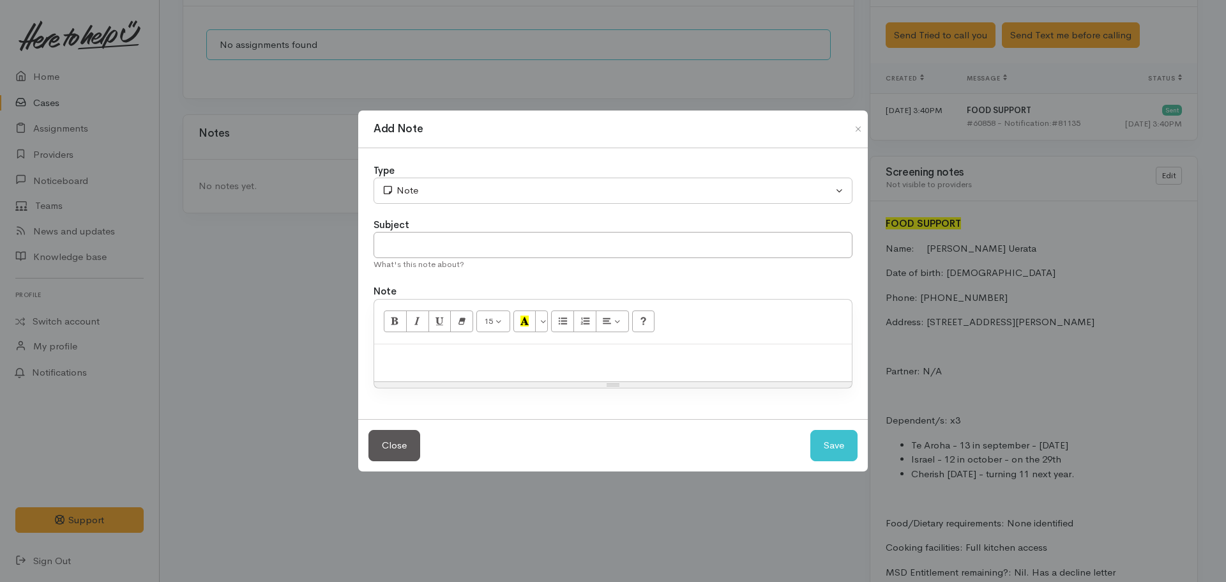
click at [541, 367] on div at bounding box center [613, 363] width 478 height 38
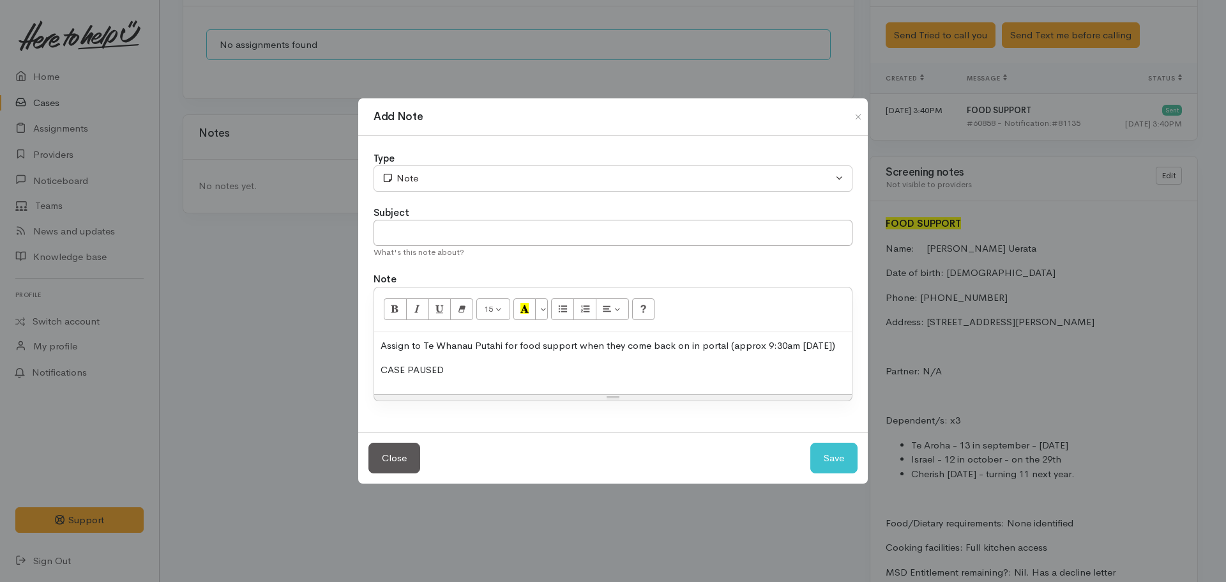
click at [756, 340] on p "Assign to Te Whanau Putahi for food support when they come back on in portal (a…" at bounding box center [613, 345] width 465 height 15
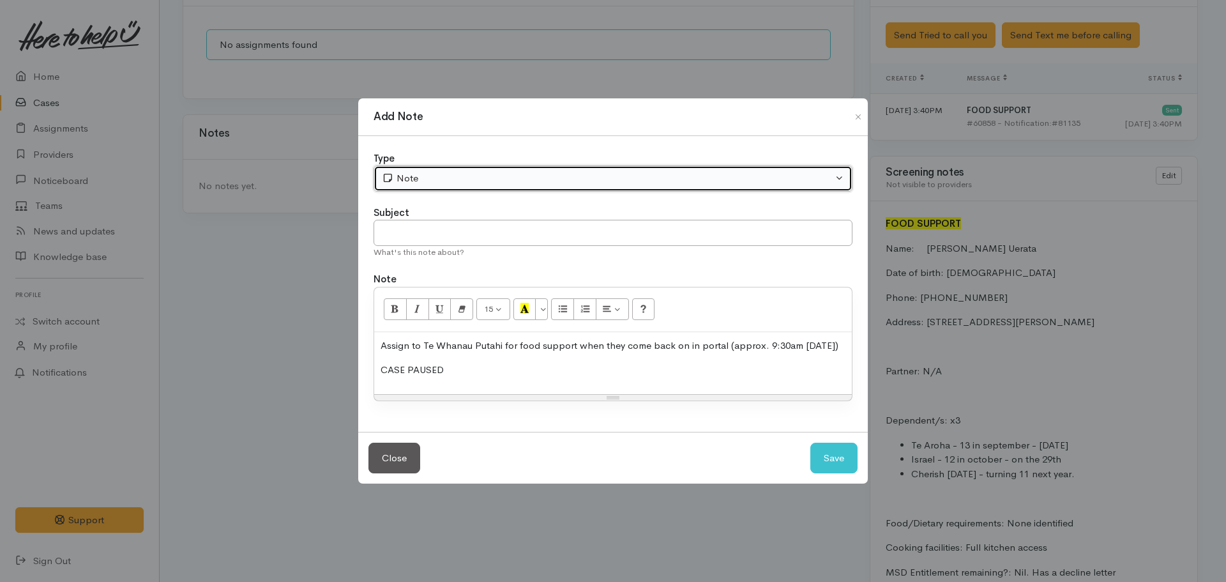
click at [458, 175] on div "Note" at bounding box center [607, 178] width 451 height 15
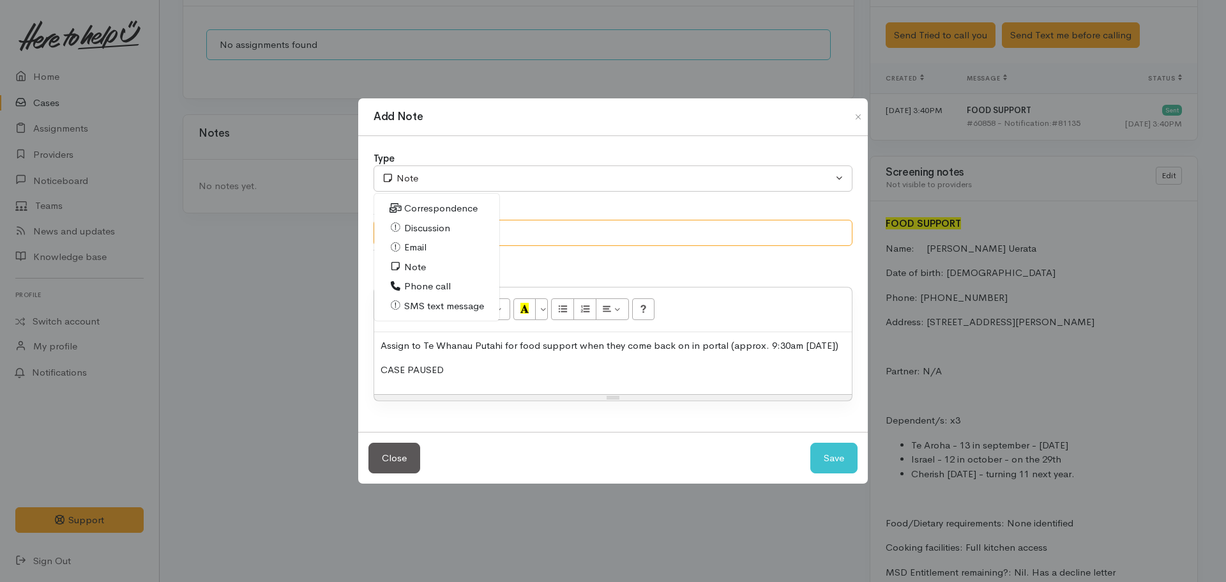
click at [523, 220] on input "text" at bounding box center [613, 233] width 479 height 26
type input "CASE PAUSED"
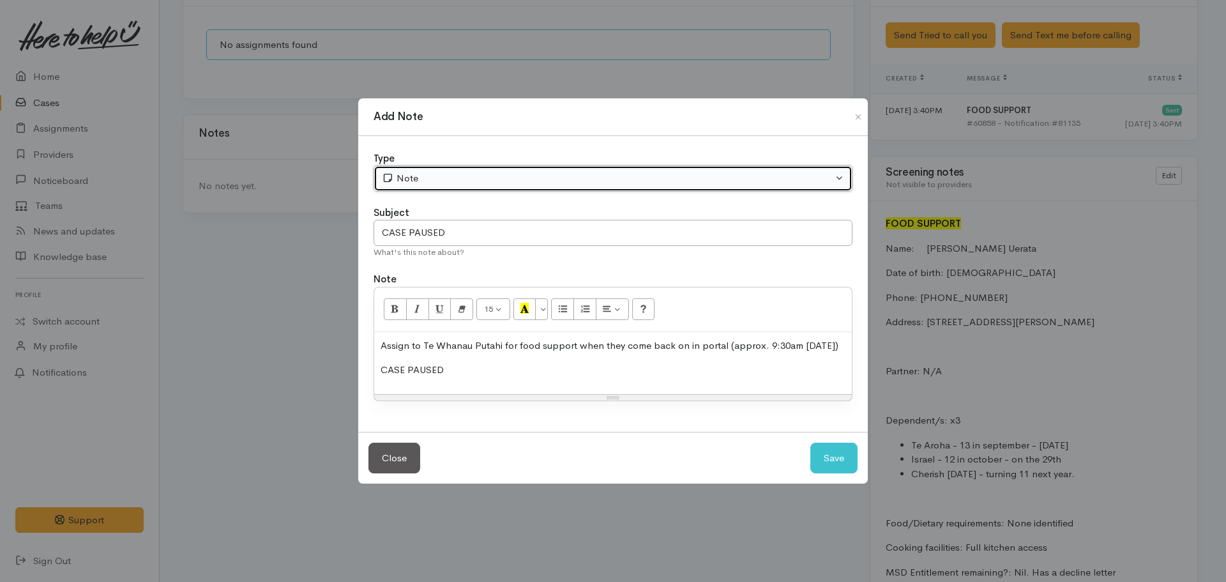
click at [508, 171] on div "Note" at bounding box center [607, 178] width 451 height 15
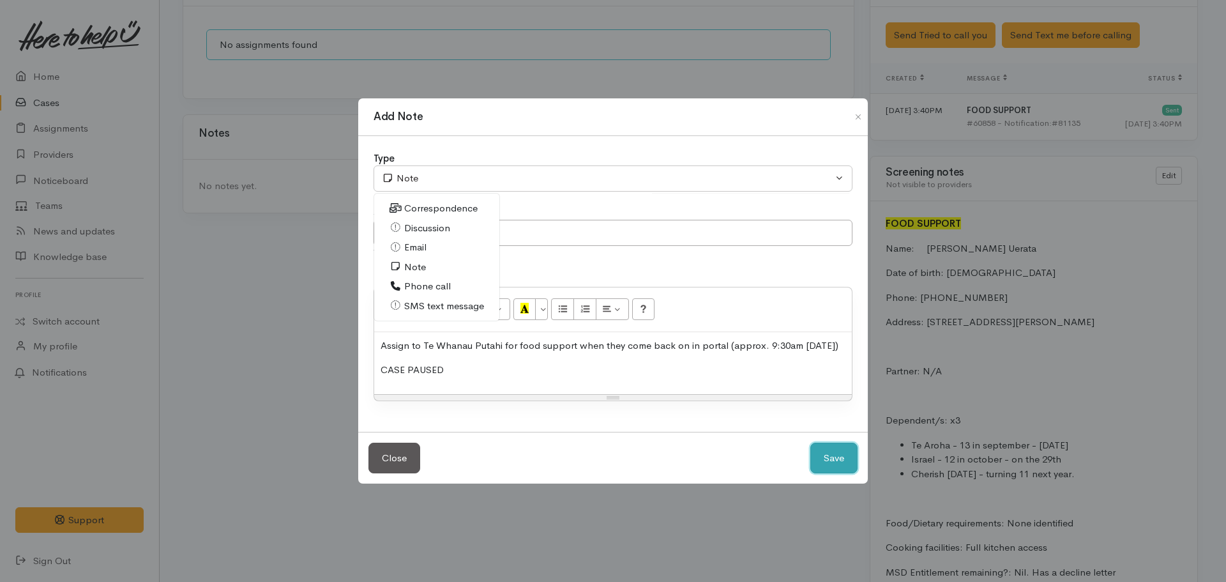
click at [832, 472] on button "Save" at bounding box center [833, 457] width 47 height 31
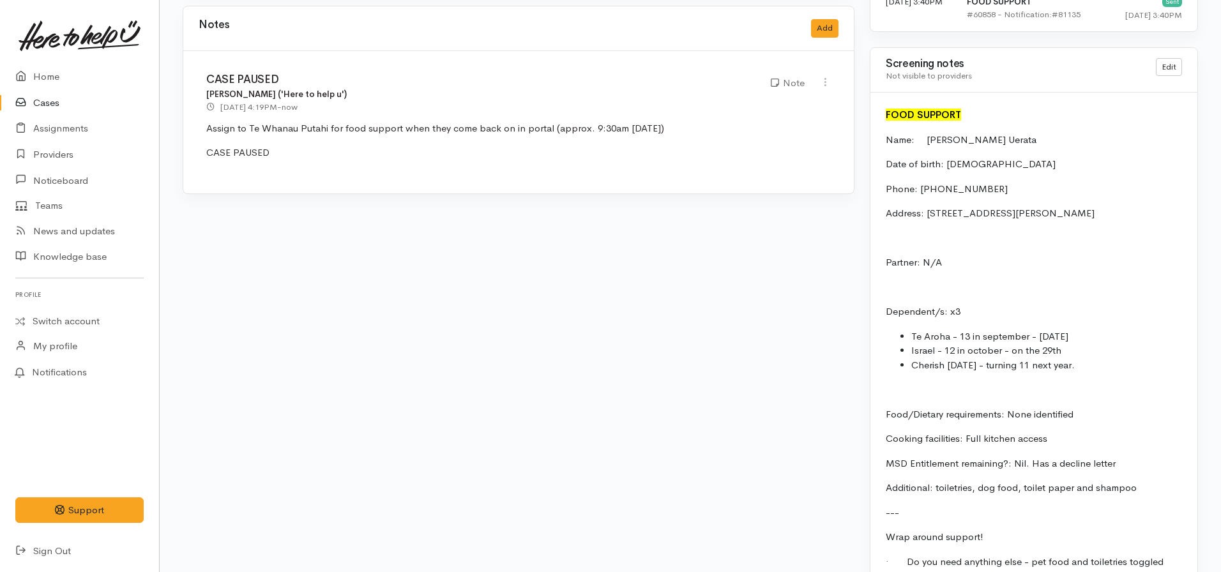
scroll to position [1373, 0]
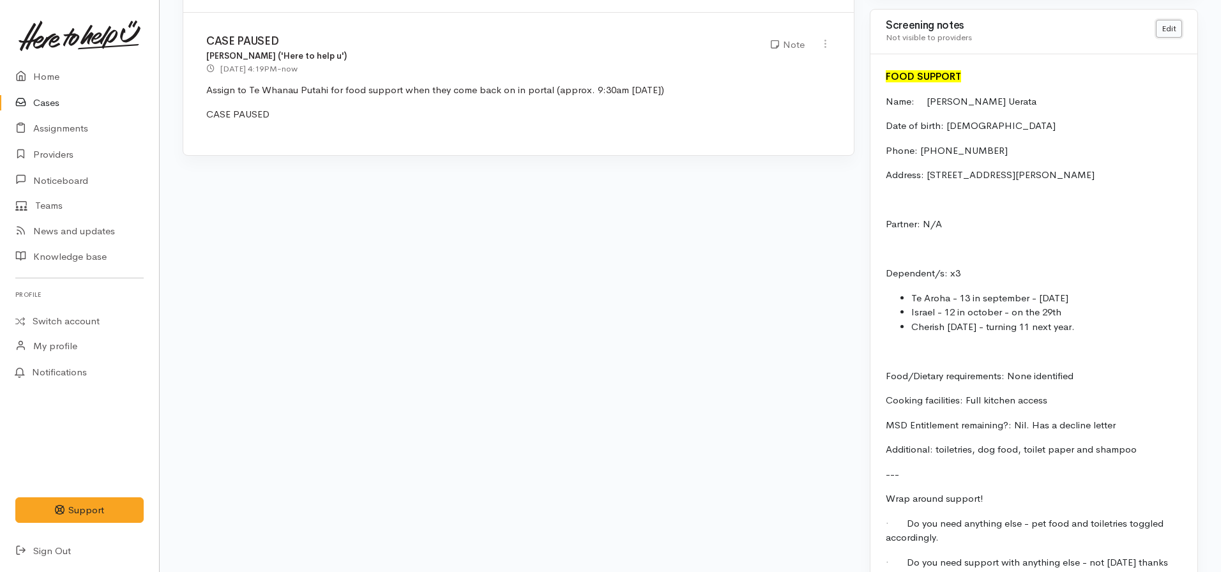
click at [1171, 23] on link "Edit" at bounding box center [1169, 29] width 26 height 19
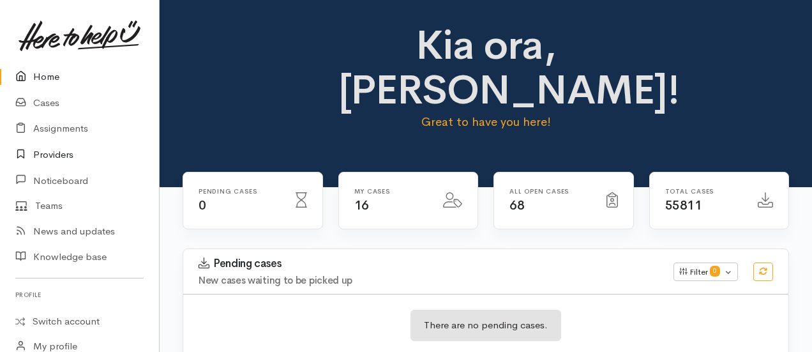
click at [60, 161] on link "Providers" at bounding box center [79, 155] width 159 height 26
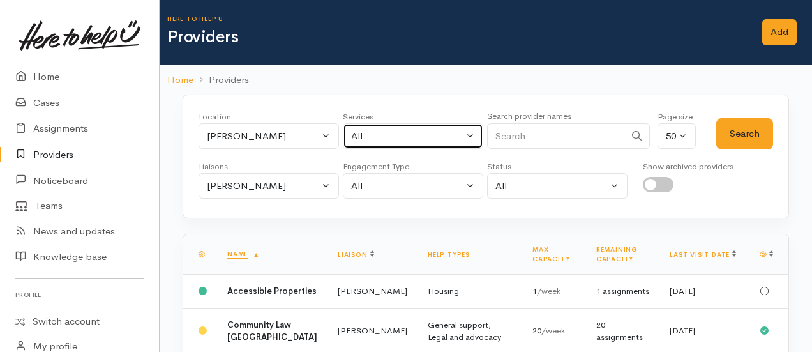
click at [411, 138] on div "All" at bounding box center [407, 136] width 112 height 15
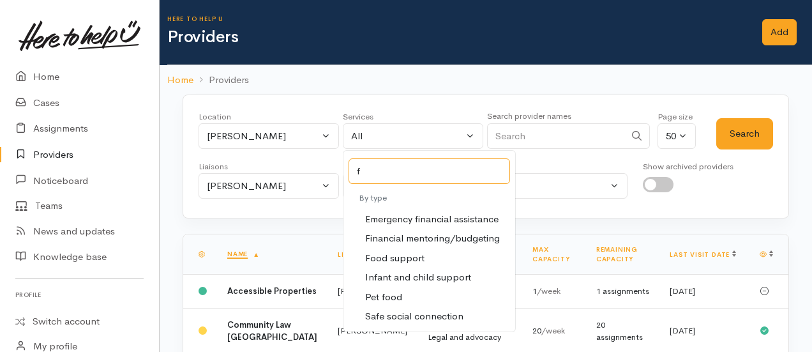
type input "fo"
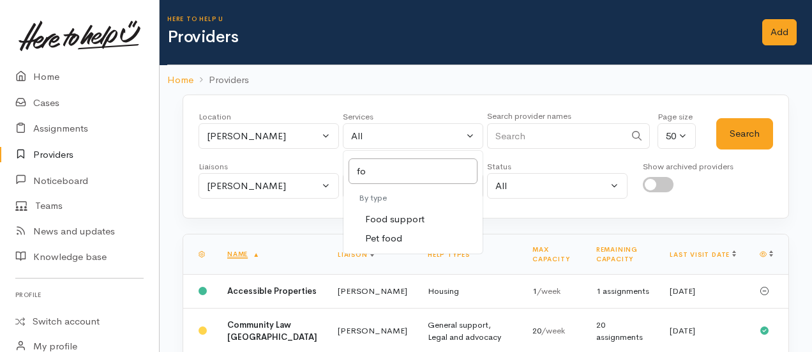
click at [382, 223] on span "Food support" at bounding box center [394, 219] width 59 height 15
select select "3"
click at [709, 136] on div "Location All Tauranga Eastern Bay of Plenty - other Kawerau Ōhope Ōpōtiki Whaka…" at bounding box center [458, 133] width 518 height 46
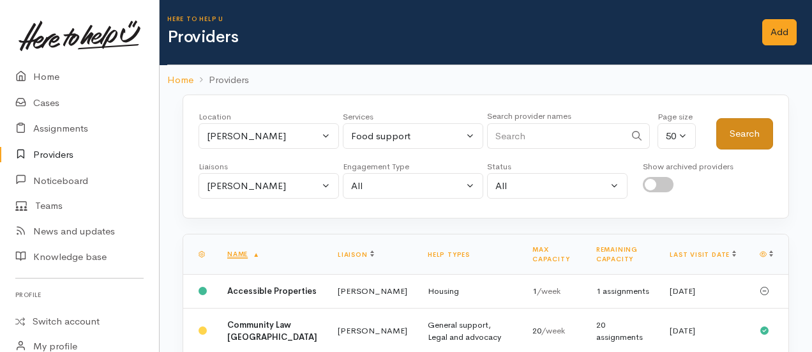
click at [759, 135] on button "Search" at bounding box center [744, 133] width 57 height 31
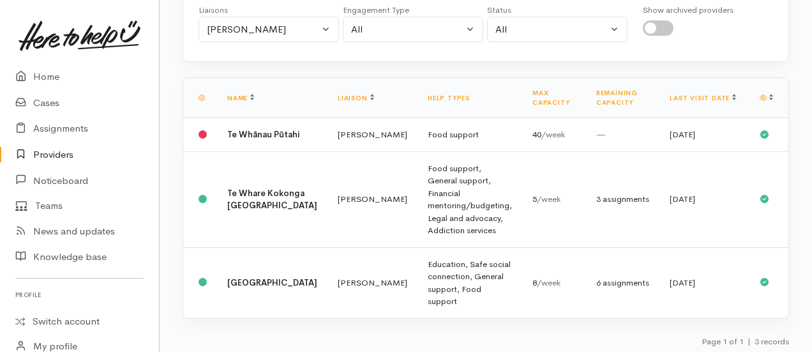
scroll to position [144, 0]
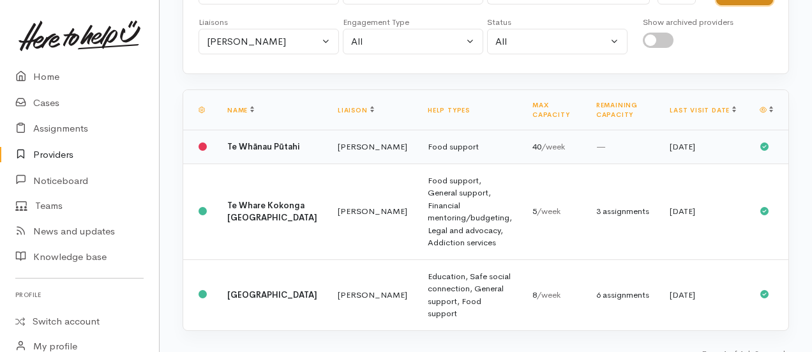
click at [234, 152] on b "Te Whānau Pūtahi" at bounding box center [263, 146] width 72 height 11
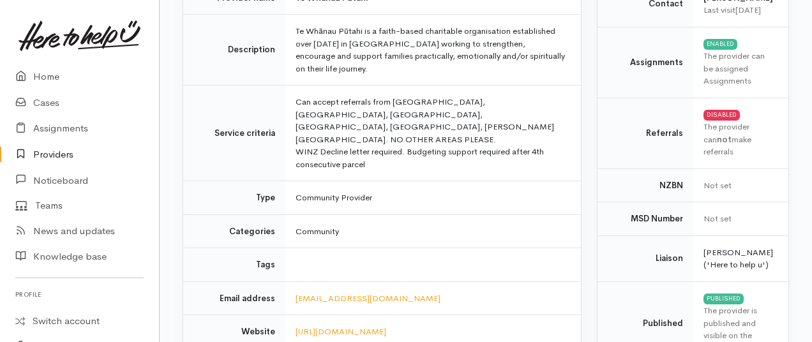
scroll to position [161, 0]
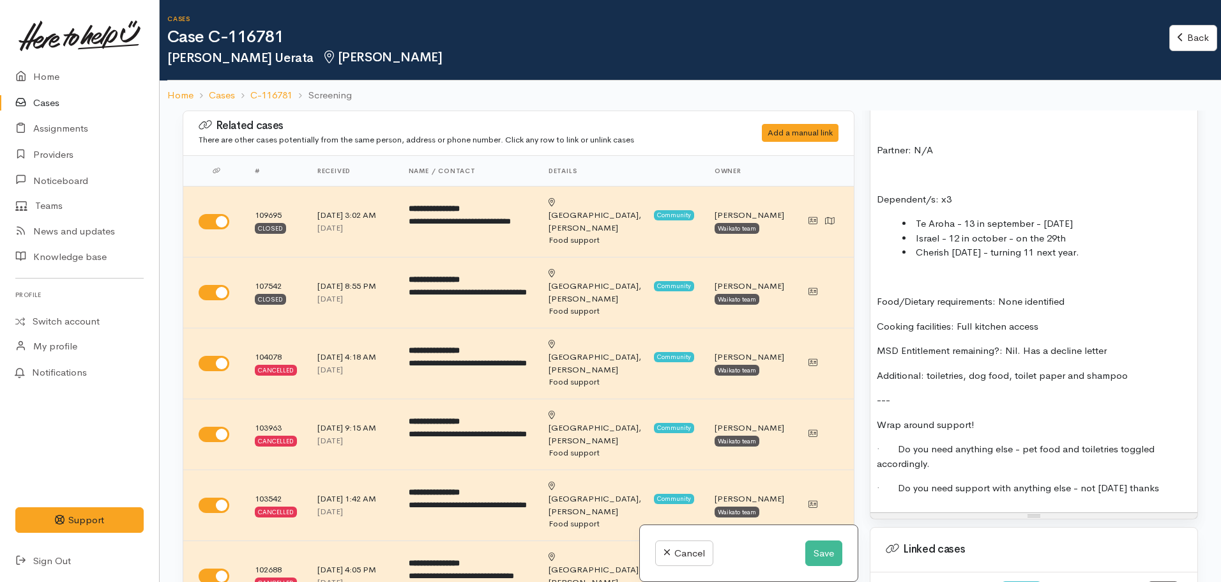
scroll to position [1037, 0]
drag, startPoint x: 1015, startPoint y: 375, endPoint x: 928, endPoint y: 377, distance: 87.5
click at [928, 377] on p "Additional: toiletries, dog food, toilet paper and shampoo" at bounding box center [1034, 375] width 314 height 15
click at [1066, 375] on p "Additional items: welcomes toilet paper and shampoo" at bounding box center [1034, 375] width 314 height 15
click at [1106, 375] on p "Additional items: welcomes toilet paper, shampoo" at bounding box center [1034, 375] width 314 height 15
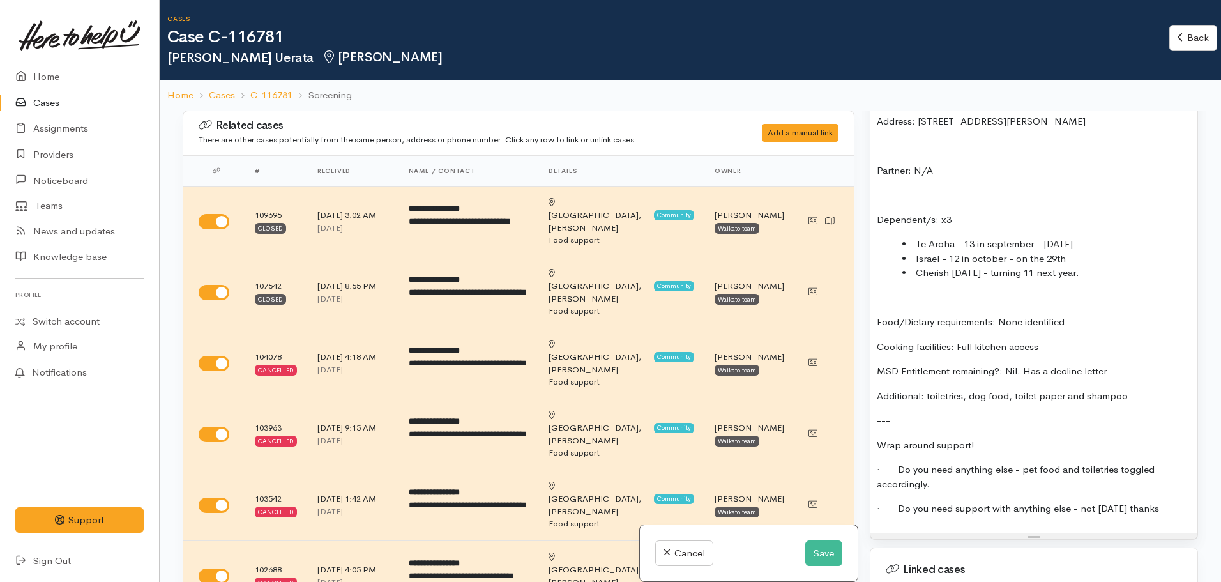
scroll to position [1031, 0]
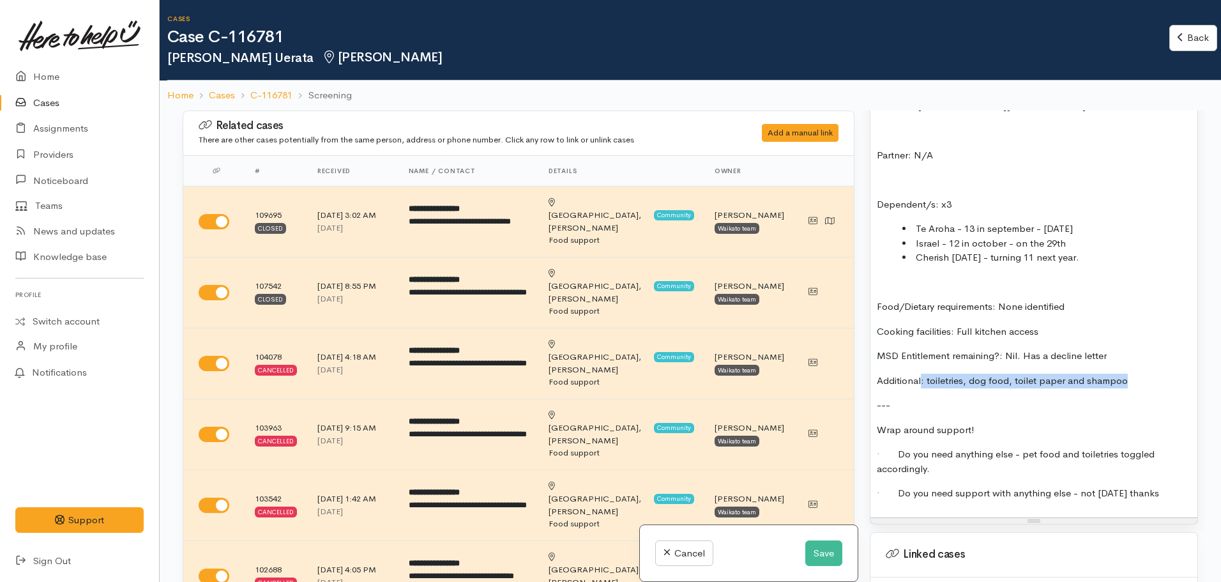
drag, startPoint x: 1145, startPoint y: 382, endPoint x: 921, endPoint y: 375, distance: 223.6
click at [921, 375] on p "Additional: toiletries, dog food, toilet paper and shampoo" at bounding box center [1034, 381] width 314 height 15
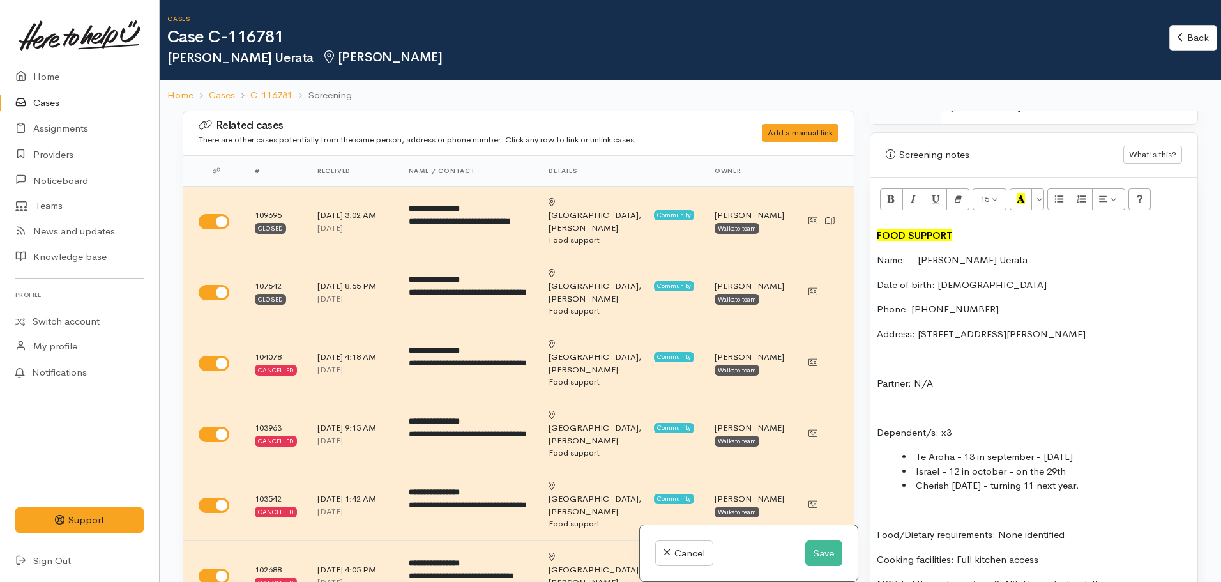
scroll to position [770, 0]
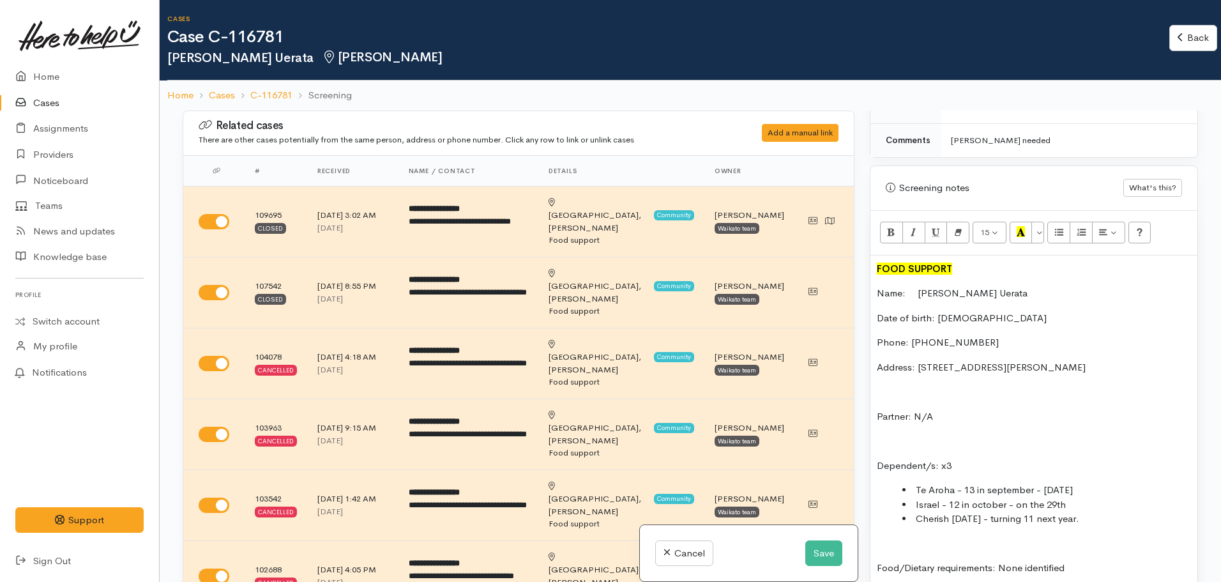
drag, startPoint x: 1057, startPoint y: 393, endPoint x: 870, endPoint y: 260, distance: 229.3
click at [870, 260] on div "FOOD SUPPORT Name: Elizabeth Uerata Date of birth: 06.08.1989 Phone: 6422099272…" at bounding box center [1033, 524] width 327 height 538
copy div "FOOD SUPPORT Name: Elizabeth Uerata Date of birth: 06.08.1989 Phone: 6422099272…"
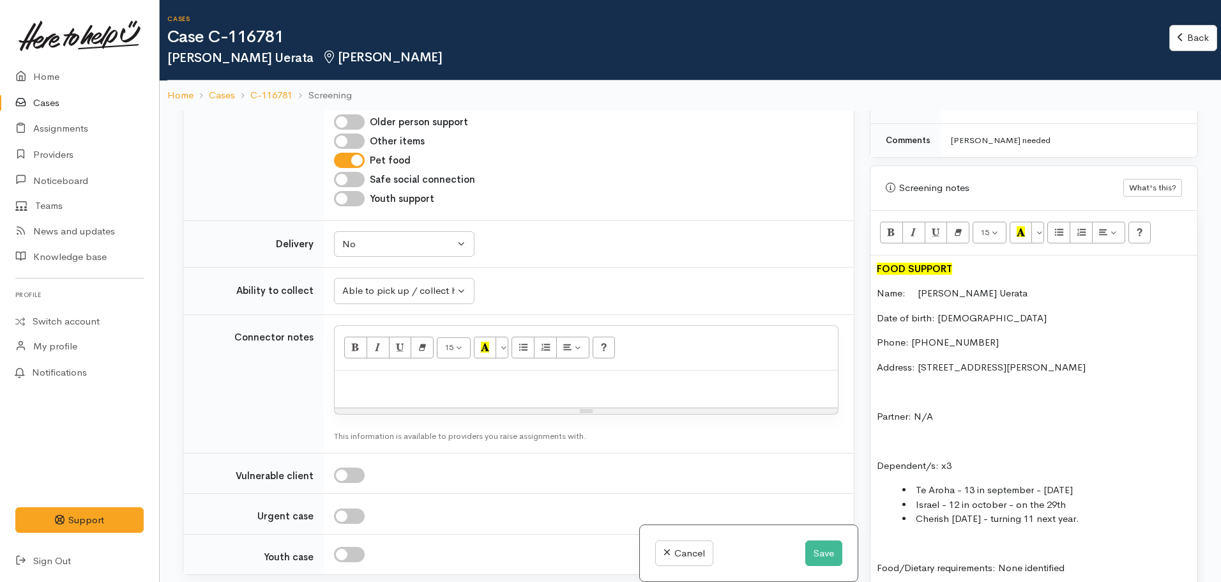
scroll to position [1550, 0]
click at [349, 370] on div at bounding box center [586, 389] width 503 height 38
paste div
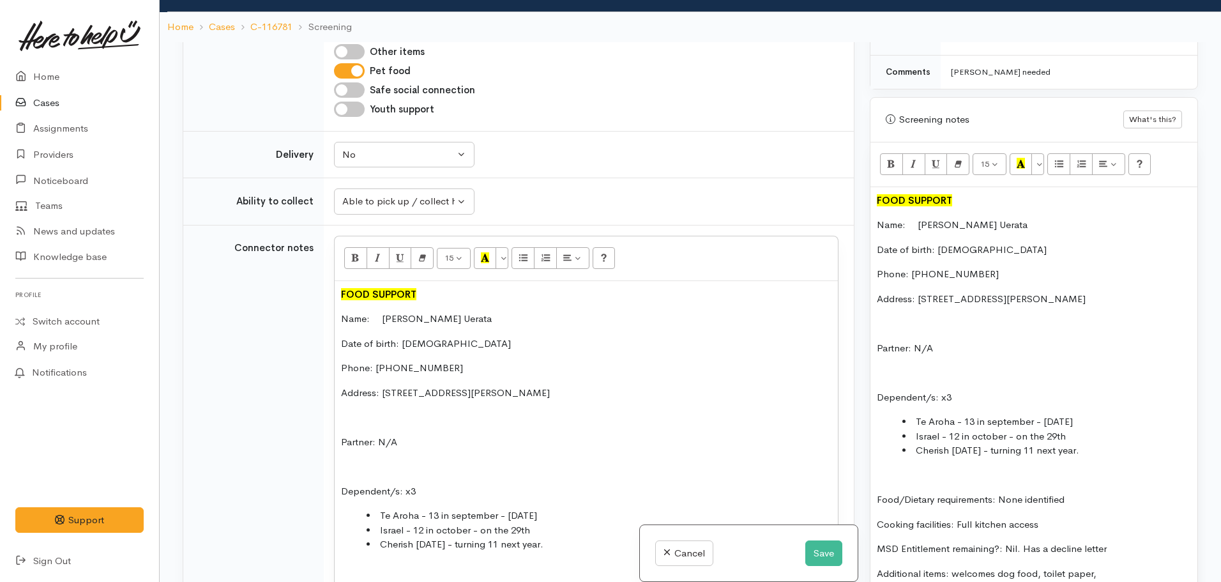
scroll to position [1571, 0]
click at [506, 291] on div "FOOD SUPPORT Name: Elizabeth Uerata Date of birth: 06.08.1989 Phone: 6422099272…" at bounding box center [586, 485] width 503 height 411
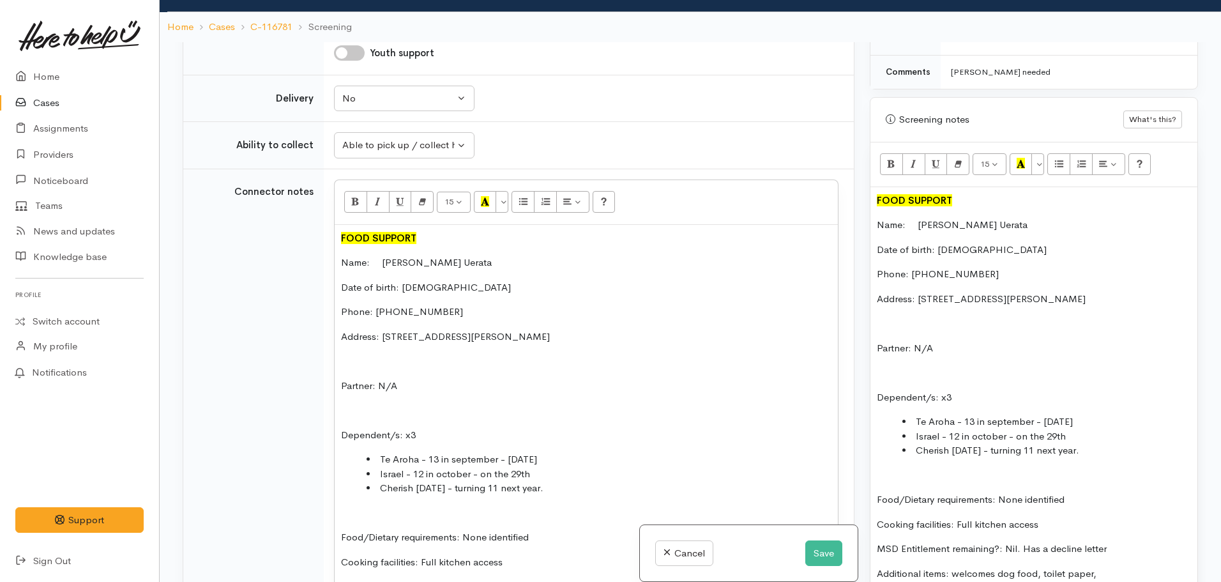
scroll to position [1590, 0]
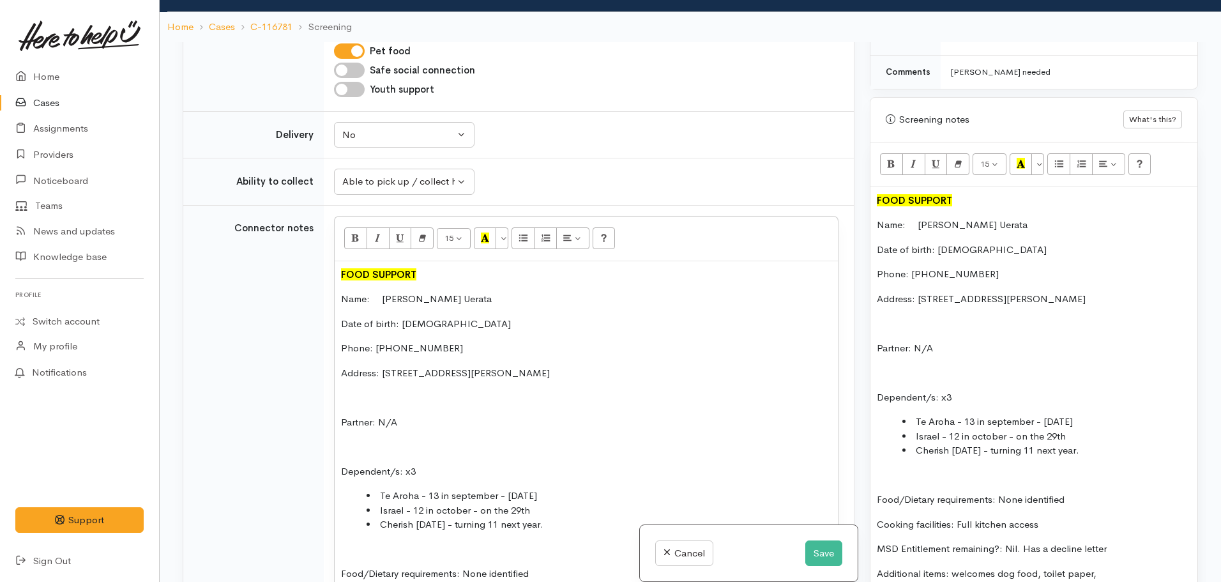
click at [526, 366] on p "Address: 8A Griffiths Place, Claudelands" at bounding box center [586, 373] width 490 height 15
click at [1062, 292] on p "Address: 8A Griffiths Place, Claudelands" at bounding box center [1034, 299] width 314 height 15
click at [916, 423] on li "Te Aroha - 13 in september - 24.sept 2012" at bounding box center [1046, 421] width 289 height 15
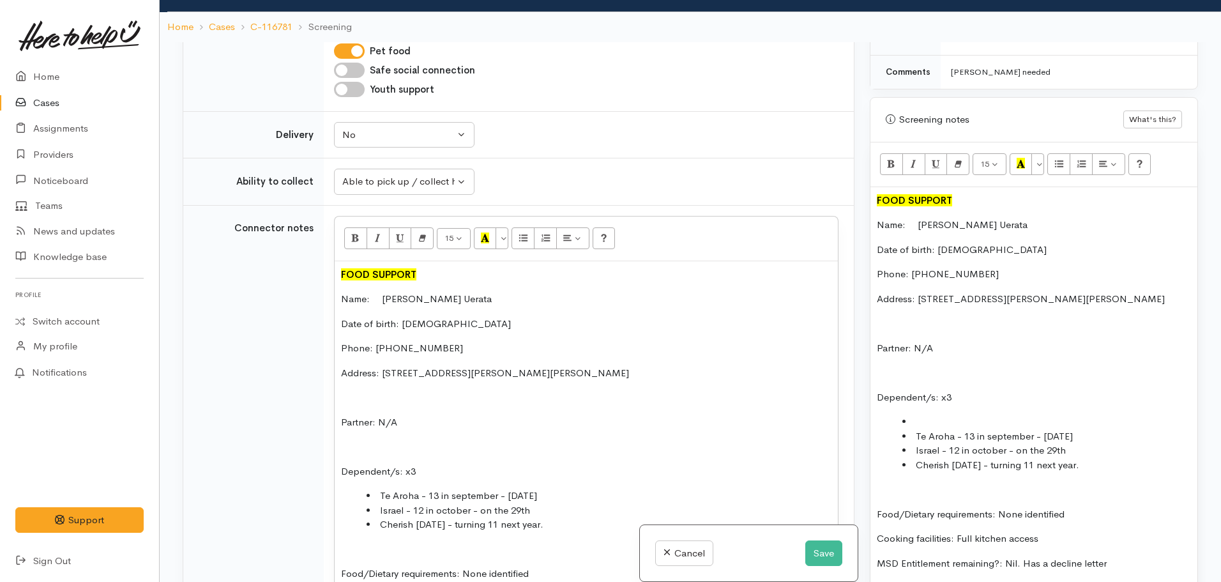
click at [916, 418] on li at bounding box center [1046, 421] width 289 height 15
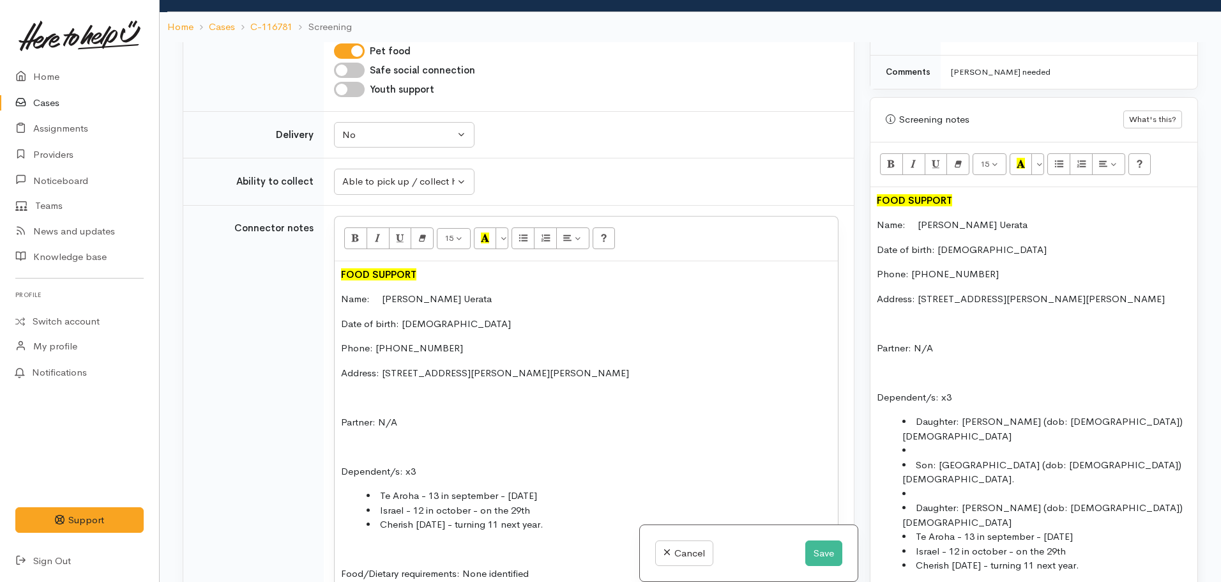
click at [914, 458] on li "Son: Israel (dob: 29/10/2013) 11 Yrs old." at bounding box center [1046, 472] width 289 height 29
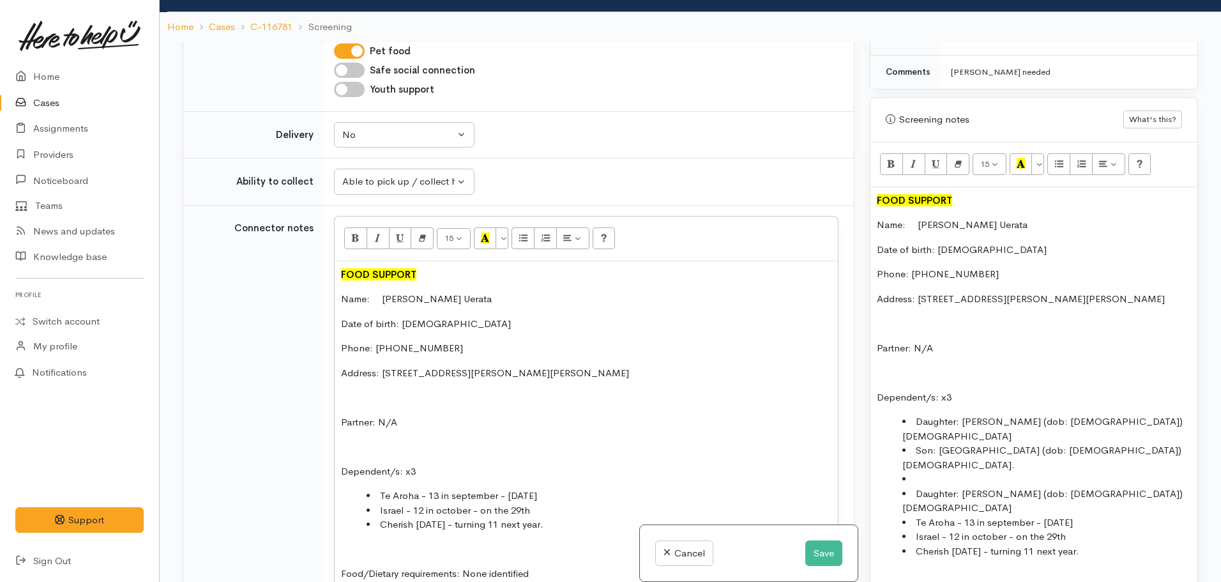
click at [916, 487] on li "Daughter: Cherish (dob: 19/1/2015) 10 Yrs old" at bounding box center [1046, 501] width 289 height 29
click at [1128, 472] on li "Daughter: Cherish (dob: 19/1/2015) 10 Yrs old" at bounding box center [1046, 486] width 289 height 29
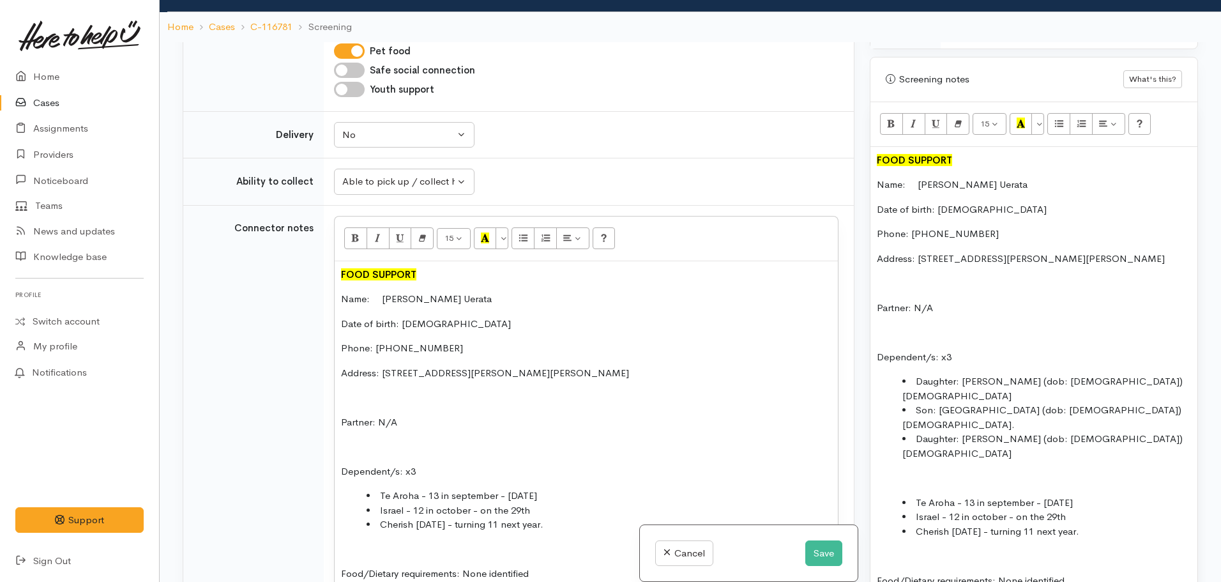
scroll to position [826, 0]
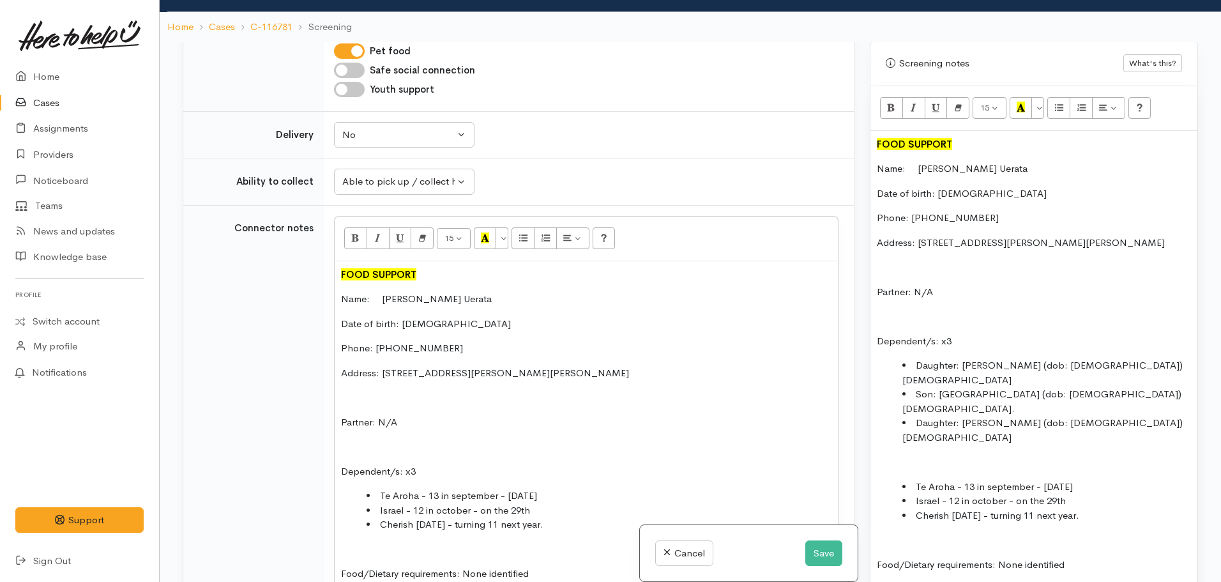
click at [1105, 387] on li "Son: Israel (dob: 29/10/2013) 11 Yrs old." at bounding box center [1046, 401] width 289 height 29
drag, startPoint x: 1104, startPoint y: 473, endPoint x: 887, endPoint y: 427, distance: 221.9
click at [887, 427] on div "FOOD SUPPORT Name: Elizabeth Uerata Date of birth: 06.08.1989 Phone: 6422099272…" at bounding box center [1033, 460] width 327 height 658
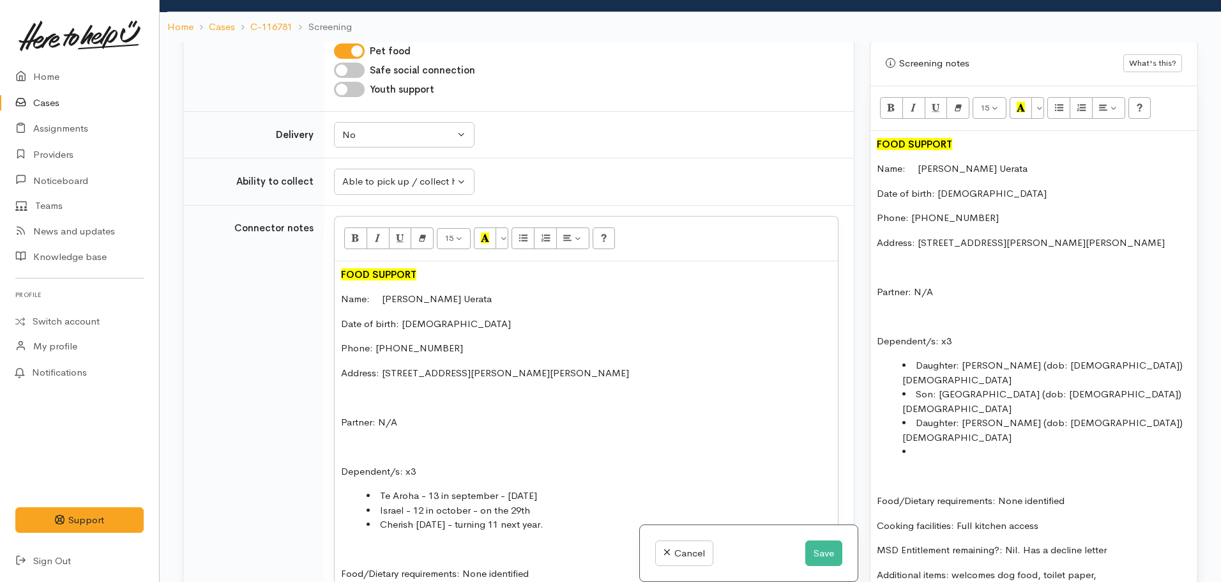
click at [908, 444] on li at bounding box center [1046, 451] width 289 height 15
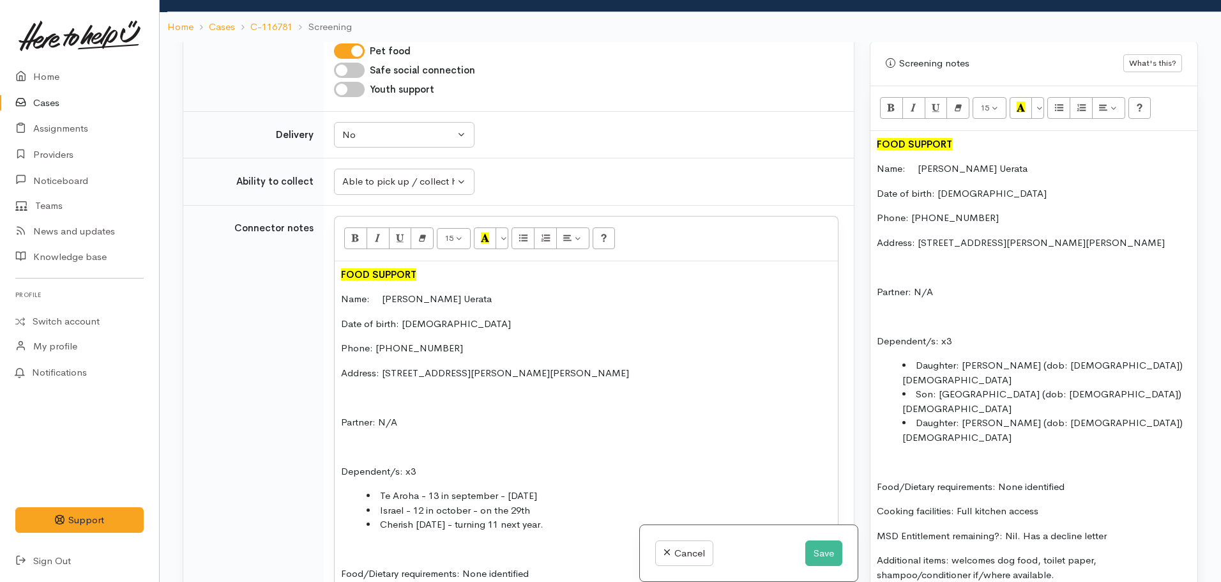
drag, startPoint x: 1132, startPoint y: 400, endPoint x: 921, endPoint y: 372, distance: 212.6
drag, startPoint x: 921, startPoint y: 372, endPoint x: 1136, endPoint y: 395, distance: 216.3
click at [1136, 416] on li "Daughter: Cherish (dob: 19/1/2015) 10 Yrs old" at bounding box center [1046, 430] width 289 height 29
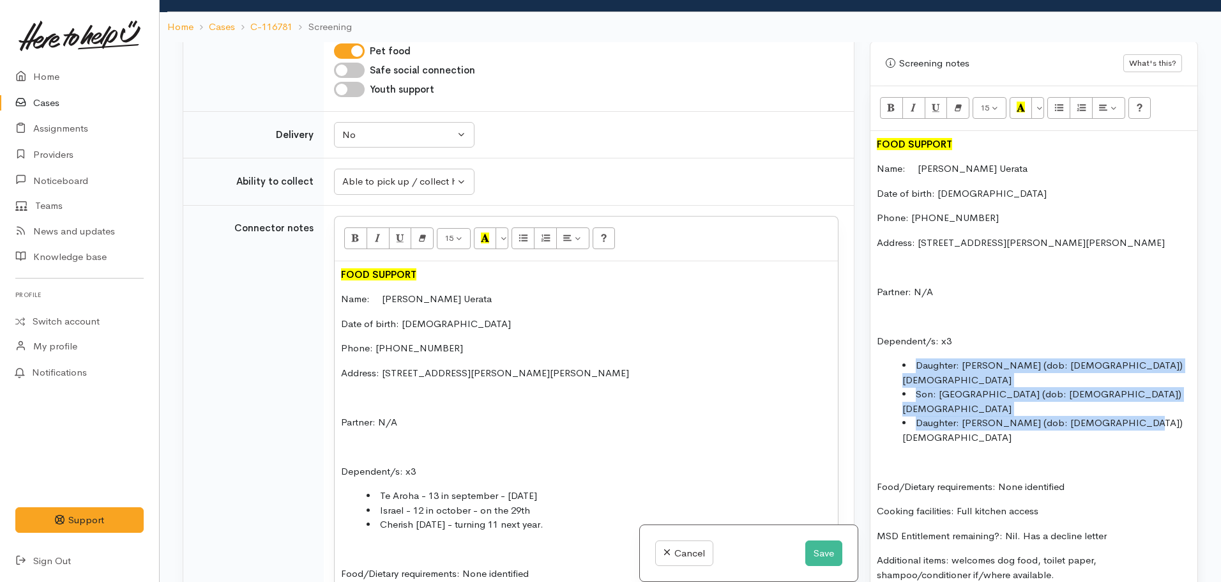
drag, startPoint x: 1120, startPoint y: 395, endPoint x: 903, endPoint y: 365, distance: 218.4
click at [903, 365] on ul "Daughter: Te aroha (dob: 24/9/2012) 12 Yrs old Son: Israel (dob: 29/10/2013) 11…" at bounding box center [1034, 401] width 314 height 86
copy ul "Daughter: Te aroha (dob: 24/9/2012) 12 Yrs old Son: Israel (dob: 29/10/2013) 11…"
drag, startPoint x: 566, startPoint y: 412, endPoint x: 382, endPoint y: 386, distance: 185.7
click at [382, 488] on ul "Te Aroha - 13 in september - 24.sept 2012 Israel - 12 in october - on the 29th …" at bounding box center [586, 509] width 490 height 43
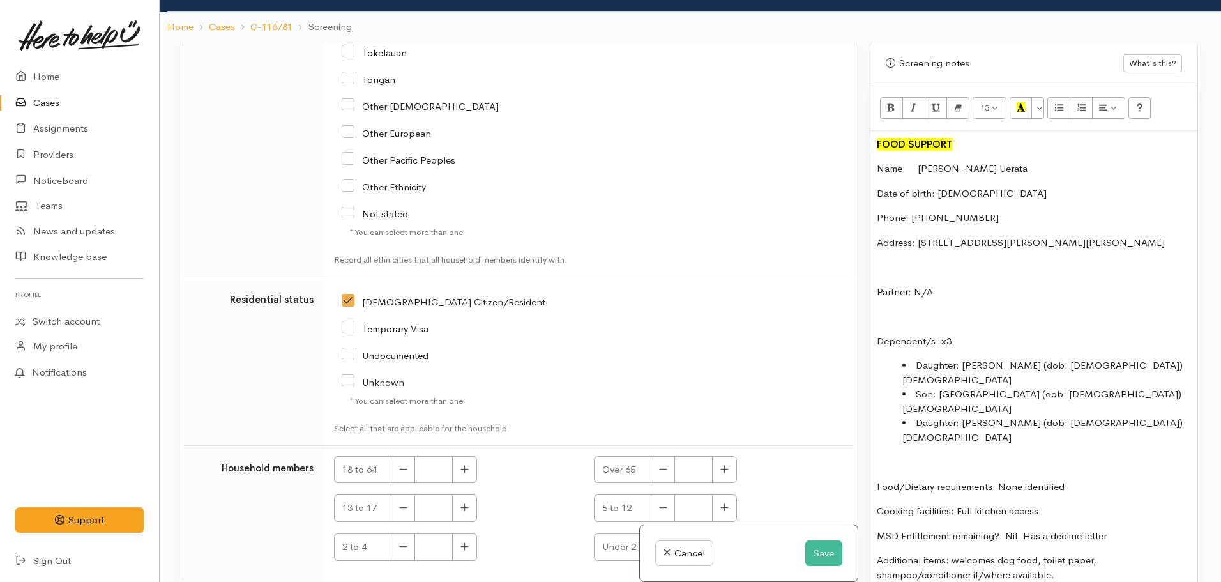
scroll to position [110, 0]
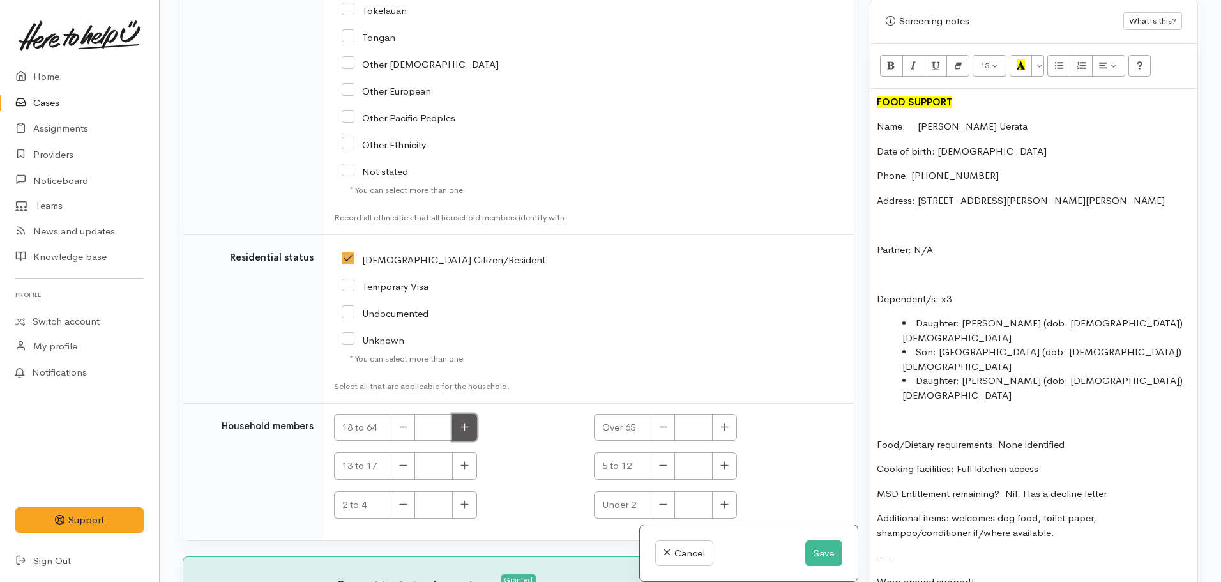
click at [469, 422] on icon "button" at bounding box center [464, 427] width 8 height 10
type input "1"
click at [717, 452] on button "button" at bounding box center [724, 465] width 25 height 27
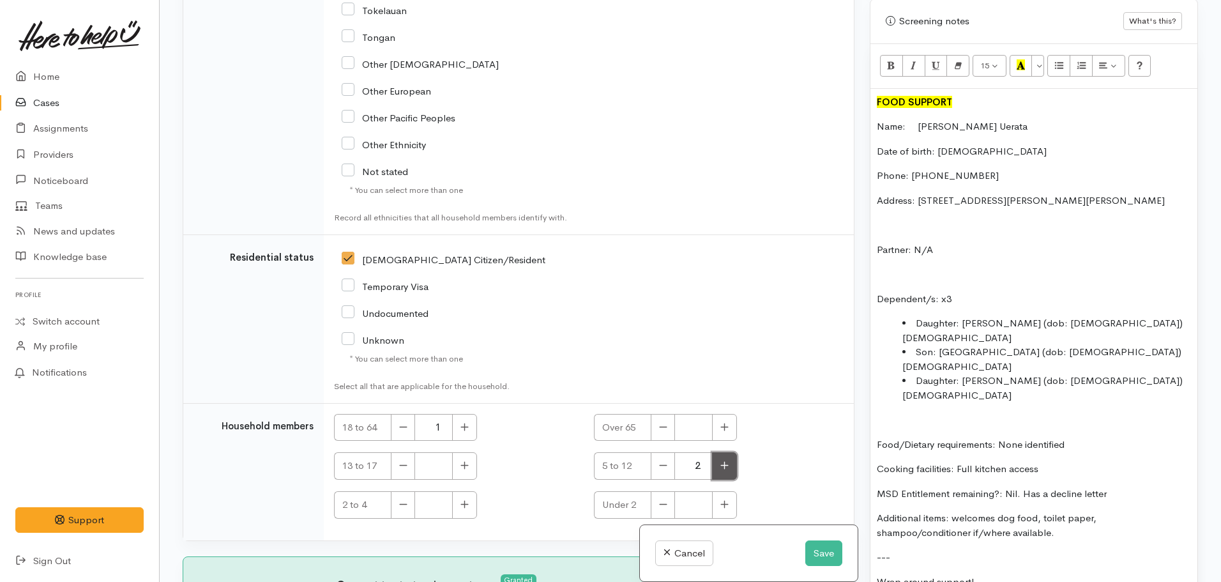
type input "3"
click at [809, 555] on button "Save" at bounding box center [823, 553] width 37 height 26
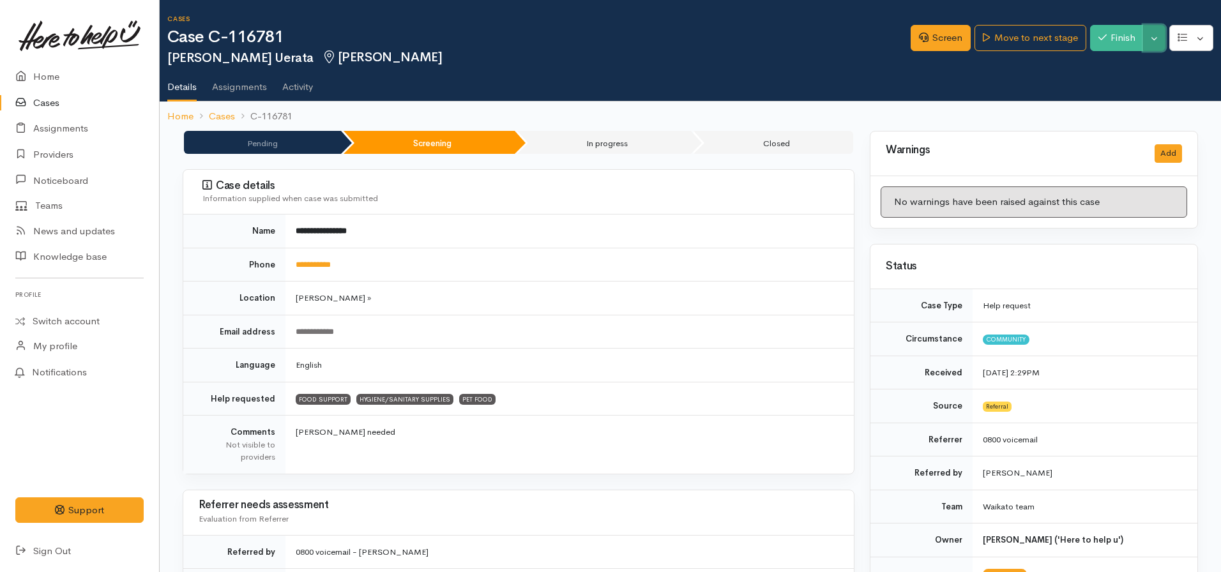
click at [1154, 35] on button "Toggle Dropdown" at bounding box center [1154, 38] width 22 height 26
click at [1104, 68] on link "Pause" at bounding box center [1114, 68] width 101 height 20
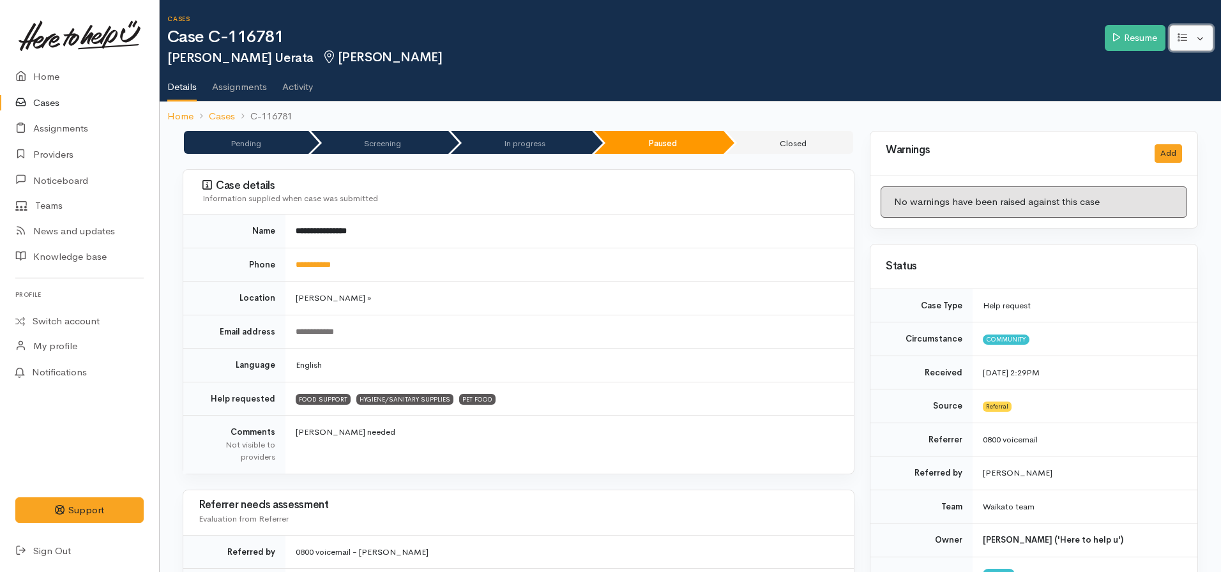
click at [1179, 34] on icon "button" at bounding box center [1182, 38] width 10 height 10
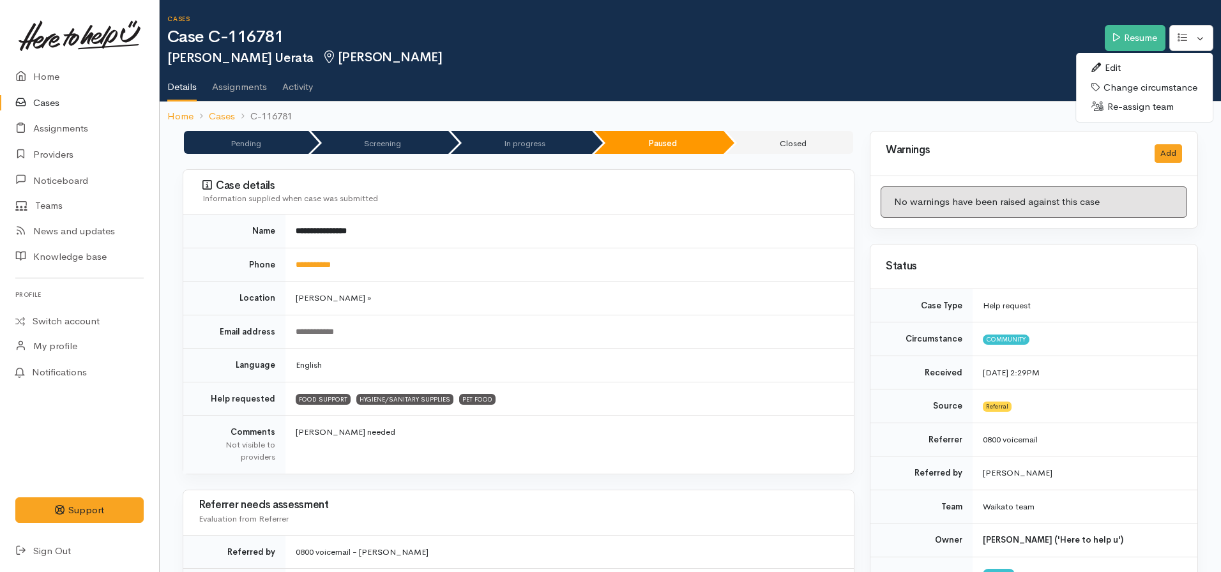
click at [1108, 66] on link "Edit" at bounding box center [1144, 68] width 137 height 20
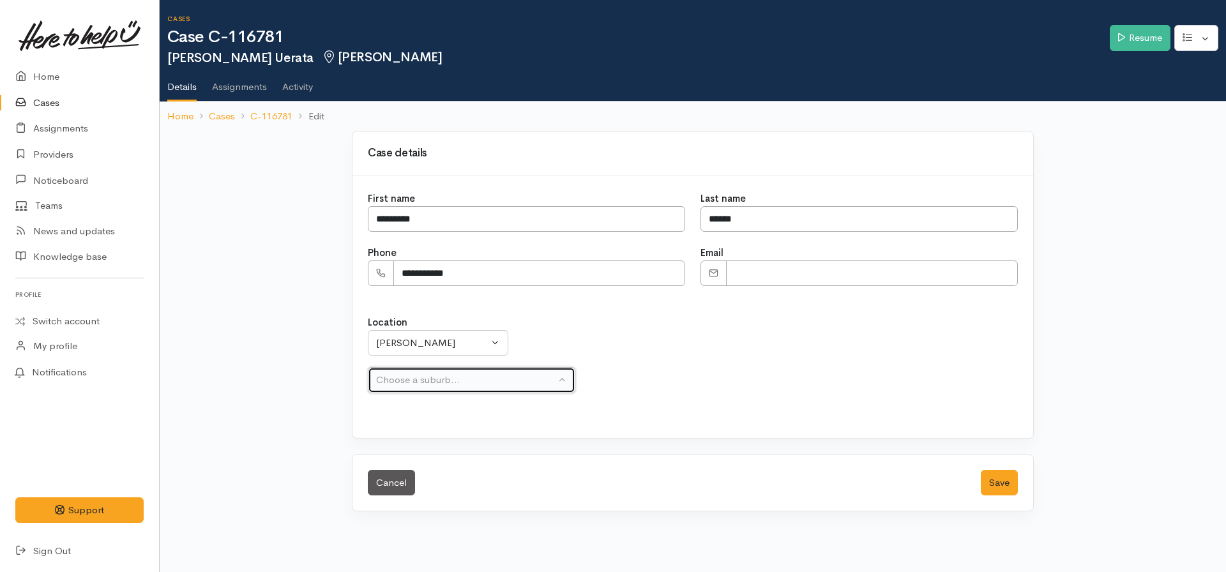
click at [472, 379] on div "Choose a suburb..." at bounding box center [465, 380] width 179 height 15
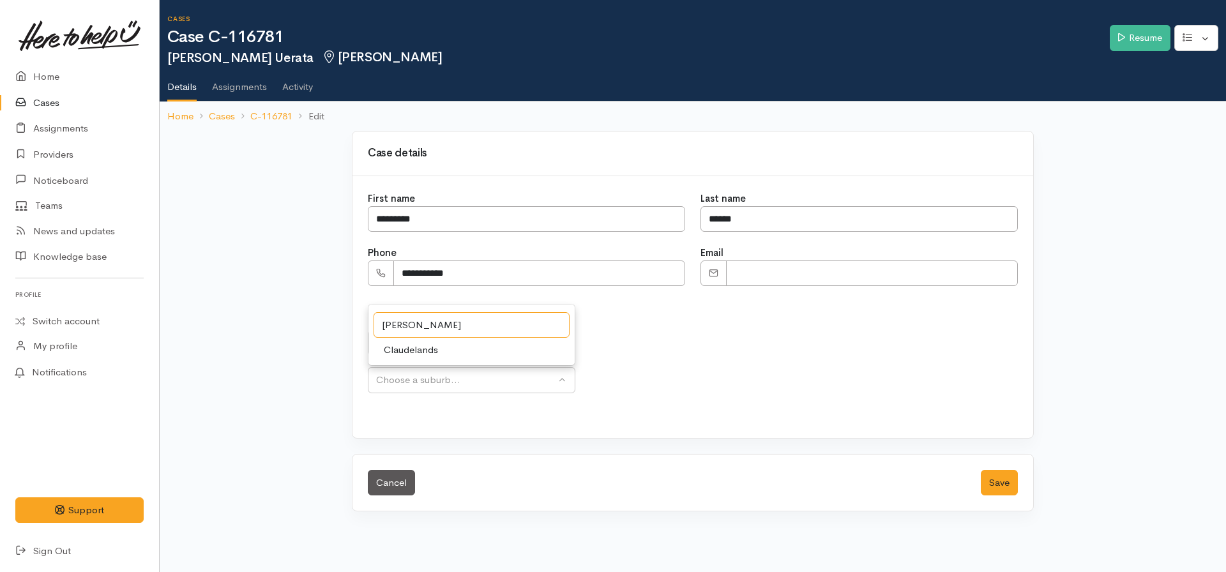
type input "[PERSON_NAME]"
click at [442, 347] on link "Claudelands" at bounding box center [471, 350] width 206 height 20
select select "7"
click at [988, 485] on button "Save" at bounding box center [999, 483] width 37 height 26
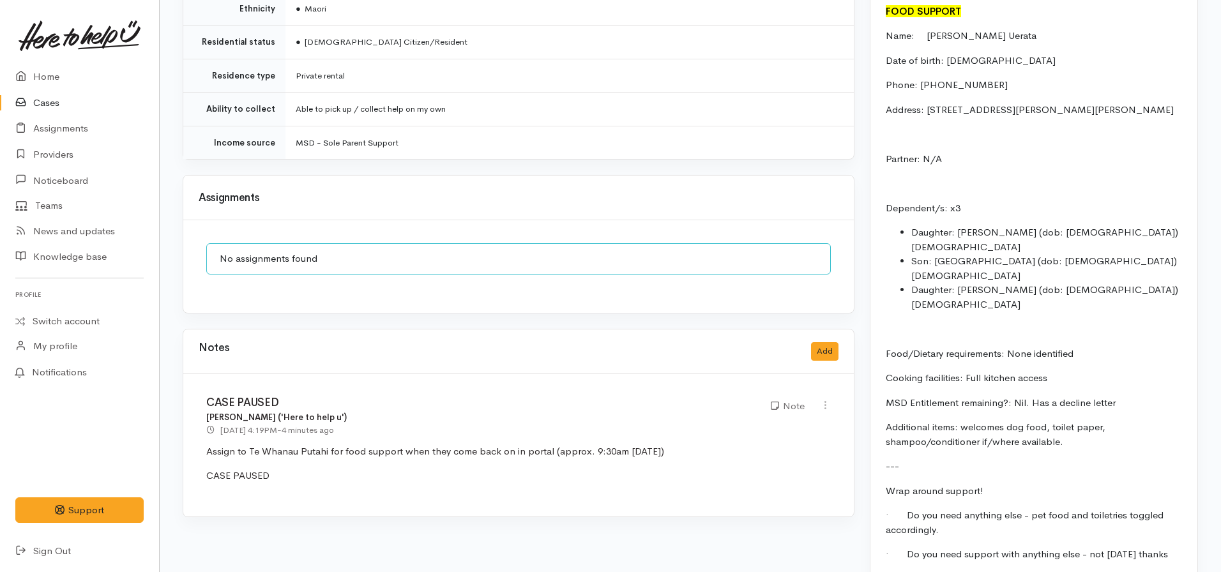
scroll to position [1421, 0]
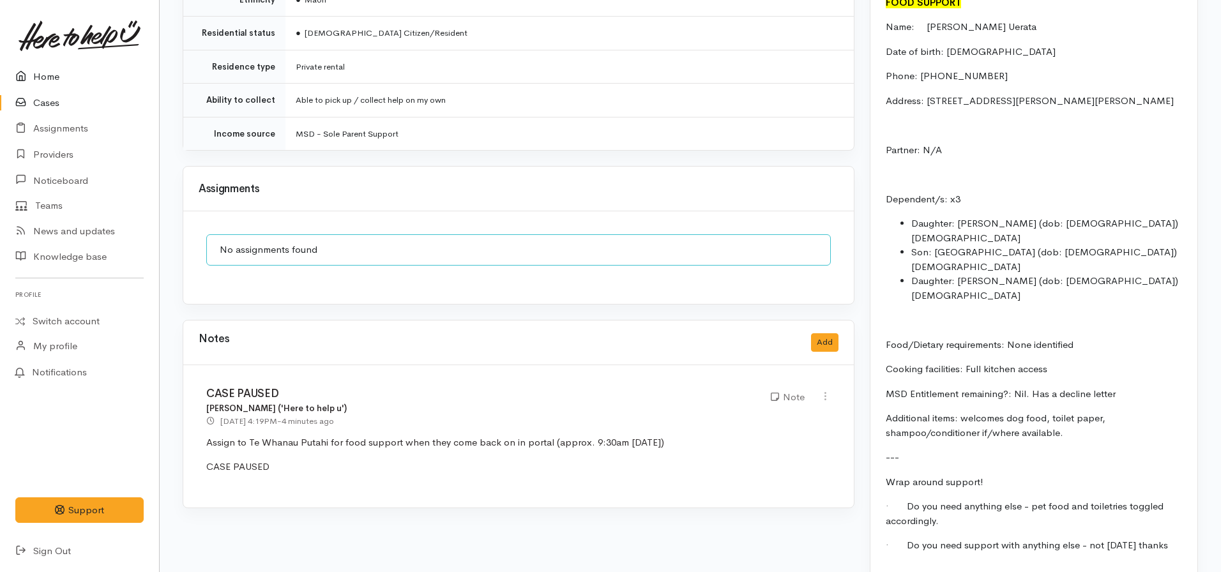
click at [55, 79] on link "Home" at bounding box center [79, 77] width 159 height 26
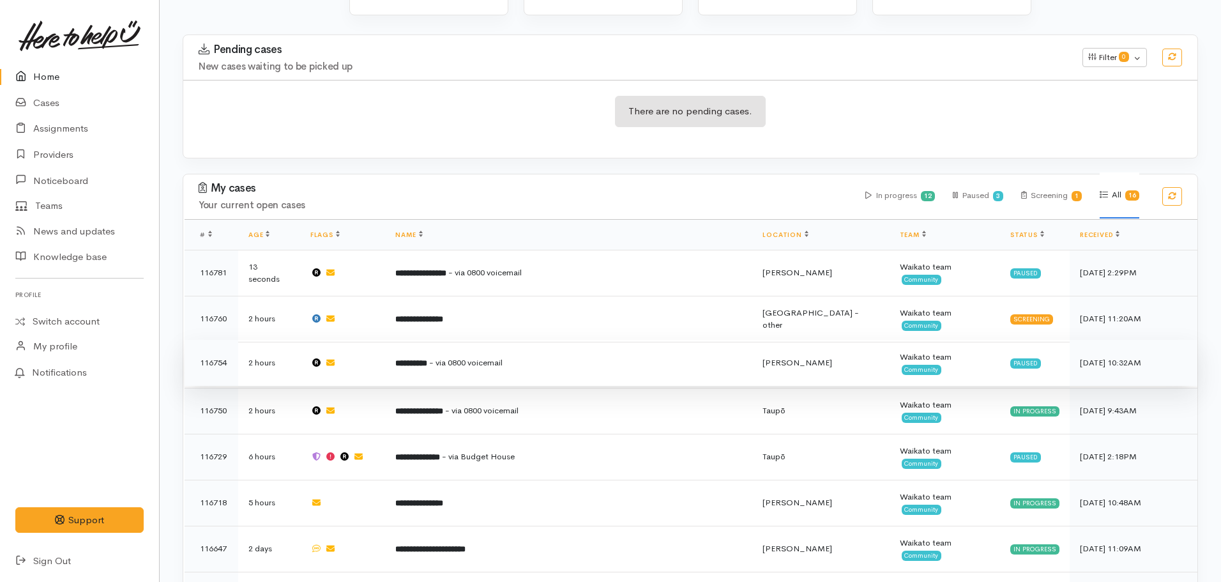
scroll to position [170, 0]
